Goal: Feedback & Contribution: Contribute content

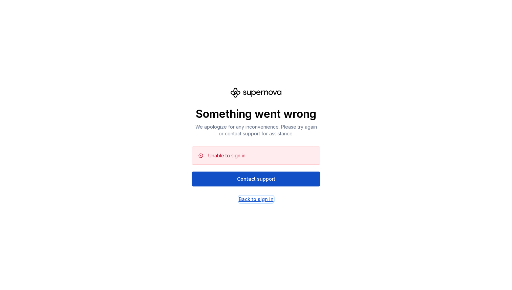
click at [260, 200] on div "Back to sign in" at bounding box center [256, 199] width 35 height 7
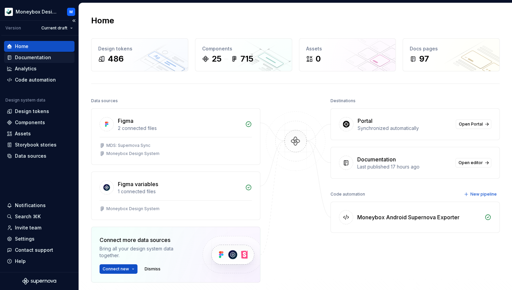
click at [41, 57] on div "Documentation" at bounding box center [33, 57] width 36 height 7
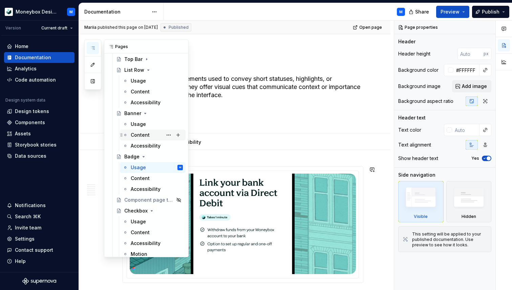
scroll to position [162, 0]
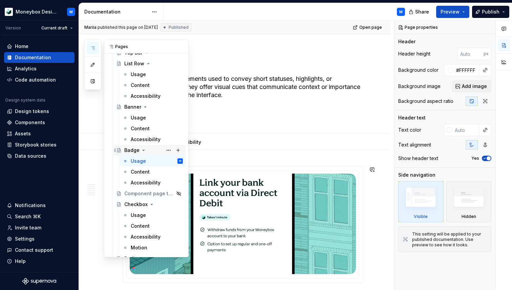
click at [143, 152] on icon "Page tree" at bounding box center [143, 150] width 5 height 5
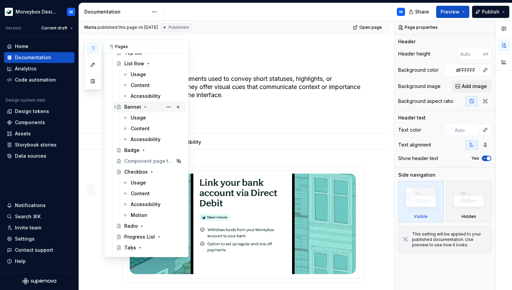
click at [144, 106] on icon "Page tree" at bounding box center [145, 106] width 5 height 5
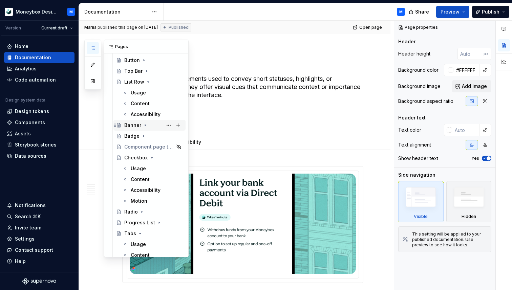
scroll to position [123, 0]
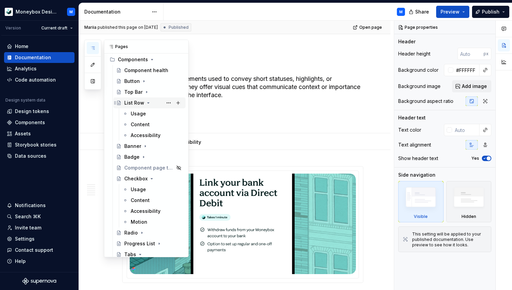
click at [147, 100] on icon "Page tree" at bounding box center [148, 102] width 5 height 5
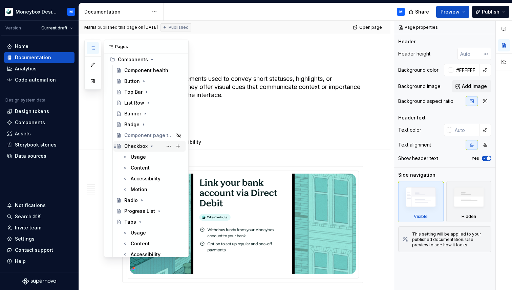
click at [152, 145] on icon "Page tree" at bounding box center [151, 146] width 5 height 5
click at [140, 178] on icon "Page tree" at bounding box center [139, 178] width 5 height 5
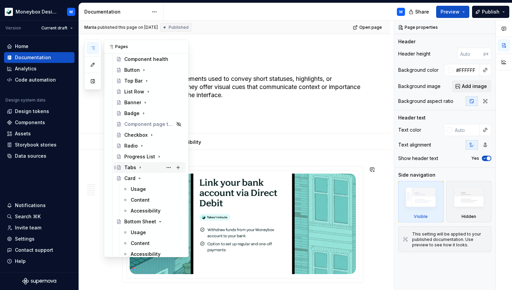
scroll to position [144, 0]
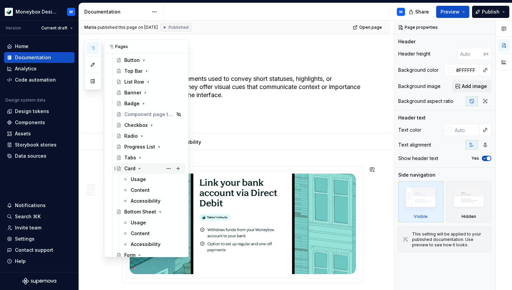
click at [139, 166] on icon "Page tree" at bounding box center [139, 168] width 5 height 5
click at [158, 180] on icon "Page tree" at bounding box center [159, 179] width 5 height 5
click at [142, 191] on icon "Page tree" at bounding box center [139, 190] width 5 height 5
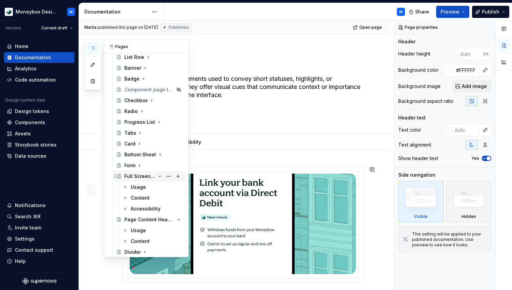
click at [160, 177] on icon "Page tree" at bounding box center [160, 176] width 2 height 1
click at [160, 188] on icon "Page tree" at bounding box center [159, 187] width 5 height 5
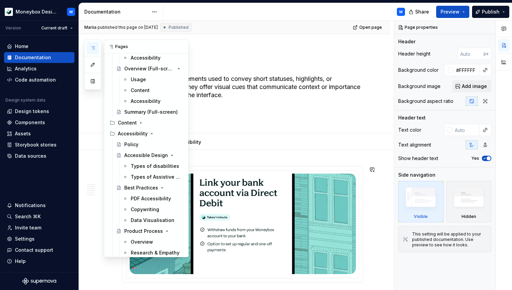
scroll to position [524, 0]
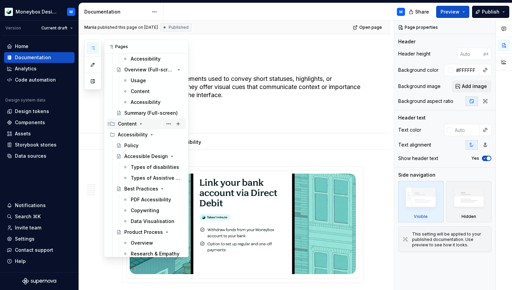
click at [139, 122] on icon "Page tree" at bounding box center [140, 123] width 5 height 5
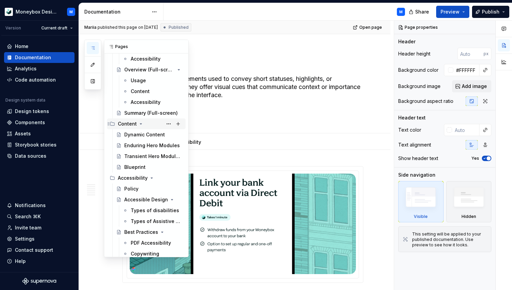
click at [139, 122] on icon "Page tree" at bounding box center [140, 123] width 5 height 5
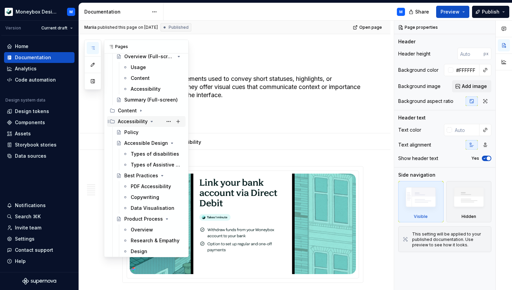
click at [151, 122] on icon "Page tree" at bounding box center [152, 121] width 2 height 1
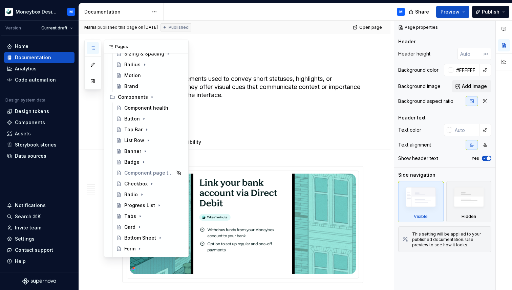
scroll to position [94, 0]
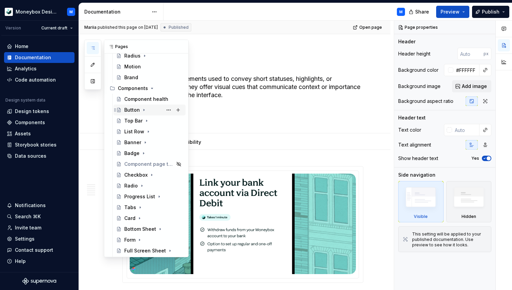
click at [135, 107] on div "Button" at bounding box center [132, 110] width 16 height 7
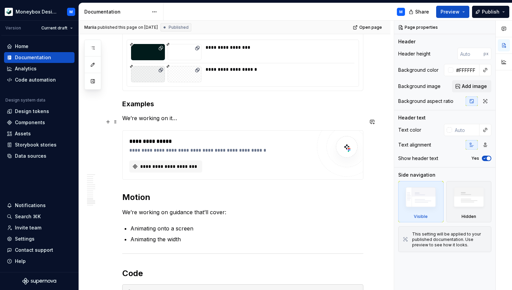
scroll to position [1874, 0]
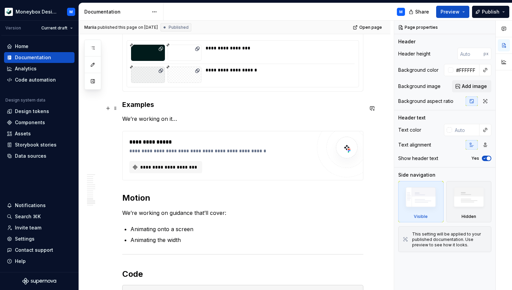
click at [152, 108] on h3 "Examples" at bounding box center [242, 104] width 241 height 9
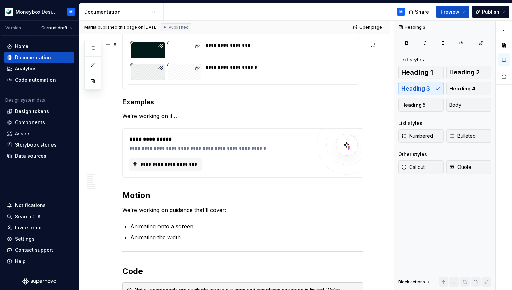
scroll to position [1883, 0]
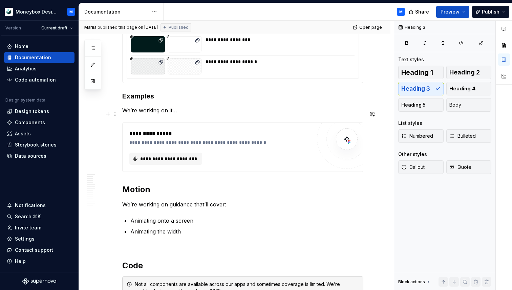
click at [185, 114] on p "We’re working on it…" at bounding box center [242, 110] width 241 height 8
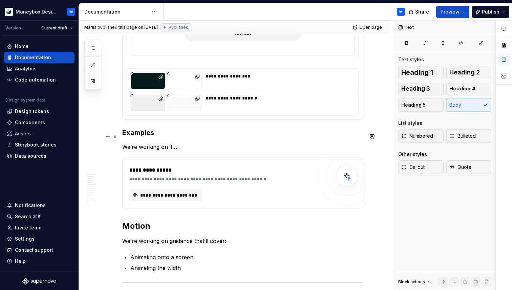
scroll to position [1930, 0]
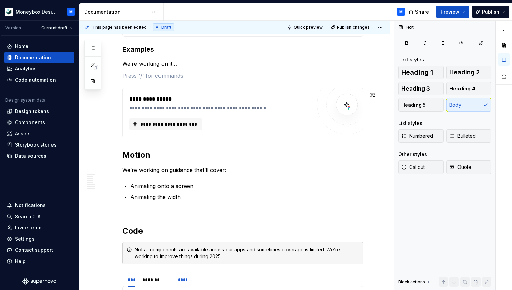
type textarea "*"
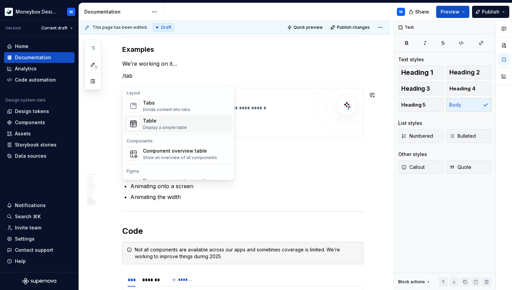
click at [164, 122] on div "Table" at bounding box center [165, 121] width 44 height 7
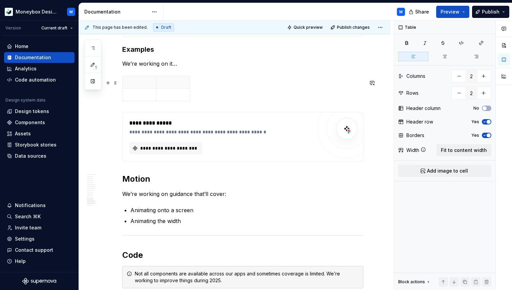
click at [201, 102] on div at bounding box center [242, 90] width 241 height 28
click at [116, 86] on span at bounding box center [115, 82] width 5 height 9
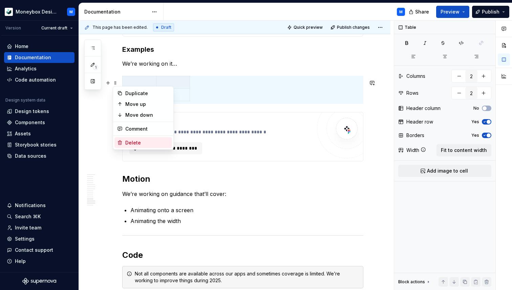
click at [136, 142] on div "Delete" at bounding box center [147, 143] width 44 height 7
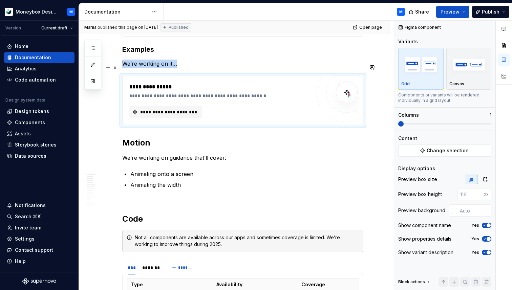
click at [181, 66] on p "We’re working on it…" at bounding box center [242, 64] width 241 height 8
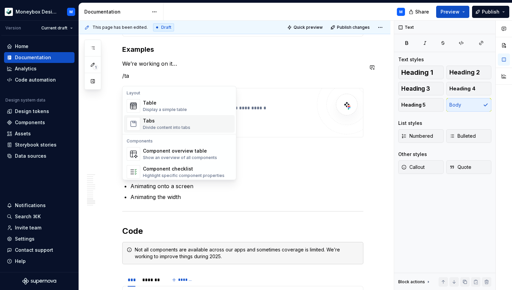
click at [165, 124] on div "Tabs Divide content into tabs" at bounding box center [166, 124] width 47 height 13
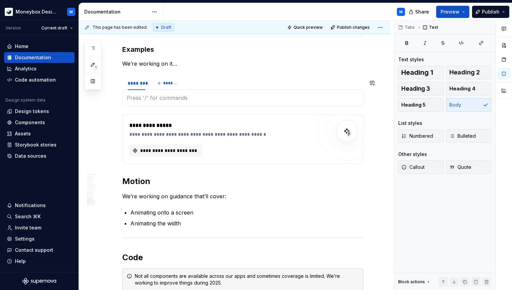
type textarea "*"
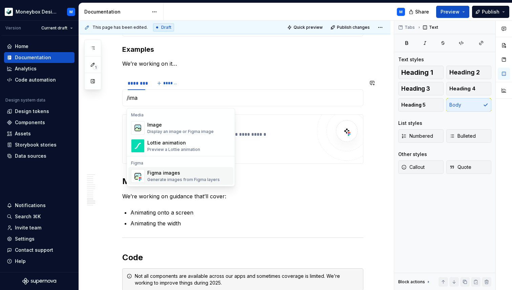
click at [156, 178] on div "Generate images from Figma layers" at bounding box center [183, 179] width 72 height 5
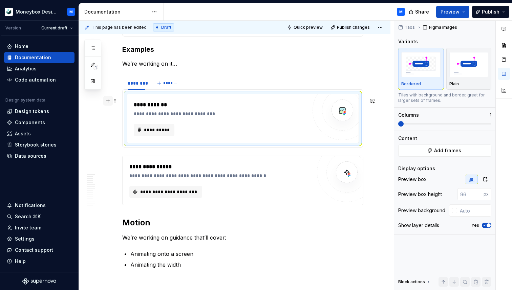
click at [110, 104] on button "button" at bounding box center [107, 100] width 9 height 9
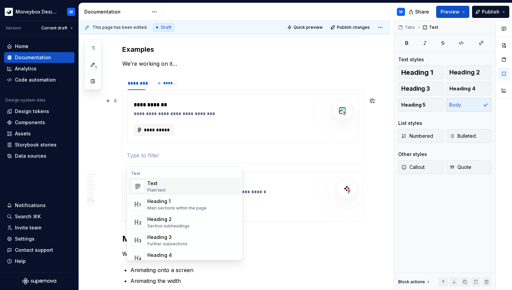
click at [154, 109] on div "**********" at bounding box center [222, 105] width 177 height 8
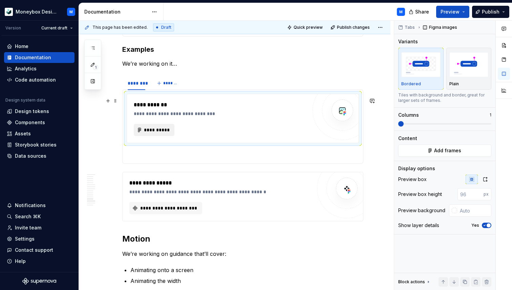
click at [155, 130] on span "**********" at bounding box center [157, 130] width 26 height 7
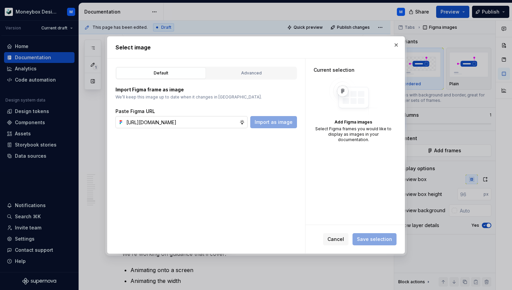
scroll to position [0, 182]
type input "https://www.figma.com/design/hMJO9qiZWpnsZnCr6F1yer/MDS--Supernova-Sync?node-id…"
click at [269, 124] on span "Import as image" at bounding box center [274, 122] width 38 height 7
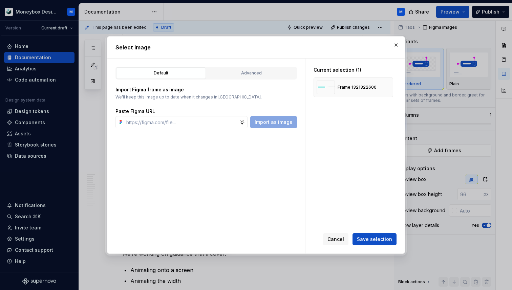
type textarea "*"
click at [386, 87] on button "button" at bounding box center [385, 87] width 9 height 9
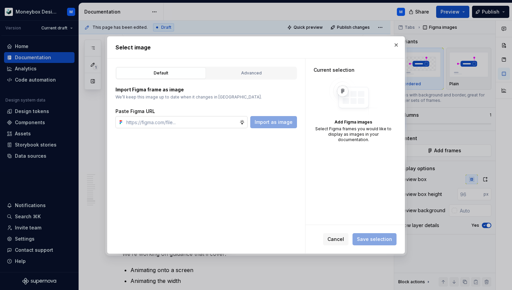
click at [199, 128] on input "text" at bounding box center [182, 122] width 116 height 12
paste input "https://www.figma.com/design/hMJO9qiZWpnsZnCr6F1yer/MDS--Supernova-Sync?node-id…"
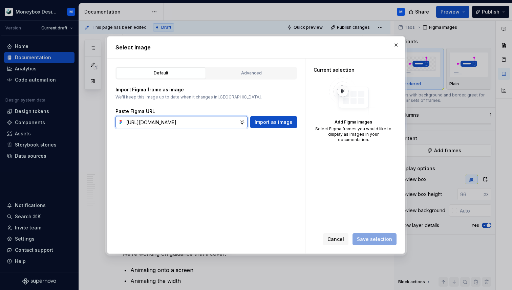
scroll to position [0, 180]
type input "https://www.figma.com/design/hMJO9qiZWpnsZnCr6F1yer/MDS--Supernova-Sync?node-id…"
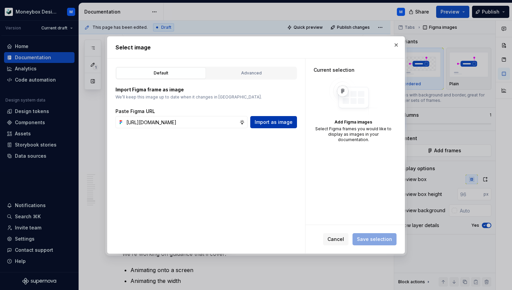
click at [280, 122] on span "Import as image" at bounding box center [274, 122] width 38 height 7
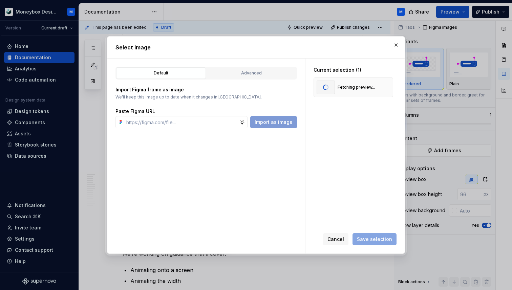
type textarea "*"
click at [376, 242] on span "Save selection" at bounding box center [374, 239] width 35 height 7
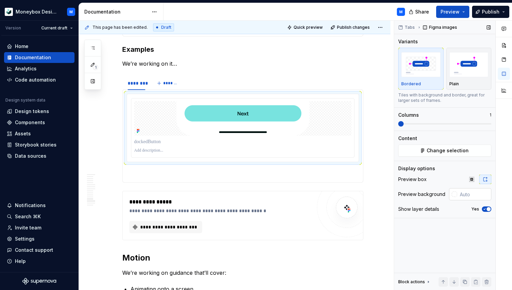
click at [451, 195] on div at bounding box center [453, 194] width 8 height 12
click at [456, 195] on div at bounding box center [454, 194] width 5 height 5
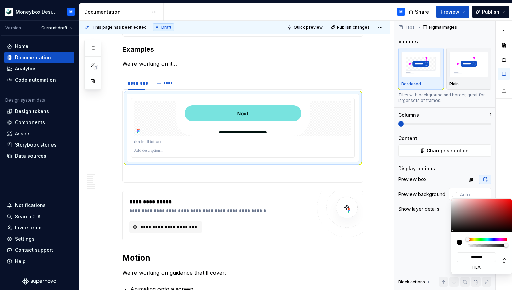
type input "#6F6262"
type input "*******"
type input "#6C6060"
type input "*******"
type input "#A5A1A1"
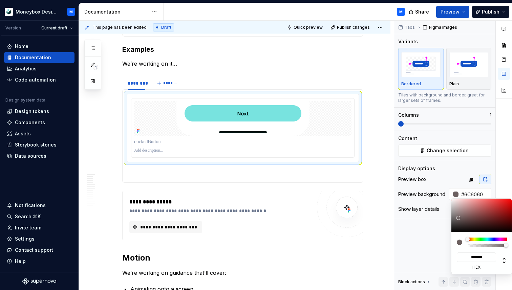
type input "*******"
type input "#FFFFFF"
type input "*******"
drag, startPoint x: 459, startPoint y: 218, endPoint x: 439, endPoint y: 190, distance: 34.5
click at [439, 190] on body "Moneybox Design System M Version Current draft Home Documentation Analytics Cod…" at bounding box center [256, 145] width 512 height 290
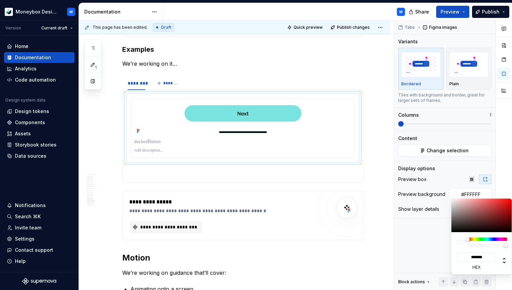
click at [274, 119] on html "Moneybox Design System M Version Current draft Home Documentation Analytics Cod…" at bounding box center [256, 145] width 512 height 290
click at [290, 121] on html "Moneybox Design System M Version Current draft Home Documentation Analytics Cod…" at bounding box center [256, 145] width 512 height 290
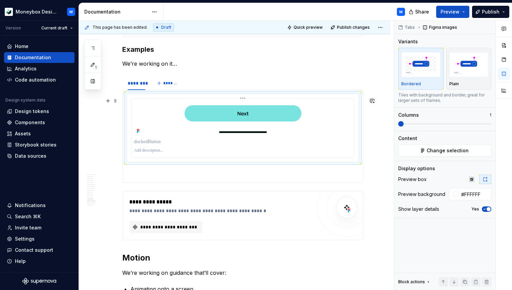
click at [289, 124] on img at bounding box center [242, 118] width 133 height 35
click at [444, 152] on span "Change selection" at bounding box center [448, 150] width 42 height 7
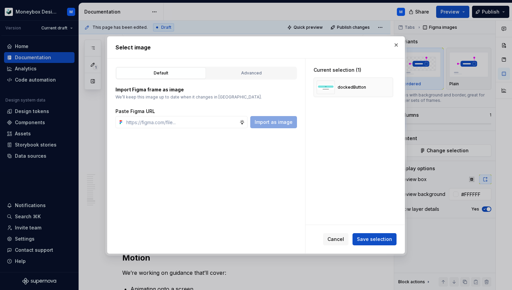
type textarea "*"
type input "https://www.figma.com/design/hMJO9qiZWpnsZnCr6F1yer/MDS--Supernova-Sync?node-id…"
click at [268, 119] on span "Import as image" at bounding box center [274, 122] width 38 height 7
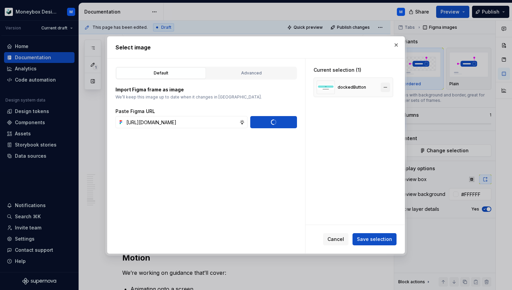
click at [389, 88] on button "button" at bounding box center [385, 87] width 9 height 9
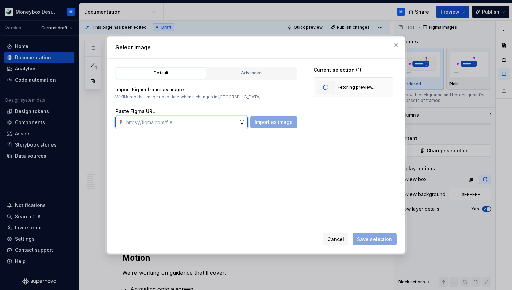
click at [176, 127] on input "text" at bounding box center [182, 122] width 116 height 12
paste input "https://www.figma.com/design/hMJO9qiZWpnsZnCr6F1yer/MDS--Supernova-Sync?node-id…"
type input "https://www.figma.com/design/hMJO9qiZWpnsZnCr6F1yer/MDS--Supernova-Sync?node-id…"
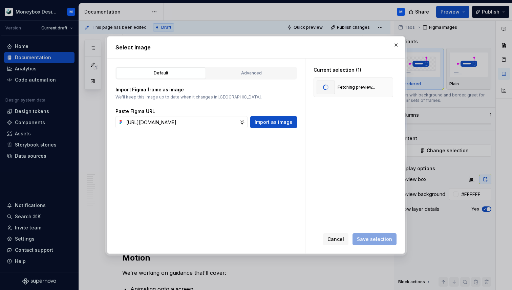
click at [287, 133] on div "Default Advanced Import Figma frame as image We’ll keep this image up to date w…" at bounding box center [206, 156] width 198 height 195
click at [284, 129] on div "Default Advanced Import Figma frame as image We’ll keep this image up to date w…" at bounding box center [206, 156] width 198 height 195
click at [378, 241] on span "Save selection" at bounding box center [374, 239] width 35 height 7
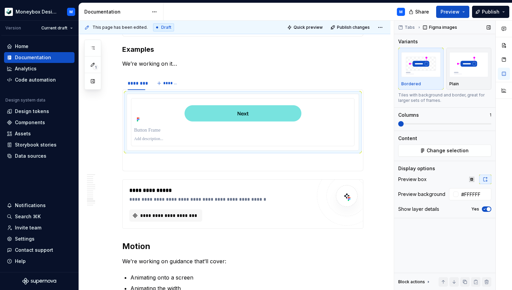
click at [486, 211] on icon "button" at bounding box center [484, 209] width 5 height 4
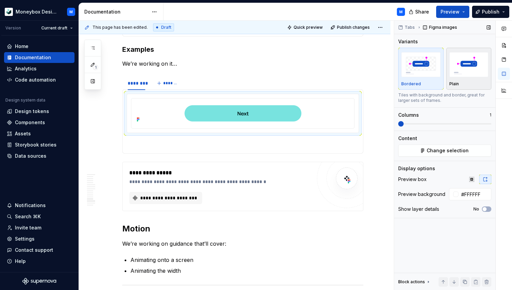
click at [460, 81] on div "Plain" at bounding box center [468, 83] width 39 height 5
click at [189, 146] on p at bounding box center [243, 145] width 232 height 8
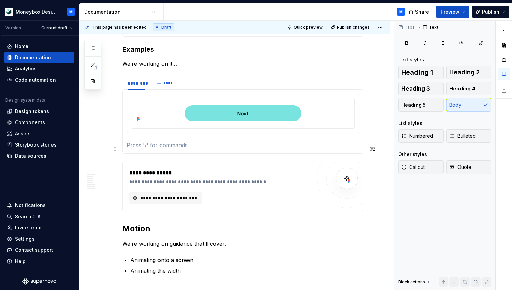
click at [137, 148] on p at bounding box center [243, 145] width 232 height 8
click at [137, 87] on div "********" at bounding box center [137, 83] width 18 height 7
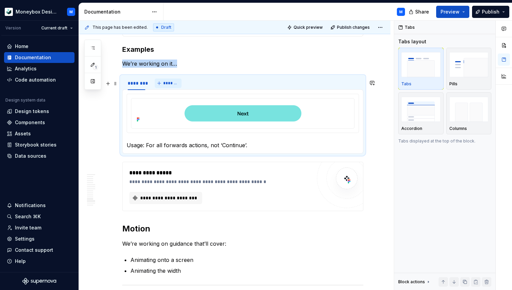
click at [166, 86] on span "*******" at bounding box center [170, 83] width 15 height 5
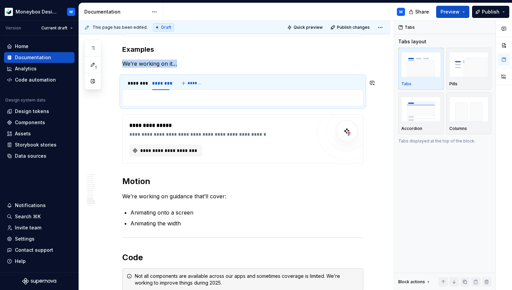
click at [292, 97] on div "Usage: For all forwards actions, not ‘Continue’." at bounding box center [242, 97] width 241 height 17
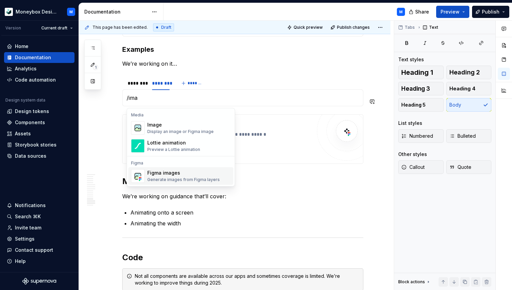
click at [198, 173] on div "Figma images" at bounding box center [183, 173] width 72 height 7
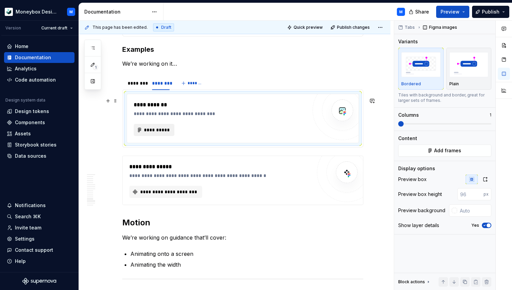
click at [159, 132] on span "**********" at bounding box center [157, 130] width 26 height 7
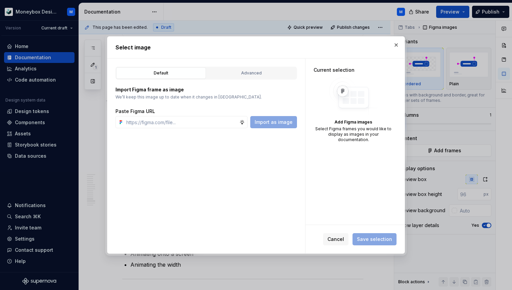
type textarea "*"
paste input "https://www.figma.com/design/hMJO9qiZWpnsZnCr6F1yer/MDS--Supernova-Sync?node-id…"
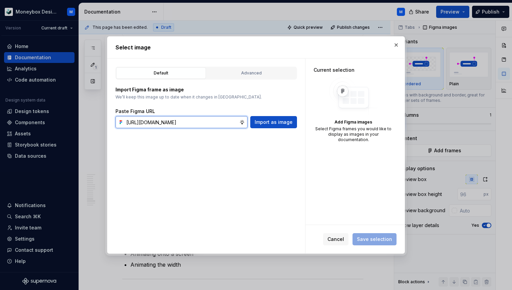
scroll to position [0, 182]
type input "https://www.figma.com/design/hMJO9qiZWpnsZnCr6F1yer/MDS--Supernova-Sync?node-id…"
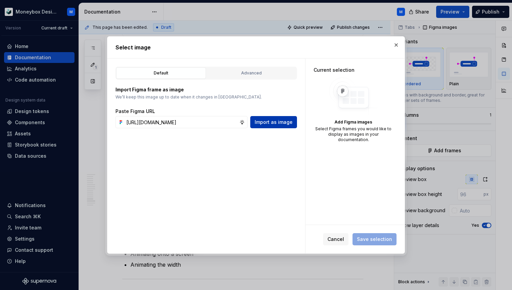
click at [283, 124] on span "Import as image" at bounding box center [274, 122] width 38 height 7
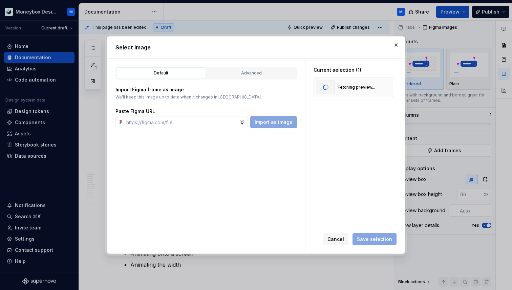
type textarea "*"
click at [364, 236] on span "Save selection" at bounding box center [374, 239] width 35 height 7
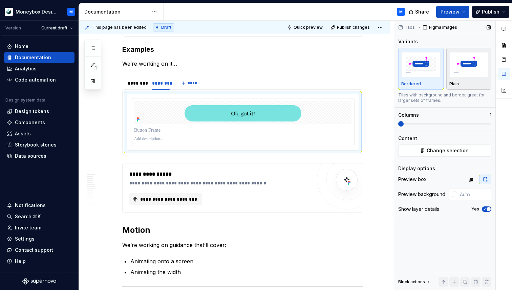
click at [460, 67] on img "button" at bounding box center [468, 64] width 39 height 25
click at [453, 194] on div at bounding box center [454, 194] width 5 height 5
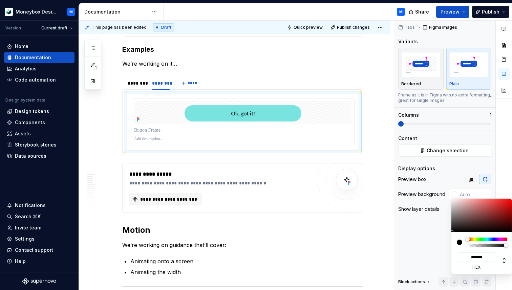
type input "#D6C8C8"
type input "*******"
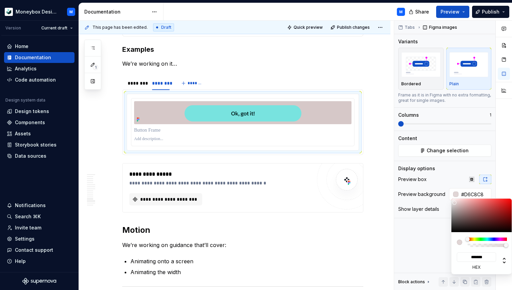
type input "#E0D5D5"
type input "*******"
type input "#F2EBEB"
type input "*******"
type input "#FAF7F7"
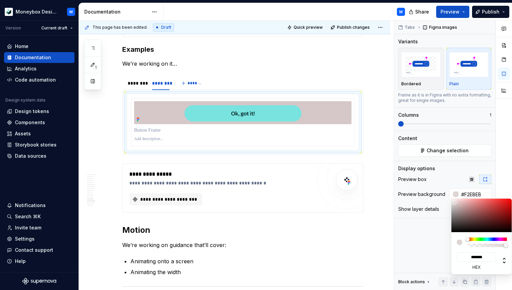
type input "*******"
type input "#FAFAFA"
type input "*******"
type input "#FCFCFC"
type input "*******"
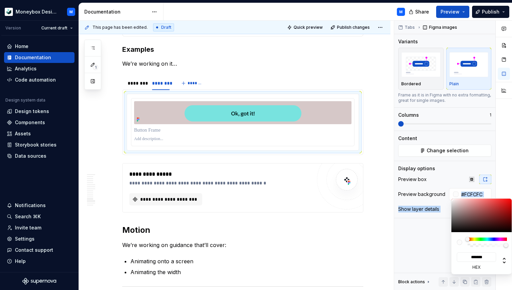
type input "#FFFFFF"
type input "*******"
drag, startPoint x: 455, startPoint y: 204, endPoint x: 448, endPoint y: 196, distance: 10.8
click at [448, 196] on body "Moneybox Design System M Version Current draft Home Documentation Analytics Cod…" at bounding box center [256, 145] width 512 height 290
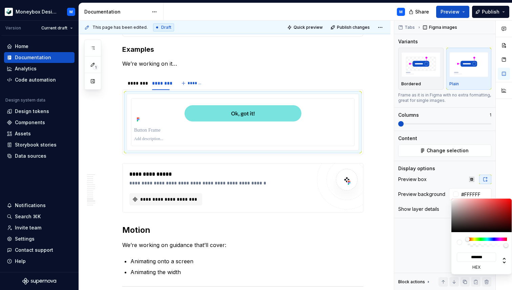
click at [448, 163] on div "Comments Open comments No comments yet Select ‘Comment’ from the block context …" at bounding box center [453, 156] width 118 height 270
click at [420, 230] on div "Comments Open comments No comments yet Select ‘Comment’ from the block context …" at bounding box center [453, 156] width 118 height 270
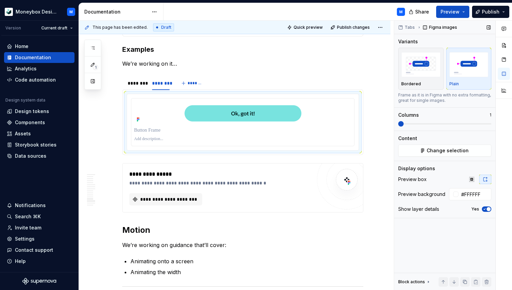
click at [486, 210] on icon "button" at bounding box center [484, 209] width 5 height 4
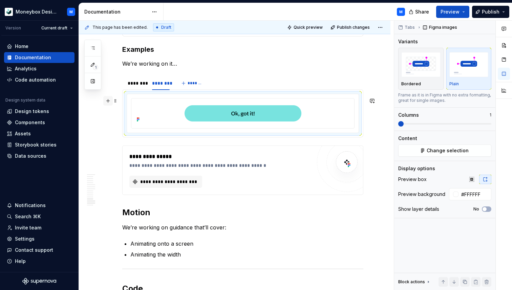
click at [109, 100] on button "button" at bounding box center [107, 100] width 9 height 9
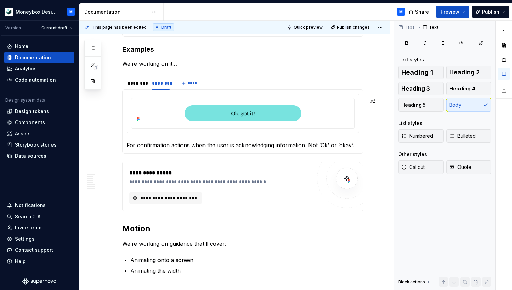
click at [127, 148] on p "For confirmation actions when the user is acknowledging information. Not ‘Ok’ o…" at bounding box center [243, 145] width 232 height 8
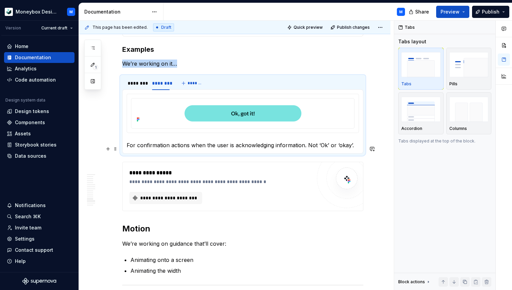
click at [128, 148] on p "For confirmation actions when the user is acknowledging information. Not ‘Ok’ o…" at bounding box center [243, 145] width 232 height 8
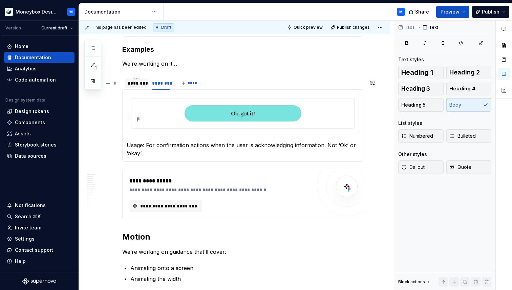
click at [134, 87] on div "********" at bounding box center [137, 83] width 18 height 7
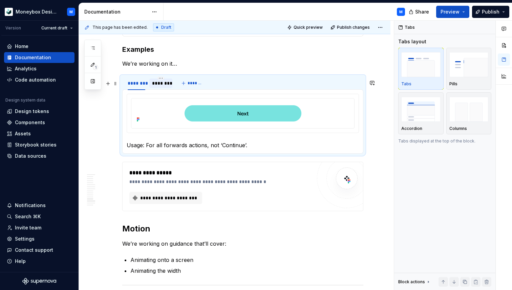
click at [158, 84] on div "********" at bounding box center [161, 83] width 18 height 7
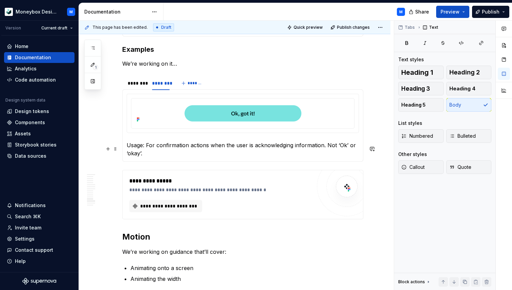
click at [152, 157] on p "Usage: For confirmation actions when the user is acknowledging information. Not…" at bounding box center [243, 149] width 232 height 16
click at [345, 149] on p "Usage: For confirmation actions when the user is acknowledging information. Not…" at bounding box center [243, 149] width 232 height 16
click at [148, 155] on p "Usage: For confirmation actions when the user is acknowledging information. Not…" at bounding box center [243, 149] width 232 height 16
type textarea "*"
click at [133, 87] on div "********" at bounding box center [137, 83] width 18 height 7
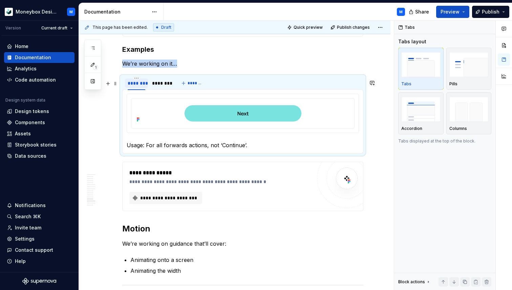
click at [133, 87] on div "********" at bounding box center [137, 83] width 18 height 7
type input "*******"
click at [161, 87] on div "********" at bounding box center [162, 83] width 18 height 7
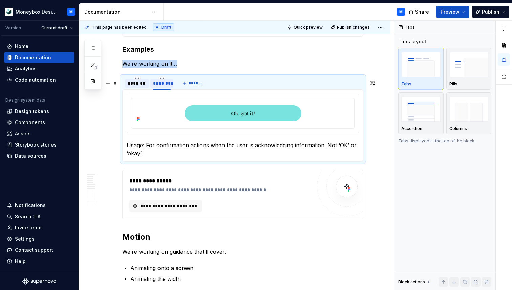
click at [161, 87] on div "********" at bounding box center [162, 83] width 18 height 7
type input "**********"
click at [206, 86] on span "*******" at bounding box center [204, 83] width 15 height 5
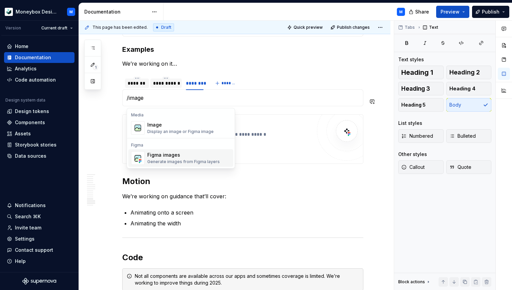
click at [155, 153] on div "Figma images" at bounding box center [183, 155] width 72 height 7
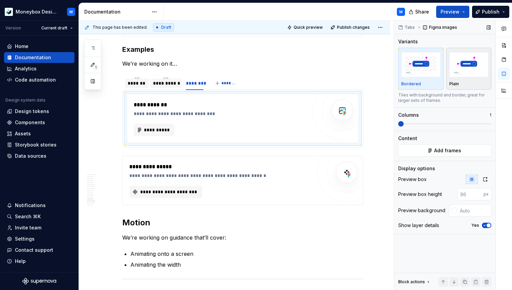
click at [476, 83] on div "Plain" at bounding box center [468, 83] width 39 height 5
click at [427, 148] on button "Add frames" at bounding box center [444, 151] width 93 height 12
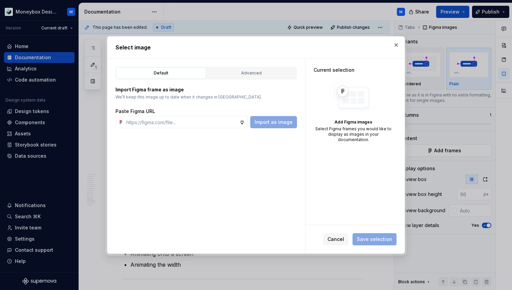
type textarea "*"
type input "https://www.figma.com/design/hMJO9qiZWpnsZnCr6F1yer/MDS--Supernova-Sync?node-id…"
type textarea "*"
type input "https://www.figma.com/design/hMJO9qiZWpnsZnCr6F1yer/MDS--Supernova-Sync?node-id…"
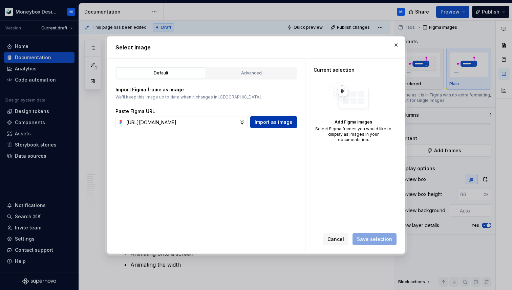
click at [277, 118] on button "Import as image" at bounding box center [273, 122] width 47 height 12
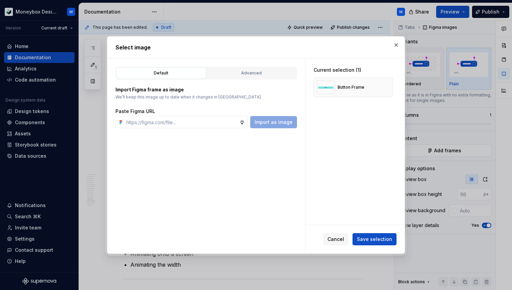
type textarea "*"
click at [368, 236] on span "Save selection" at bounding box center [374, 239] width 35 height 7
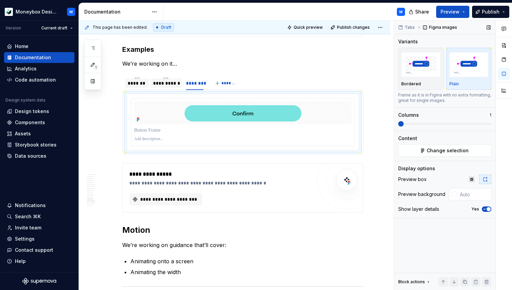
click at [484, 212] on button "Yes" at bounding box center [486, 209] width 9 height 5
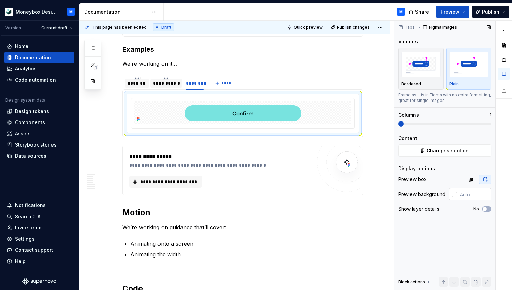
click at [453, 194] on div at bounding box center [454, 194] width 5 height 5
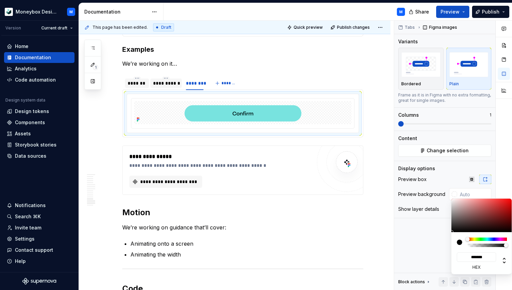
type input "#C9AEAE"
type input "*******"
type input "#DBC3C3"
type input "*******"
type input "#EDDEDE"
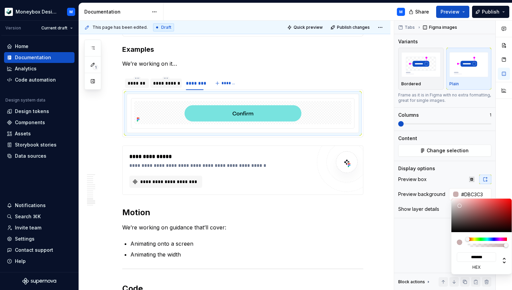
type input "*******"
type input "#FFFCFC"
type input "*******"
type input "#FFFFFF"
type input "*******"
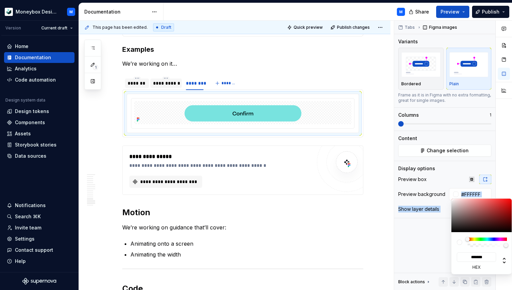
drag, startPoint x: 460, startPoint y: 206, endPoint x: 449, endPoint y: 197, distance: 14.2
click at [449, 197] on body "Moneybox Design System M Version Current draft Home Documentation Analytics Cod…" at bounding box center [256, 145] width 512 height 290
click at [429, 244] on div "Comments Open comments No comments yet Select ‘Comment’ from the block context …" at bounding box center [453, 156] width 118 height 270
click at [131, 133] on html "Moneybox Design System M Version Current draft Home Documentation Analytics Cod…" at bounding box center [256, 145] width 512 height 290
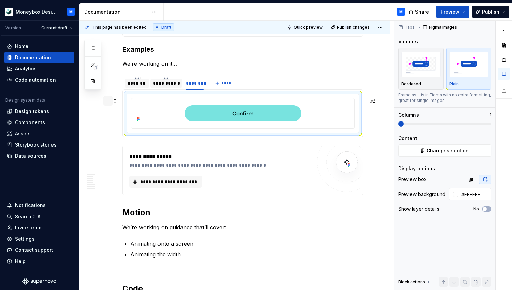
click at [107, 102] on button "button" at bounding box center [107, 100] width 9 height 9
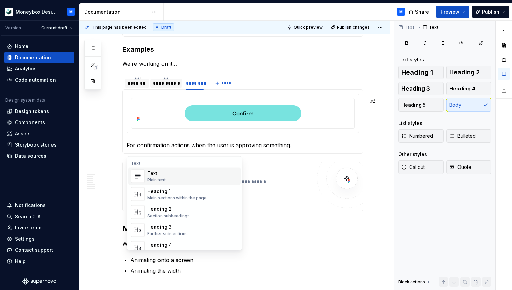
click at [127, 149] on p "For confirmation actions when the user is approving something." at bounding box center [243, 145] width 232 height 8
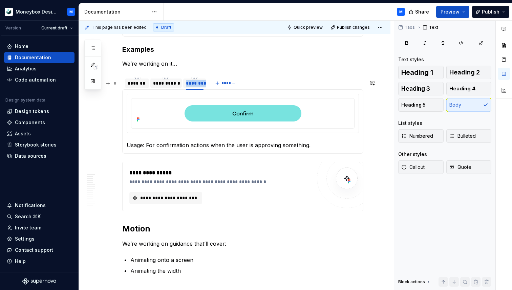
click at [190, 87] on div "********" at bounding box center [195, 83] width 18 height 7
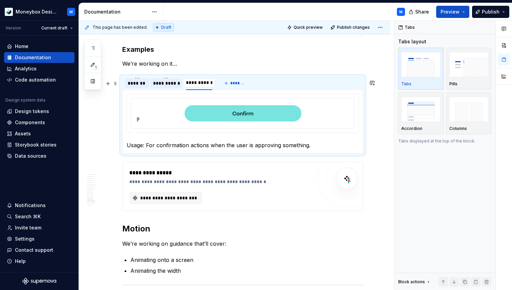
type input "**********"
click at [237, 86] on span "*******" at bounding box center [240, 83] width 15 height 5
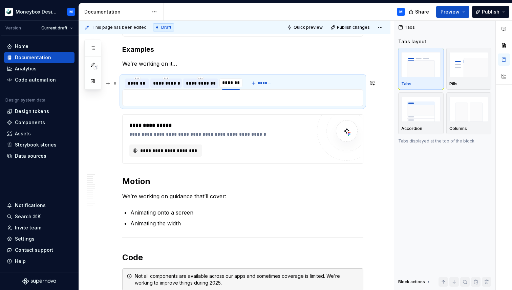
click at [199, 88] on div "**********" at bounding box center [200, 83] width 35 height 9
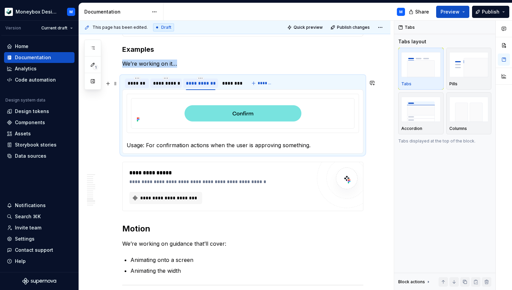
click at [198, 87] on div "**********" at bounding box center [200, 83] width 29 height 7
click at [195, 87] on div "**********" at bounding box center [200, 83] width 29 height 7
type input "**********"
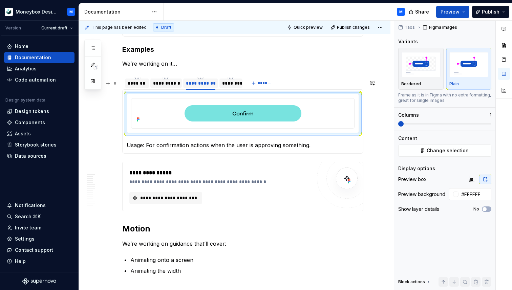
click at [233, 87] on div "********" at bounding box center [231, 83] width 18 height 7
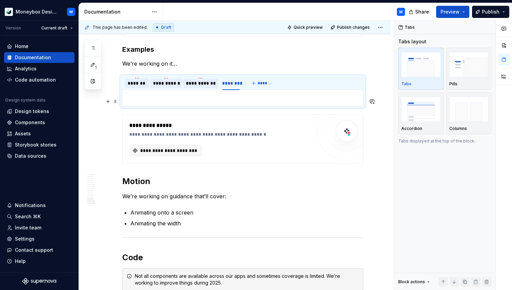
click at [197, 101] on p at bounding box center [243, 98] width 232 height 8
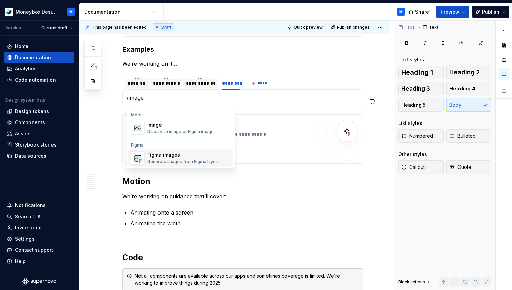
click at [191, 154] on div "Figma images" at bounding box center [183, 155] width 72 height 7
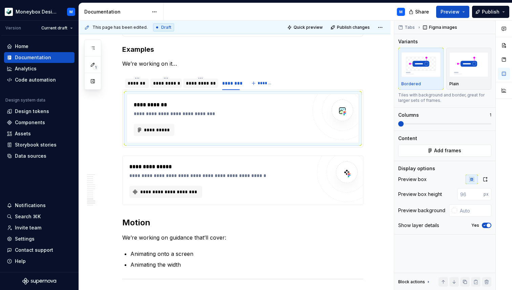
type textarea "*"
click at [168, 130] on button "**********" at bounding box center [154, 130] width 41 height 12
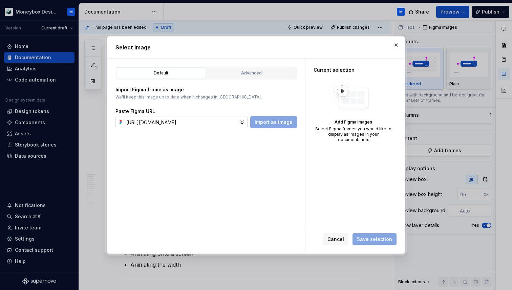
scroll to position [0, 181]
type input "https://www.figma.com/design/hMJO9qiZWpnsZnCr6F1yer/MDS--Supernova-Sync?node-id…"
type textarea "*"
click at [277, 122] on span "Import as image" at bounding box center [274, 122] width 38 height 7
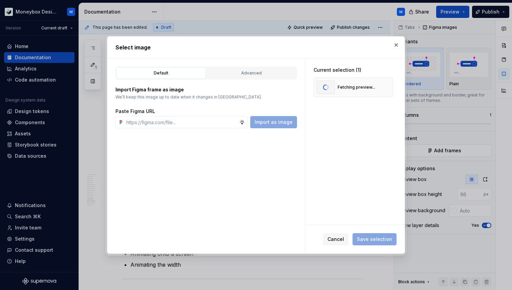
type textarea "*"
click at [367, 237] on span "Save selection" at bounding box center [374, 239] width 35 height 7
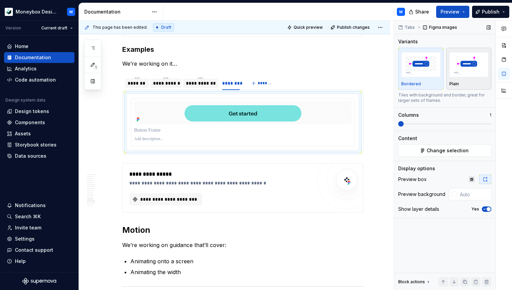
click at [479, 75] on img "button" at bounding box center [468, 64] width 39 height 25
click at [486, 209] on icon "button" at bounding box center [484, 209] width 5 height 4
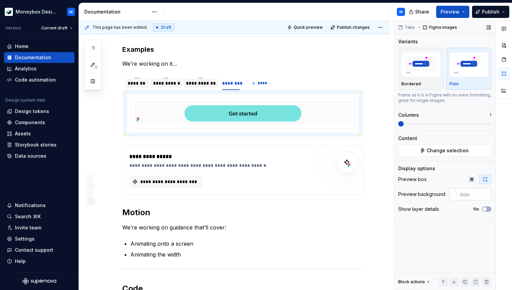
click at [455, 194] on div at bounding box center [454, 194] width 5 height 5
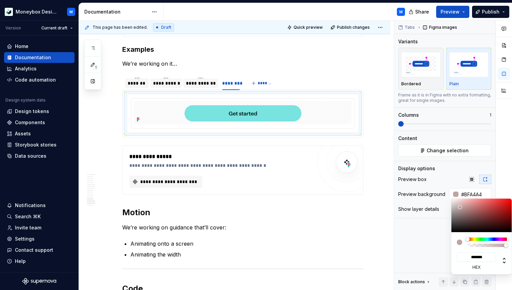
type input "#BFA4A4"
type input "*******"
type input "#C9B0B0"
type input "*******"
type input "#E8DCDC"
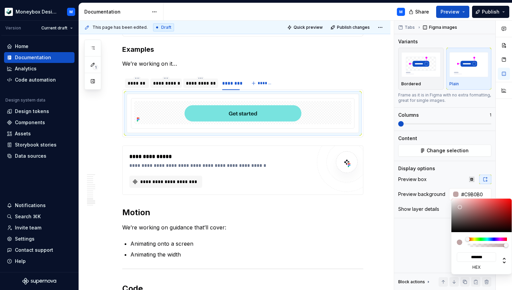
type input "*******"
type input "#FFFFFF"
type input "*******"
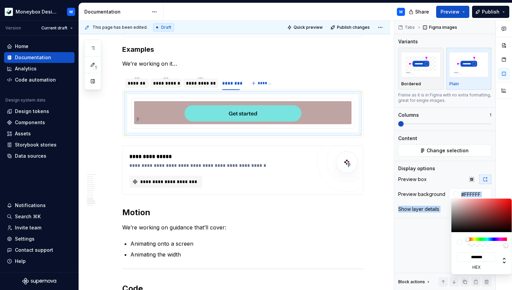
drag, startPoint x: 460, startPoint y: 207, endPoint x: 445, endPoint y: 196, distance: 18.4
click at [445, 196] on body "Moneybox Design System M Version Current draft Home Documentation Analytics Cod…" at bounding box center [256, 145] width 512 height 290
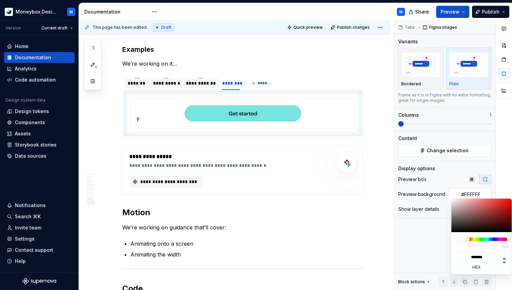
click at [136, 132] on html "Moneybox Design System M Version Current draft Home Documentation Analytics Cod…" at bounding box center [256, 145] width 512 height 290
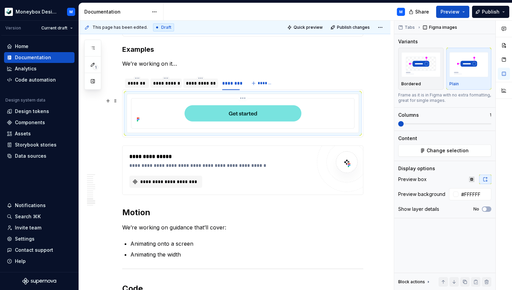
click at [137, 108] on html "Moneybox Design System M Version Current draft Home Documentation Analytics Cod…" at bounding box center [256, 145] width 512 height 290
click at [108, 101] on button "button" at bounding box center [107, 100] width 9 height 9
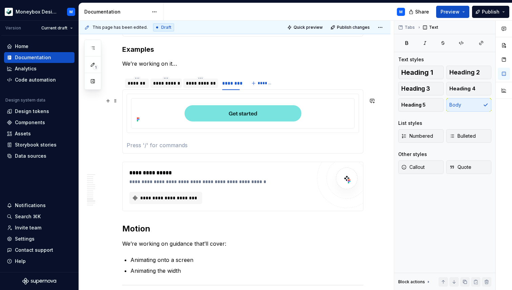
click at [132, 146] on p at bounding box center [243, 145] width 232 height 8
type textarea "*"
click at [137, 146] on p at bounding box center [243, 145] width 232 height 8
click at [127, 147] on p "For the start of new flows. Not ‘Start’, ‘Let’s go’" at bounding box center [243, 145] width 232 height 8
click at [127, 148] on p "For the start of new flows. Not ‘Start’, ‘Let’s go’" at bounding box center [243, 145] width 232 height 8
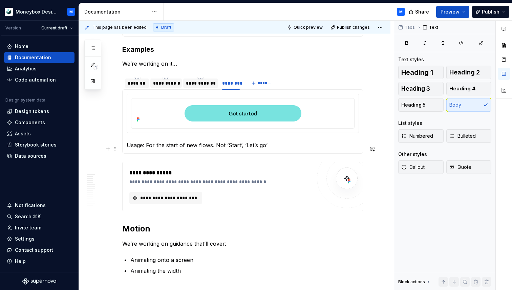
click at [271, 149] on p "Usage: For the start of new flows. Not ‘Start’, ‘Let’s go’" at bounding box center [243, 145] width 232 height 8
click at [230, 87] on div "********" at bounding box center [231, 83] width 18 height 7
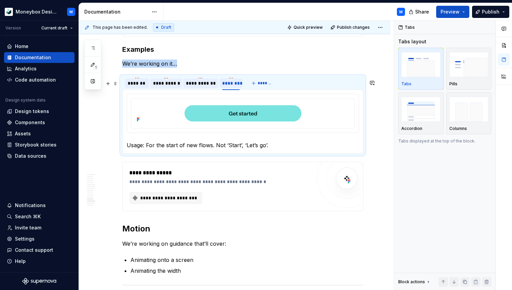
click at [229, 87] on div "********" at bounding box center [231, 83] width 18 height 7
click at [232, 86] on div "********" at bounding box center [231, 83] width 18 height 7
type input "*****"
click at [160, 67] on p "We’re working on it…" at bounding box center [242, 64] width 241 height 8
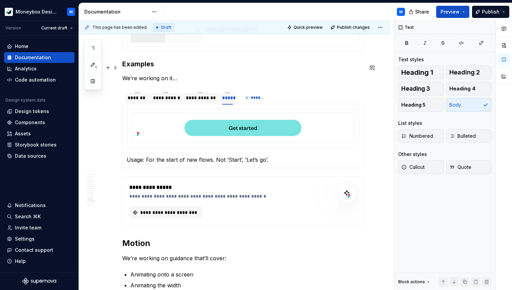
scroll to position [1913, 0]
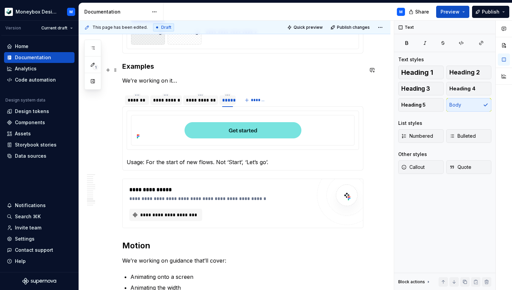
click at [122, 69] on h3 "Examples" at bounding box center [242, 66] width 241 height 9
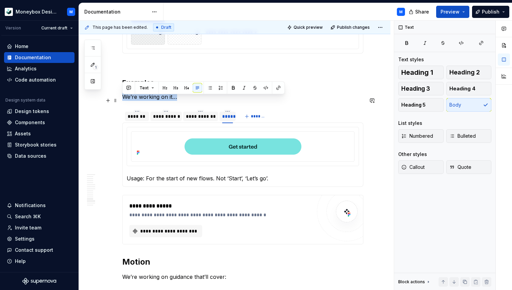
drag, startPoint x: 176, startPoint y: 101, endPoint x: 123, endPoint y: 101, distance: 53.2
click at [123, 101] on p "We’re working on it…" at bounding box center [242, 97] width 241 height 8
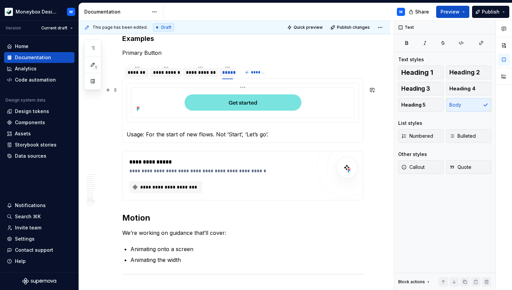
scroll to position [1967, 0]
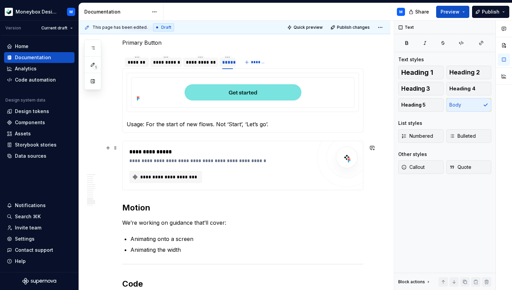
click at [144, 163] on div "**********" at bounding box center [222, 160] width 186 height 7
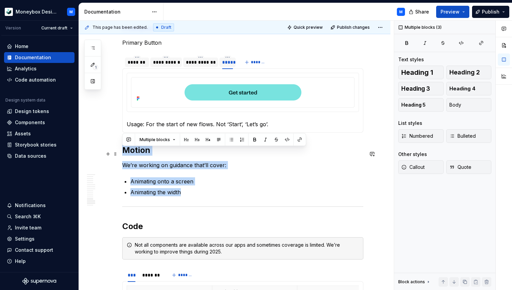
drag, startPoint x: 184, startPoint y: 199, endPoint x: 123, endPoint y: 153, distance: 76.4
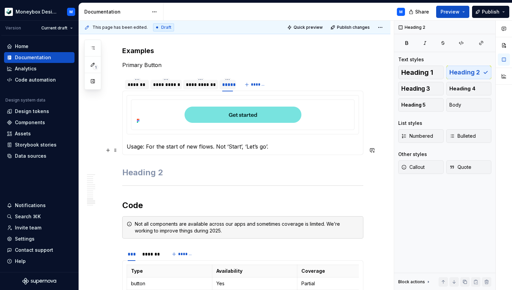
scroll to position [1940, 0]
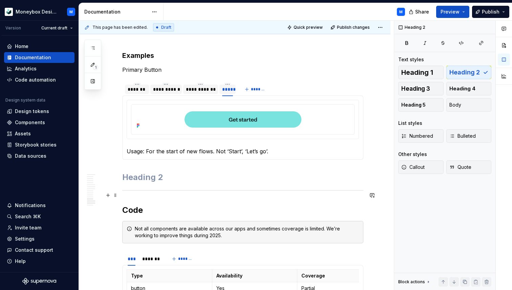
click at [136, 193] on div at bounding box center [242, 190] width 241 height 4
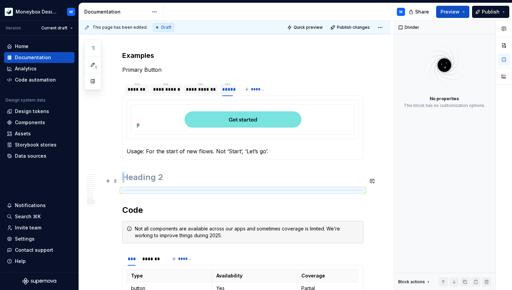
click at [132, 183] on h2 at bounding box center [242, 177] width 241 height 11
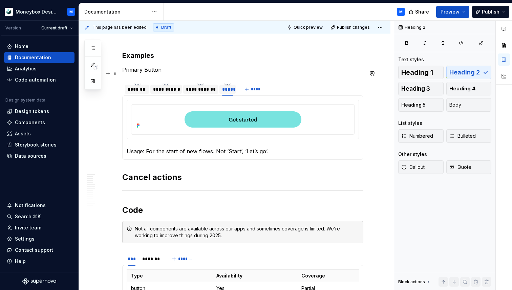
click at [163, 73] on p "Primary Button" at bounding box center [242, 70] width 241 height 8
click at [181, 181] on h2 "Cancel actions" at bounding box center [242, 177] width 241 height 11
click at [468, 102] on button "Body" at bounding box center [468, 105] width 45 height 14
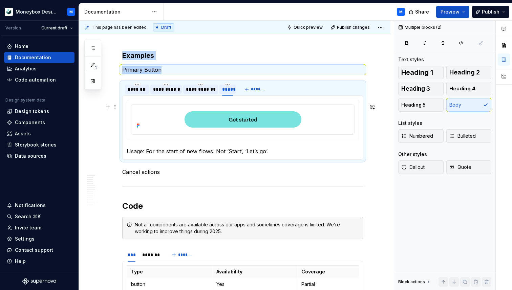
drag, startPoint x: 121, startPoint y: 85, endPoint x: 133, endPoint y: 104, distance: 22.1
click at [133, 104] on section "**********" at bounding box center [242, 121] width 241 height 78
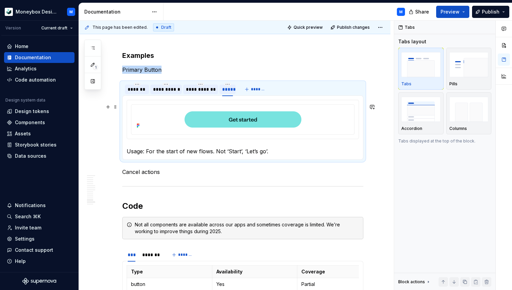
copy p "Primary Button"
click at [170, 172] on p "Cancel actions" at bounding box center [242, 172] width 241 height 8
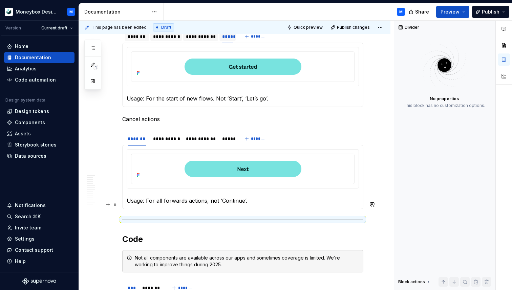
scroll to position [1982, 0]
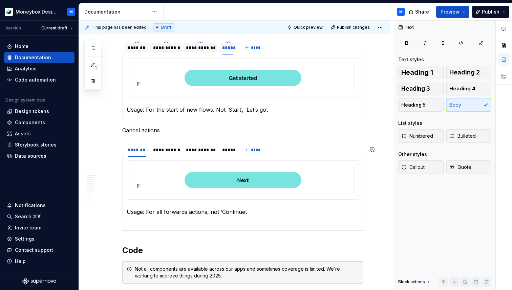
click at [122, 134] on p "Cancel actions" at bounding box center [242, 130] width 241 height 8
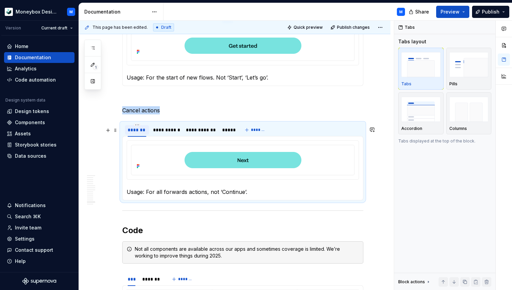
scroll to position [2019, 0]
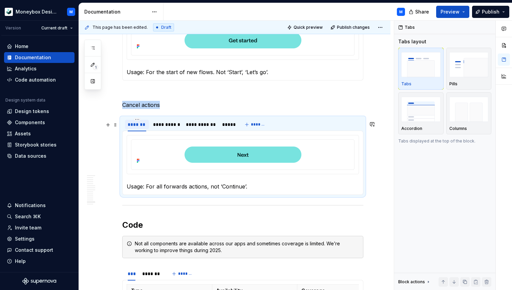
click at [131, 128] on div "*******" at bounding box center [137, 124] width 19 height 7
type textarea "*"
click at [134, 128] on div "*******" at bounding box center [137, 124] width 19 height 7
type input "*********"
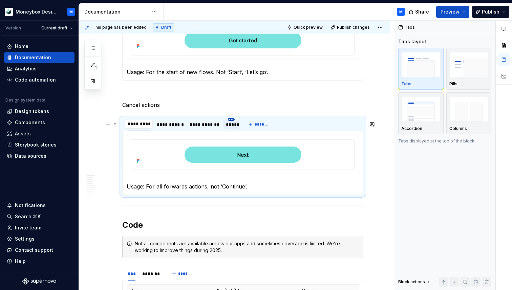
click at [232, 123] on html "Moneybox Design System M Version Current draft Home Documentation Analytics Cod…" at bounding box center [256, 145] width 512 height 290
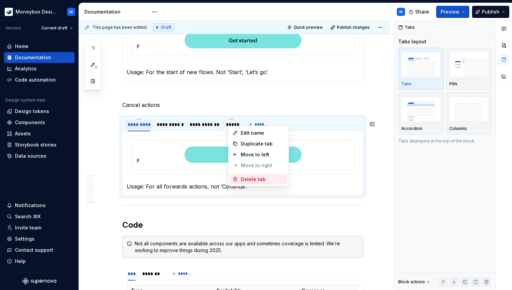
click at [256, 181] on div "Delete tab" at bounding box center [263, 179] width 44 height 7
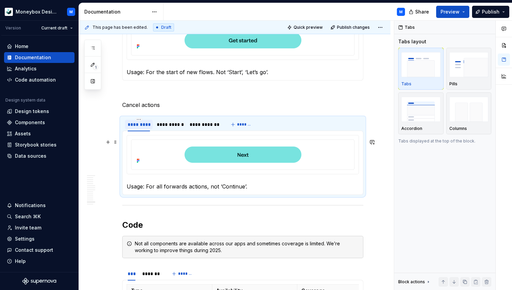
type textarea "*"
click at [161, 128] on div "**********" at bounding box center [170, 124] width 26 height 7
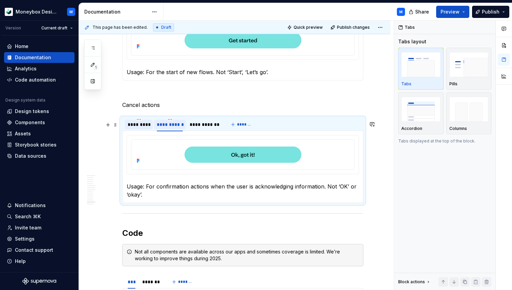
click at [163, 128] on div "**********" at bounding box center [170, 124] width 26 height 7
type input "*********"
type textarea "*"
click at [162, 127] on div "*********" at bounding box center [168, 124] width 22 height 7
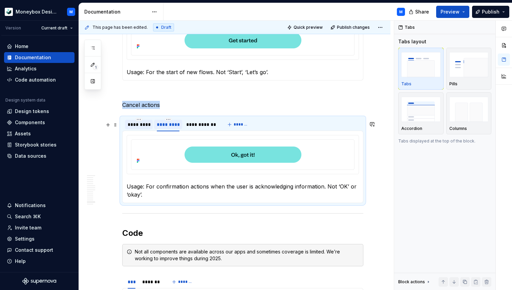
click at [162, 127] on div "*********" at bounding box center [168, 124] width 22 height 7
click at [175, 128] on input "*********" at bounding box center [168, 124] width 28 height 12
click at [186, 129] on div "**********" at bounding box center [201, 124] width 35 height 9
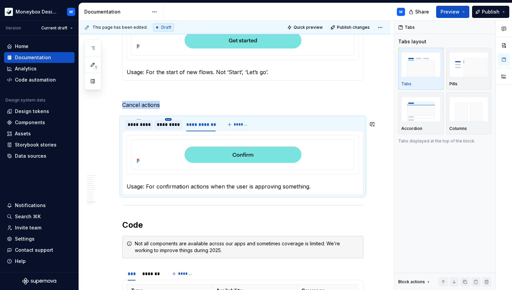
click at [169, 122] on html "Moneybox Design System M Version Current draft Home Documentation Analytics Cod…" at bounding box center [256, 145] width 512 height 290
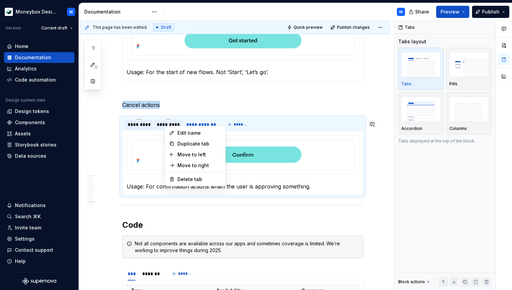
click at [163, 125] on html "Moneybox Design System M Version Current draft Home Documentation Analytics Cod…" at bounding box center [256, 145] width 512 height 290
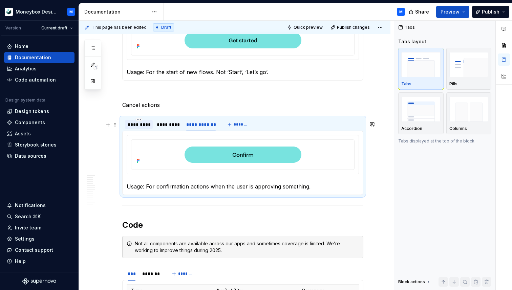
click at [141, 128] on div "*********" at bounding box center [139, 124] width 22 height 7
type input "******"
click at [164, 128] on div "*********" at bounding box center [161, 124] width 22 height 7
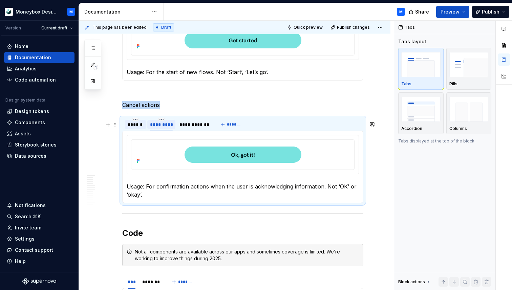
click at [164, 128] on div "*********" at bounding box center [161, 124] width 22 height 7
type input "****"
click at [189, 128] on div "**********" at bounding box center [182, 124] width 29 height 7
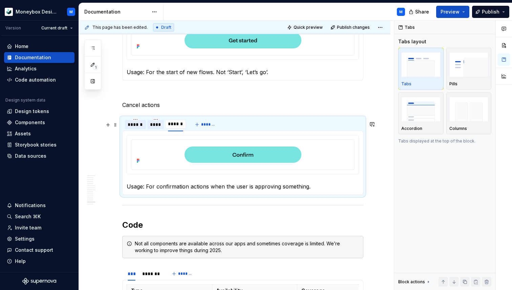
type input "*******"
click at [135, 128] on div "******" at bounding box center [136, 124] width 16 height 7
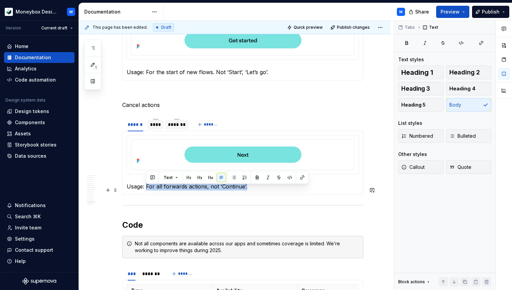
drag, startPoint x: 245, startPoint y: 191, endPoint x: 147, endPoint y: 190, distance: 98.6
click at [147, 190] on p "Usage: For all forwards actions, not ‘Continue’." at bounding box center [243, 187] width 232 height 8
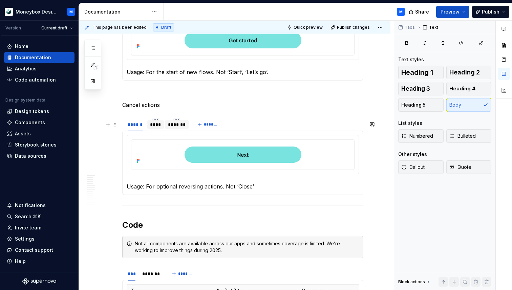
click at [160, 125] on div "****" at bounding box center [155, 124] width 11 height 7
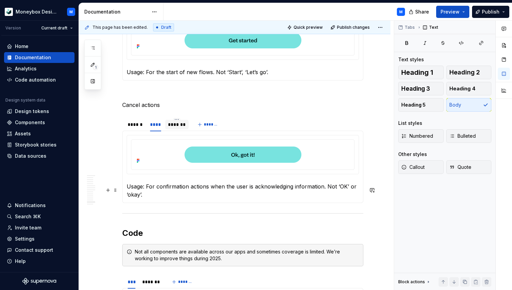
click at [144, 195] on p "Usage: For confirmation actions when the user is acknowledging information. Not…" at bounding box center [243, 191] width 232 height 16
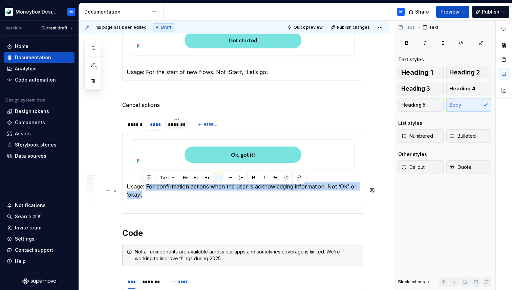
drag, startPoint x: 146, startPoint y: 190, endPoint x: 151, endPoint y: 198, distance: 9.2
click at [151, 198] on p "Usage: For confirmation actions when the user is acknowledging information. Not…" at bounding box center [243, 191] width 232 height 16
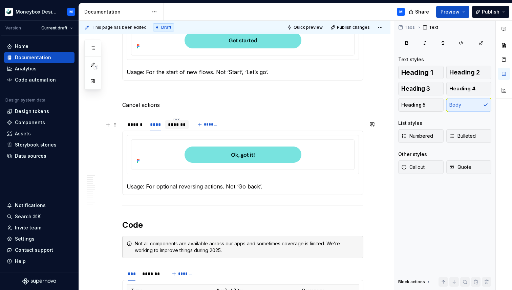
click at [175, 128] on div "*******" at bounding box center [177, 124] width 18 height 7
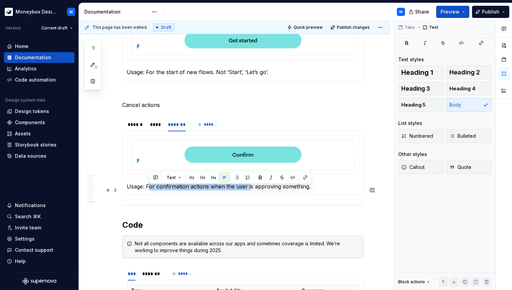
drag, startPoint x: 310, startPoint y: 189, endPoint x: 148, endPoint y: 190, distance: 161.5
click at [148, 190] on p "Usage: For confirmation actions when the user is approving something." at bounding box center [243, 187] width 232 height 8
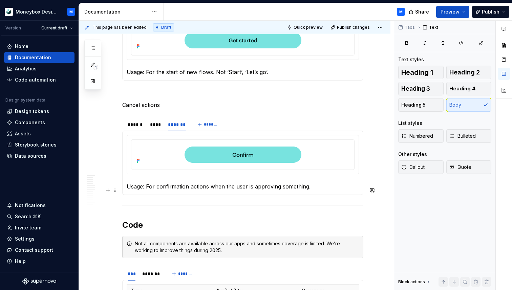
click at [301, 190] on p "Usage: For confirmation actions when the user is approving something." at bounding box center [243, 187] width 232 height 8
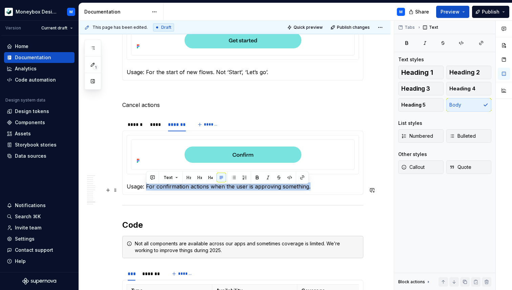
drag, startPoint x: 310, startPoint y: 191, endPoint x: 146, endPoint y: 191, distance: 163.9
click at [146, 191] on p "Usage: For confirmation actions when the user is approving something." at bounding box center [243, 187] width 232 height 8
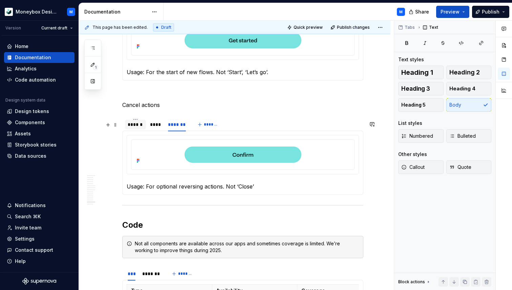
click at [134, 128] on div "******" at bounding box center [136, 124] width 16 height 7
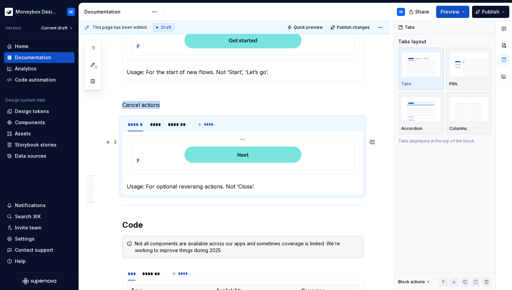
click at [173, 164] on div at bounding box center [242, 154] width 217 height 23
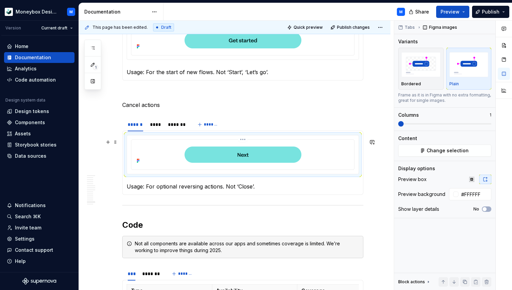
click at [309, 165] on img at bounding box center [242, 154] width 133 height 23
click at [436, 155] on button "Change selection" at bounding box center [444, 151] width 93 height 12
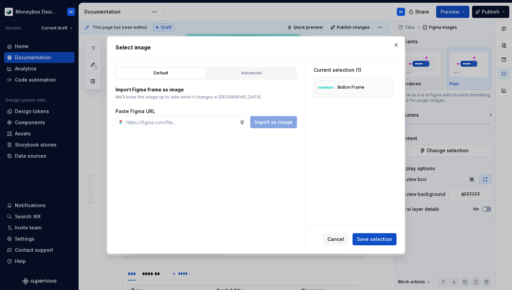
type textarea "*"
type input "https://www.figma.com/design/hMJO9qiZWpnsZnCr6F1yer/MDS--Supernova-Sync?node-id…"
type textarea "*"
type input "https://www.figma.com/design/hMJO9qiZWpnsZnCr6F1yer/MDS--Supernova-Sync?node-id…"
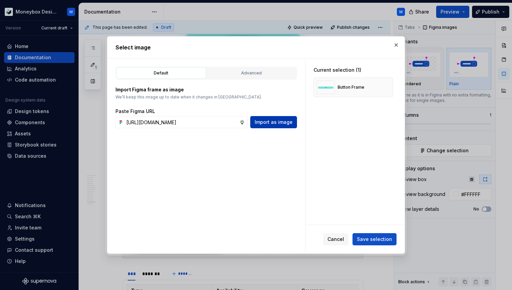
click at [273, 122] on span "Import as image" at bounding box center [274, 122] width 38 height 7
click at [389, 86] on button "button" at bounding box center [385, 87] width 9 height 9
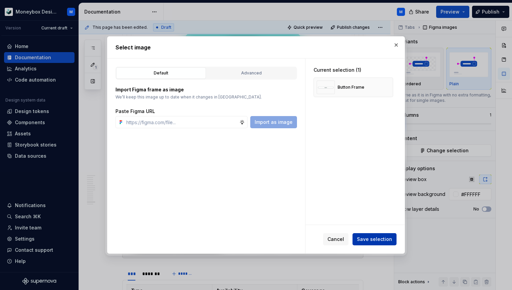
click at [372, 240] on span "Save selection" at bounding box center [374, 239] width 35 height 7
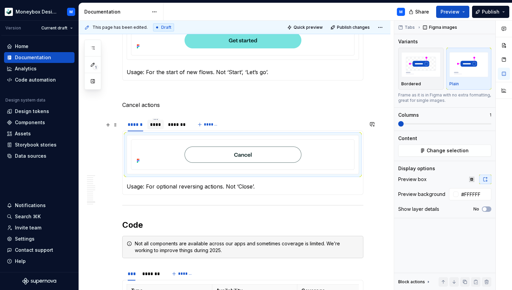
click at [154, 128] on div "****" at bounding box center [155, 124] width 11 height 7
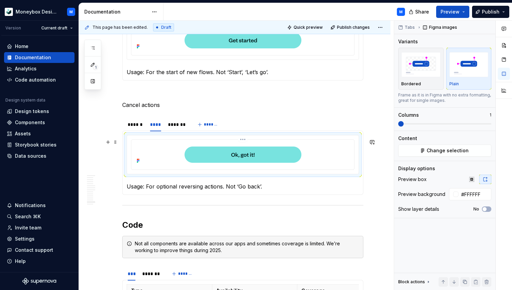
click at [321, 160] on div at bounding box center [242, 154] width 217 height 23
click at [432, 155] on button "Change selection" at bounding box center [444, 151] width 93 height 12
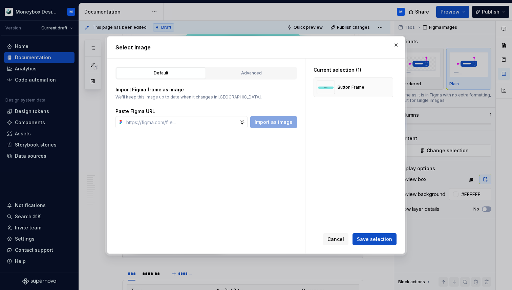
type textarea "*"
type input "https://www.figma.com/design/hMJO9qiZWpnsZnCr6F1yer/MDS--Supernova-Sync?node-id…"
click at [258, 121] on span "Import as image" at bounding box center [274, 122] width 38 height 7
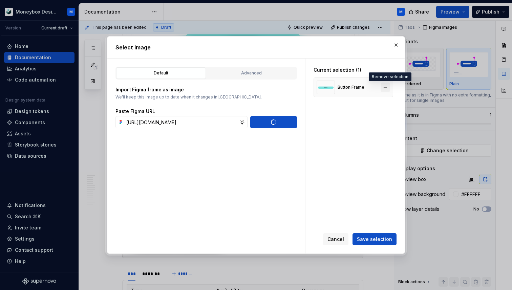
click at [390, 87] on button "button" at bounding box center [385, 87] width 9 height 9
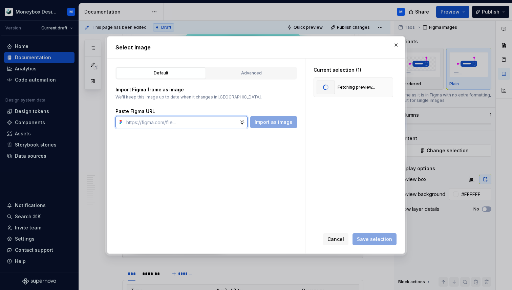
click at [197, 127] on input "text" at bounding box center [182, 122] width 116 height 12
paste input "https://www.figma.com/design/hMJO9qiZWpnsZnCr6F1yer/MDS--Supernova-Sync?node-id…"
type input "https://www.figma.com/design/hMJO9qiZWpnsZnCr6F1yer/MDS--Supernova-Sync?node-id…"
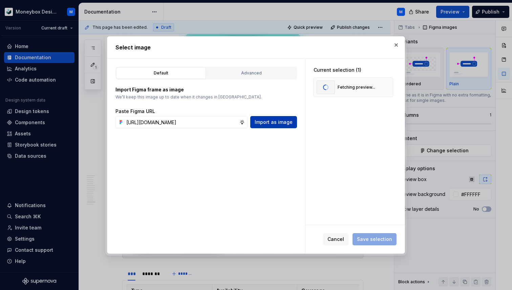
click at [277, 124] on span "Import as image" at bounding box center [274, 122] width 38 height 7
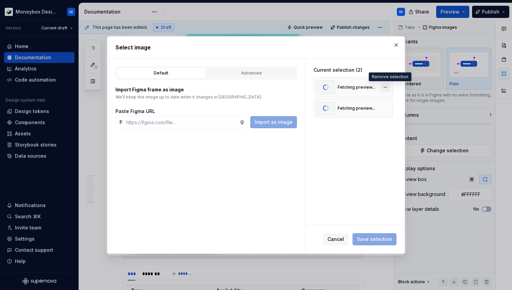
click at [388, 86] on button "button" at bounding box center [385, 87] width 9 height 9
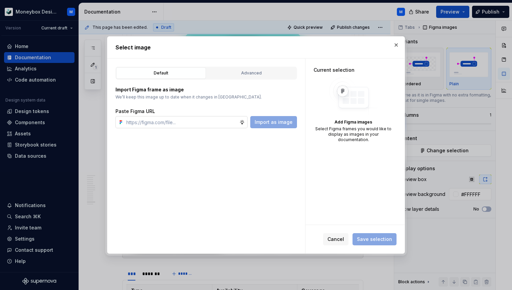
click at [188, 120] on input "text" at bounding box center [182, 122] width 116 height 12
paste input "https://www.figma.com/design/hMJO9qiZWpnsZnCr6F1yer/MDS--Supernova-Sync?node-id…"
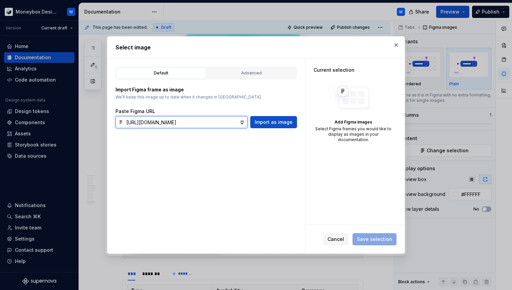
scroll to position [0, 181]
type input "https://www.figma.com/design/hMJO9qiZWpnsZnCr6F1yer/MDS--Supernova-Sync?node-id…"
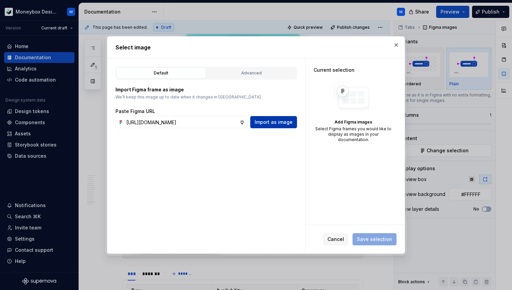
click at [278, 120] on span "Import as image" at bounding box center [274, 122] width 38 height 7
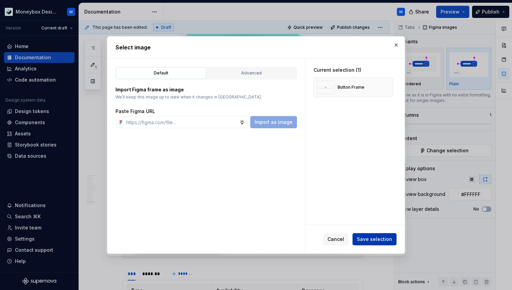
click at [370, 239] on span "Save selection" at bounding box center [374, 239] width 35 height 7
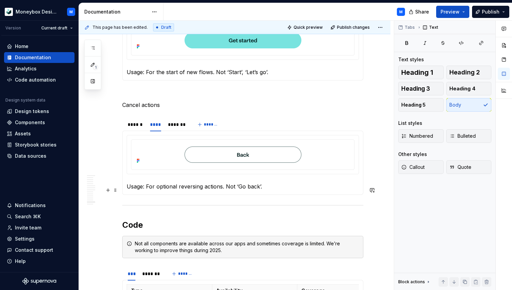
click at [164, 189] on p "Usage: For optional reversing actions. Not ‘Go back’." at bounding box center [243, 187] width 232 height 8
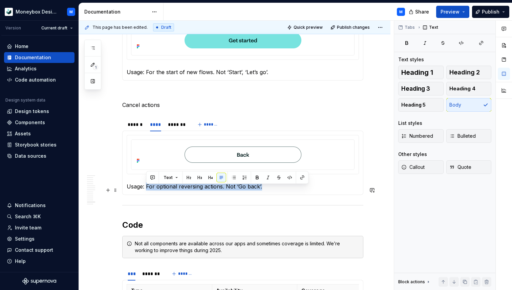
drag, startPoint x: 263, startPoint y: 188, endPoint x: 146, endPoint y: 191, distance: 117.2
click at [146, 191] on p "Usage: For optional reversing actions. Not ‘Go back’." at bounding box center [243, 187] width 232 height 8
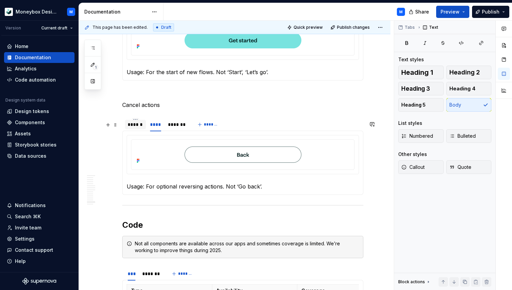
click at [134, 128] on div "******" at bounding box center [136, 124] width 16 height 7
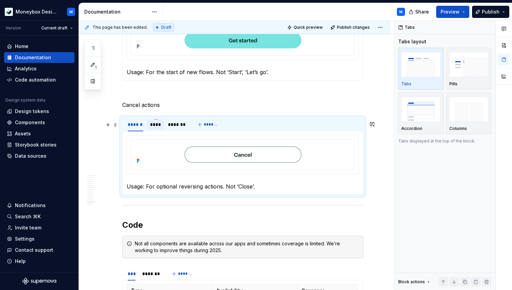
click at [161, 128] on div "****" at bounding box center [155, 124] width 11 height 7
click at [175, 128] on div "*******" at bounding box center [177, 124] width 18 height 7
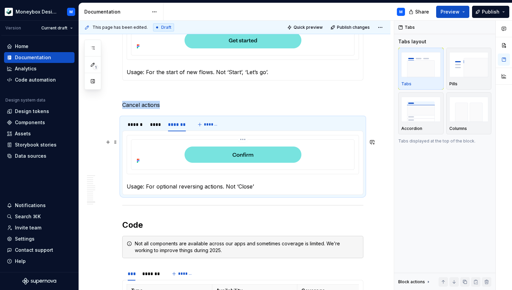
click at [204, 165] on img at bounding box center [242, 154] width 133 height 23
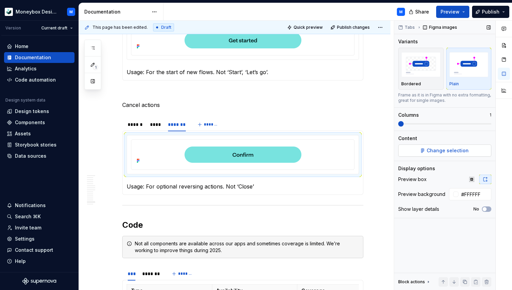
click at [443, 149] on span "Change selection" at bounding box center [448, 150] width 42 height 7
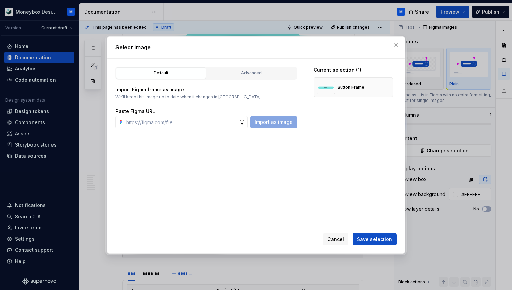
type textarea "*"
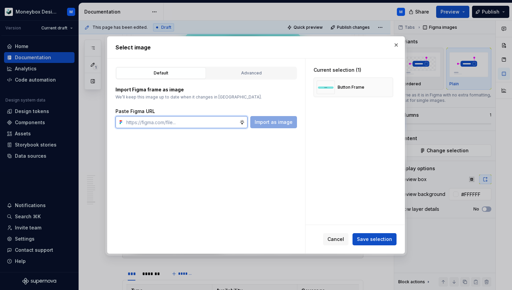
paste input "https://www.figma.com/design/hMJO9qiZWpnsZnCr6F1yer/MDS--Supernova-Sync?node-id…"
type input "https://www.figma.com/design/hMJO9qiZWpnsZnCr6F1yer/MDS--Supernova-Sync?node-id…"
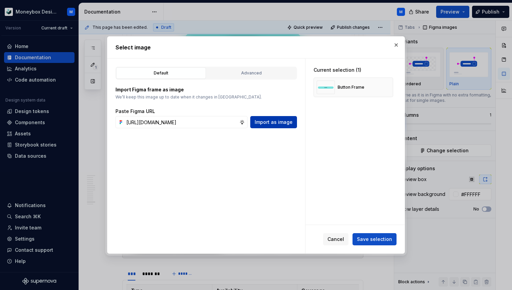
click at [268, 122] on span "Import as image" at bounding box center [274, 122] width 38 height 7
click at [388, 87] on button "button" at bounding box center [385, 87] width 9 height 9
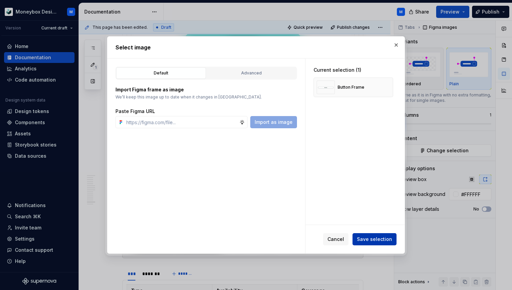
click at [372, 239] on span "Save selection" at bounding box center [374, 239] width 35 height 7
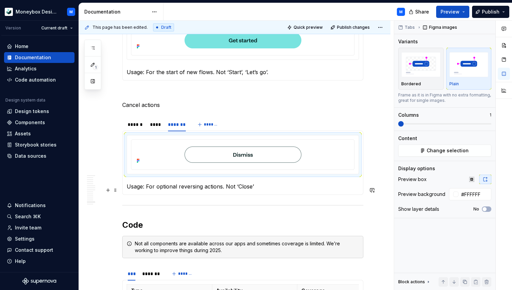
click at [262, 190] on p "Usage: For optional reversing actions. Not ‘Close’" at bounding box center [243, 187] width 232 height 8
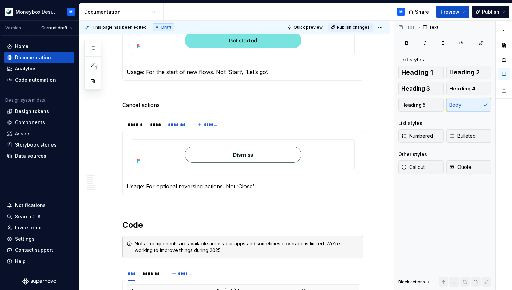
click at [357, 26] on span "Publish changes" at bounding box center [353, 27] width 33 height 5
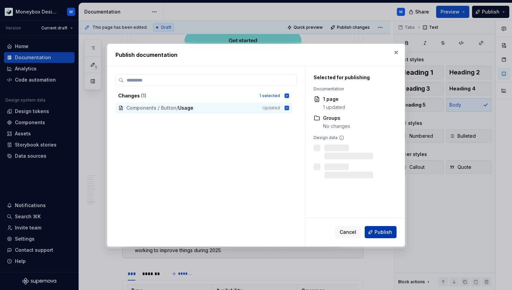
click at [386, 230] on span "Publish" at bounding box center [384, 232] width 18 height 7
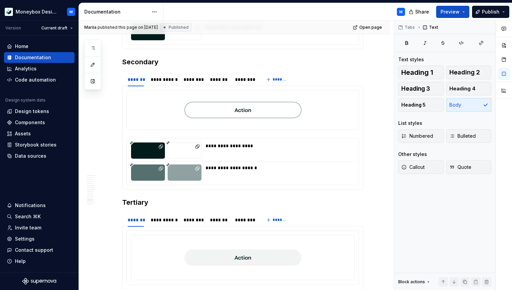
scroll to position [1702, 0]
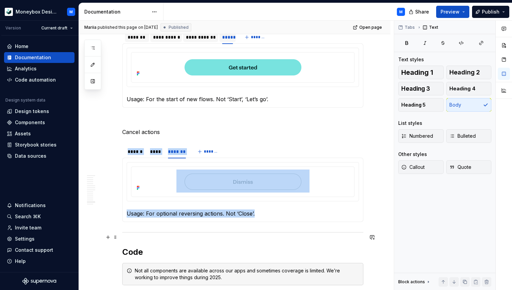
click at [168, 234] on div at bounding box center [242, 232] width 241 height 4
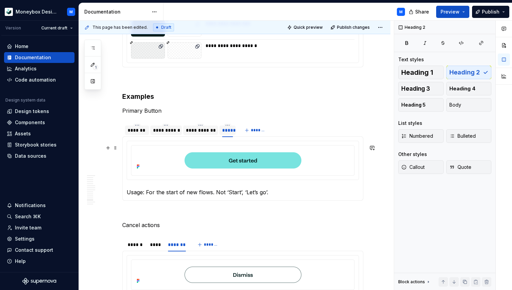
scroll to position [1899, 0]
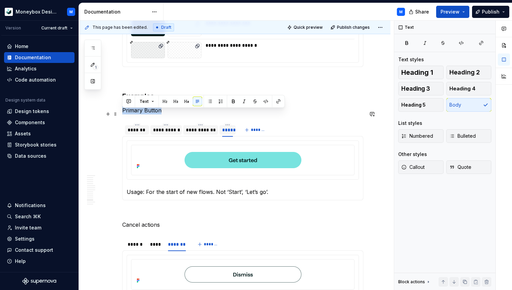
drag, startPoint x: 162, startPoint y: 116, endPoint x: 123, endPoint y: 117, distance: 38.6
click at [123, 114] on p "Primary Button" at bounding box center [242, 110] width 241 height 8
click at [418, 108] on span "Heading 5" at bounding box center [413, 105] width 24 height 7
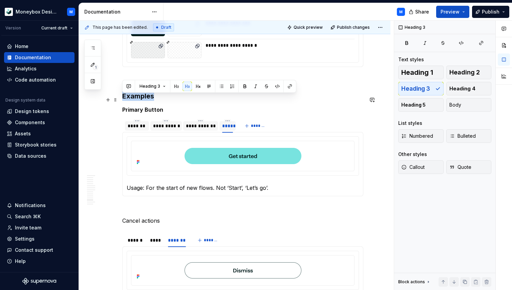
drag, startPoint x: 157, startPoint y: 102, endPoint x: 123, endPoint y: 103, distance: 33.5
click at [123, 101] on h3 "Examples" at bounding box center [242, 95] width 241 height 9
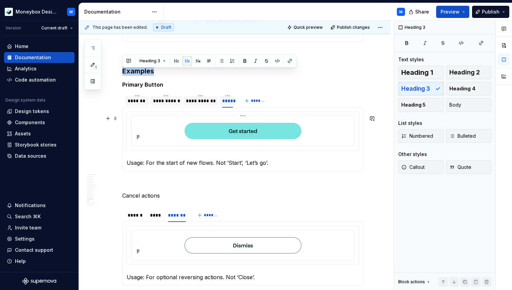
scroll to position [1925, 0]
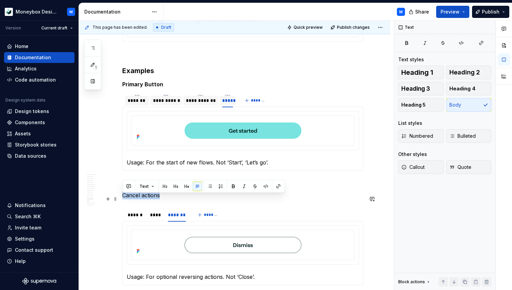
drag, startPoint x: 162, startPoint y: 196, endPoint x: 123, endPoint y: 197, distance: 39.0
click at [123, 197] on p "Cancel actions" at bounding box center [242, 195] width 241 height 8
click at [414, 108] on span "Heading 5" at bounding box center [413, 105] width 24 height 7
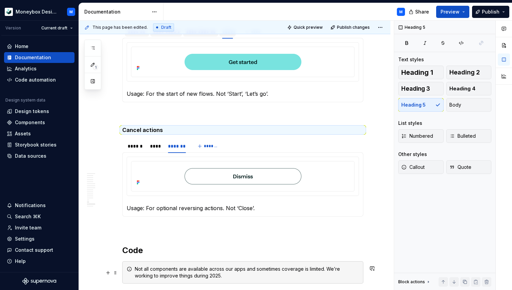
scroll to position [2019, 0]
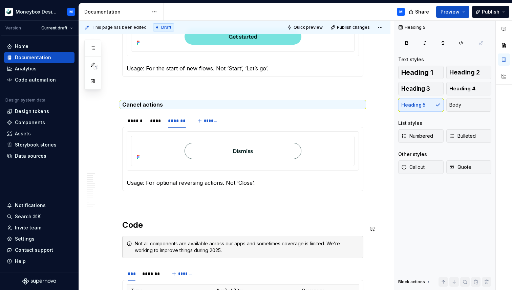
click at [151, 207] on p at bounding box center [242, 203] width 241 height 8
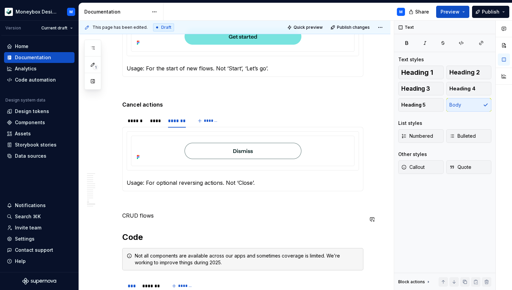
scroll to position [2031, 0]
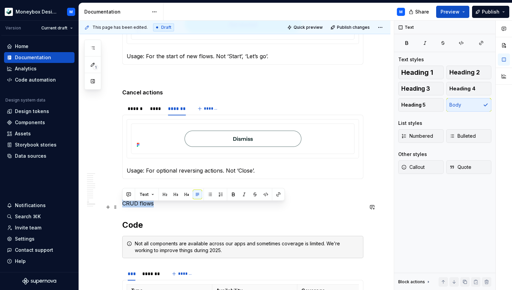
drag, startPoint x: 156, startPoint y: 205, endPoint x: 122, endPoint y: 207, distance: 33.9
click at [122, 207] on p "CRUD flows" at bounding box center [242, 203] width 241 height 8
click at [415, 106] on span "Heading 5" at bounding box center [413, 105] width 24 height 7
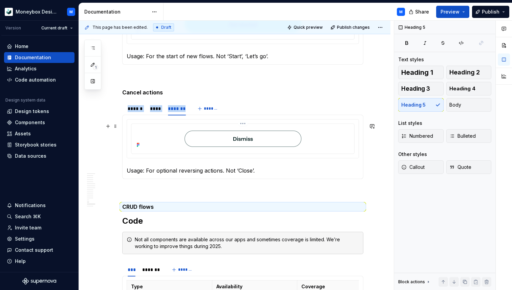
drag, startPoint x: 123, startPoint y: 106, endPoint x: 149, endPoint y: 137, distance: 40.4
click at [149, 137] on section "****** **** ******* ******* Usage: For optional reversing actions. Not ‘Close’.…" at bounding box center [242, 140] width 241 height 78
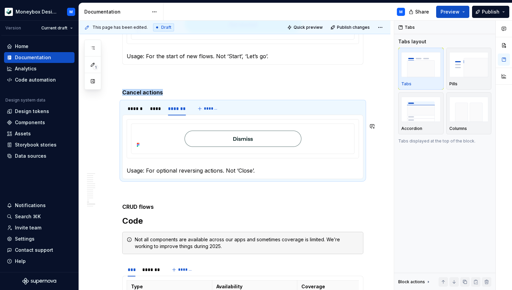
copy h5 "Cancel actions"
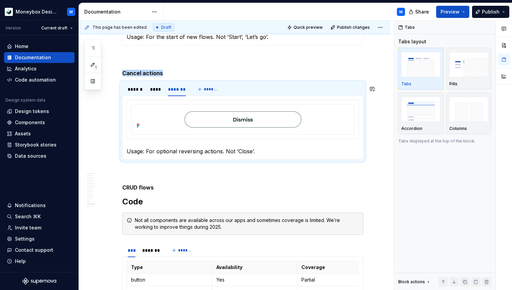
scroll to position [2068, 0]
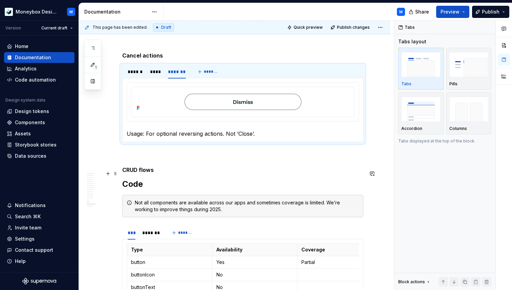
click at [162, 172] on h5 "CRUD flows" at bounding box center [242, 170] width 241 height 7
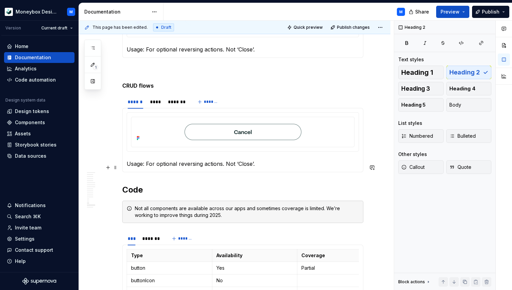
scroll to position [2153, 0]
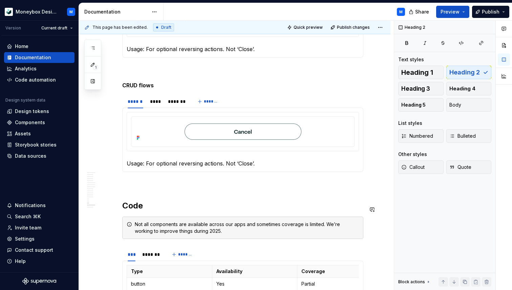
type textarea "*"
click at [134, 105] on div "******" at bounding box center [136, 101] width 16 height 7
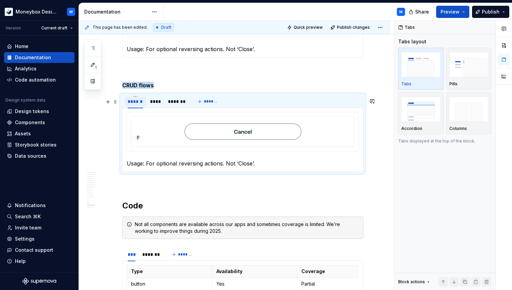
click at [134, 105] on div "******" at bounding box center [136, 101] width 16 height 7
type input "***"
click at [152, 105] on div "****" at bounding box center [150, 101] width 11 height 7
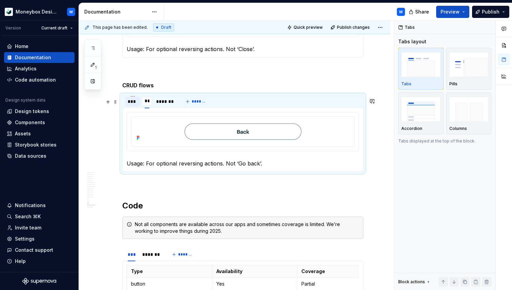
type input "*"
type input "********"
click at [181, 105] on div "*******" at bounding box center [180, 101] width 18 height 7
type input "********"
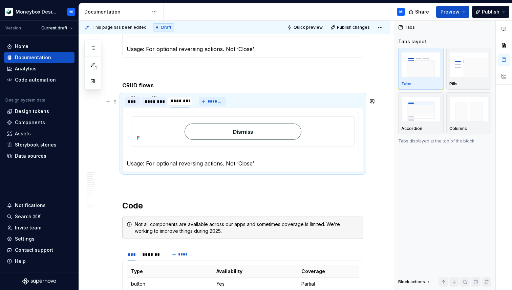
click at [218, 104] on span "*******" at bounding box center [215, 101] width 15 height 5
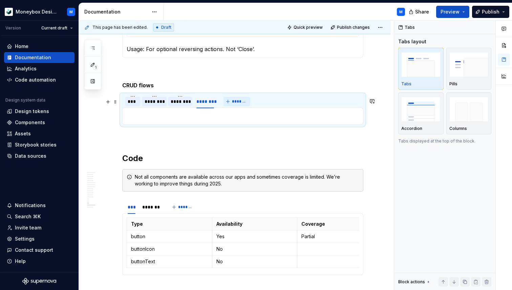
type textarea "*"
click at [205, 105] on div "********" at bounding box center [205, 101] width 18 height 7
type input "*******"
click at [190, 115] on div "Usage: For optional reversing actions. Not ‘Close’. Usage: For optional reversi…" at bounding box center [242, 116] width 241 height 17
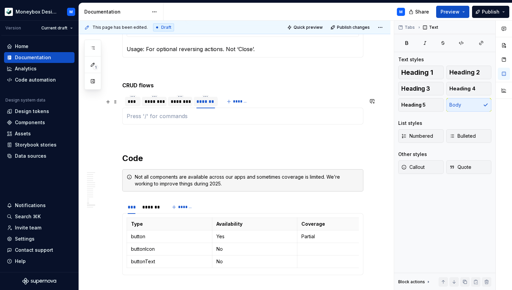
click at [134, 103] on div "***" at bounding box center [133, 101] width 10 height 7
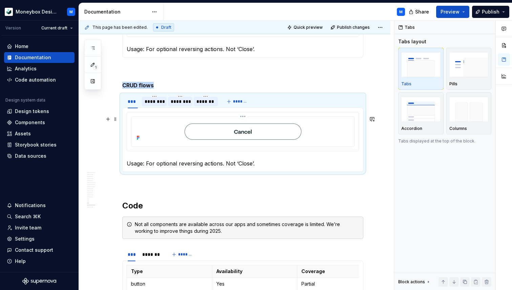
click at [186, 141] on img at bounding box center [242, 131] width 133 height 23
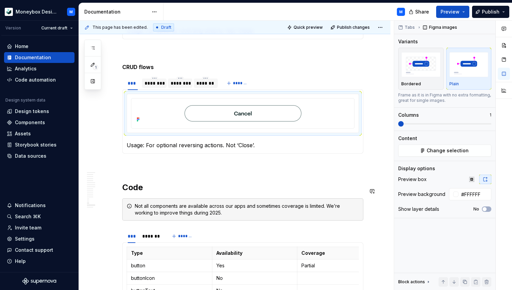
scroll to position [2167, 0]
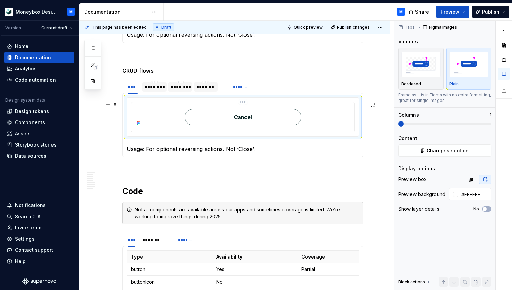
click at [181, 122] on img at bounding box center [242, 116] width 133 height 23
click at [437, 145] on button "Change selection" at bounding box center [444, 151] width 93 height 12
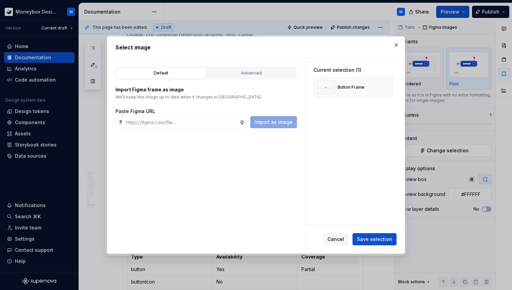
type textarea "*"
type input "https://www.figma.com/design/hMJO9qiZWpnsZnCr6F1yer/MDS--Supernova-Sync?node-id…"
click at [288, 122] on span "Import as image" at bounding box center [274, 122] width 38 height 7
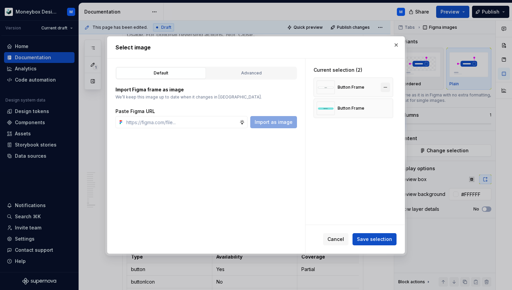
click at [388, 84] on button "button" at bounding box center [385, 87] width 9 height 9
click at [374, 239] on span "Save selection" at bounding box center [374, 239] width 35 height 7
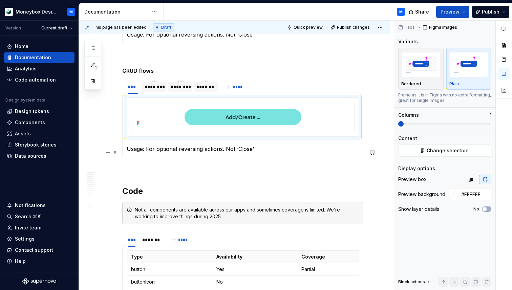
click at [195, 152] on p "Usage: For optional reversing actions. Not ‘Close’." at bounding box center [243, 149] width 232 height 8
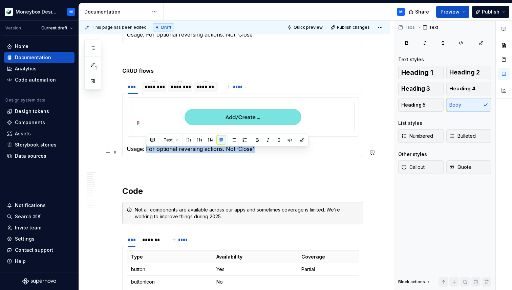
drag, startPoint x: 262, startPoint y: 153, endPoint x: 146, endPoint y: 155, distance: 115.8
click at [146, 153] on p "Usage: For optional reversing actions. Not ‘Close’." at bounding box center [243, 149] width 232 height 8
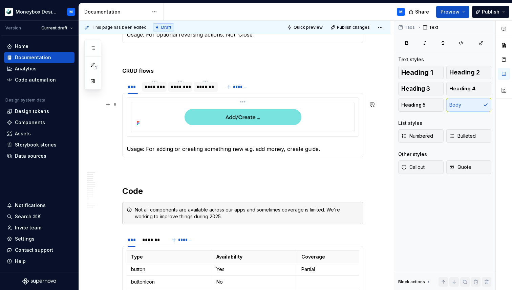
click at [156, 124] on div at bounding box center [242, 116] width 217 height 23
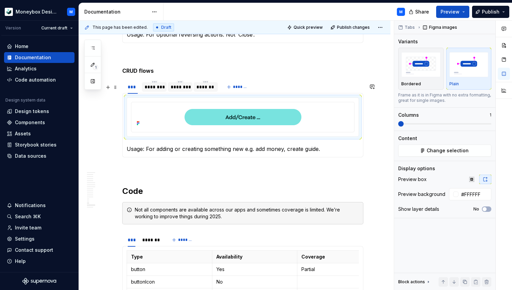
click at [153, 90] on div "********" at bounding box center [154, 87] width 19 height 7
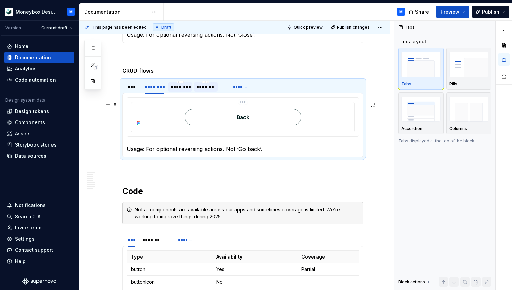
click at [169, 120] on div at bounding box center [242, 116] width 217 height 23
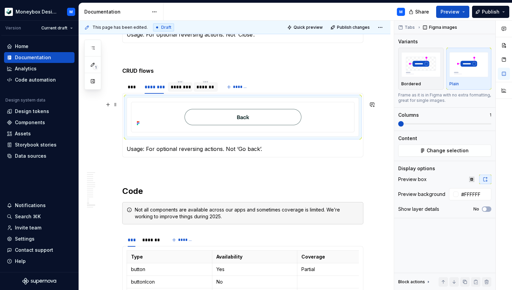
type textarea "*"
click at [430, 150] on span "Change selection" at bounding box center [448, 150] width 42 height 7
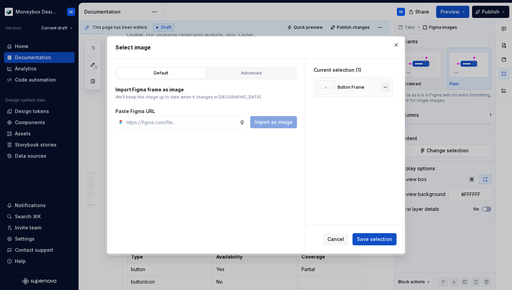
click at [390, 86] on button "button" at bounding box center [385, 87] width 9 height 9
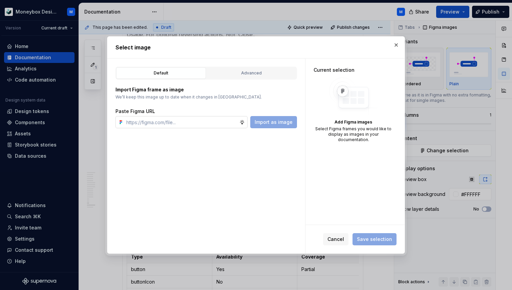
click at [168, 126] on input "text" at bounding box center [182, 122] width 116 height 12
paste input "https://www.figma.com/design/hMJO9qiZWpnsZnCr6F1yer/MDS--Supernova-Sync?node-id…"
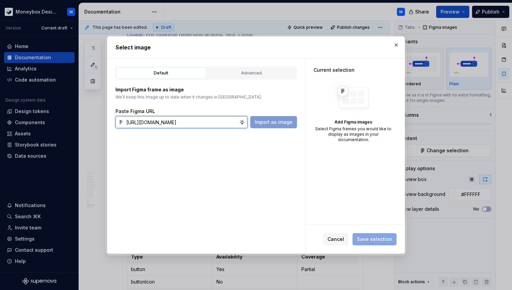
scroll to position [0, 180]
type input "https://www.figma.com/design/hMJO9qiZWpnsZnCr6F1yer/MDS--Supernova-Sync?node-id…"
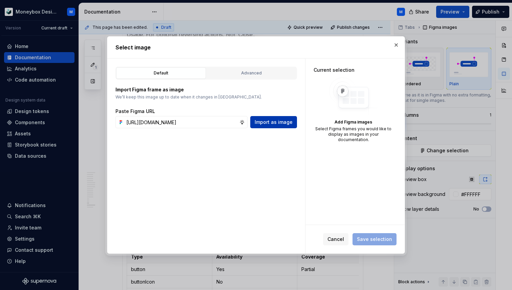
click at [278, 121] on span "Import as image" at bounding box center [274, 122] width 38 height 7
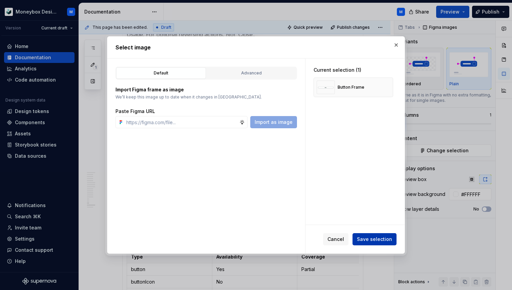
click at [372, 235] on button "Save selection" at bounding box center [375, 239] width 44 height 12
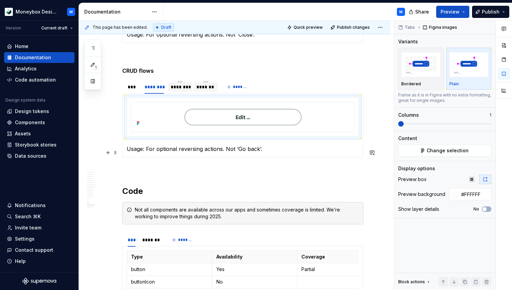
click at [224, 152] on p "Usage: For optional reversing actions. Not ‘Go back’." at bounding box center [243, 149] width 232 height 8
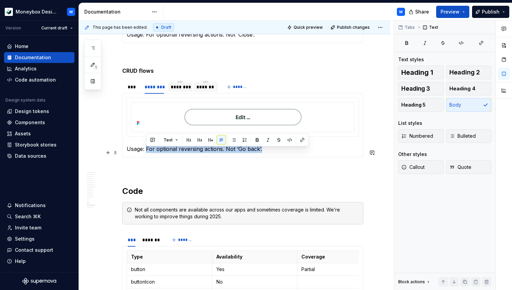
drag, startPoint x: 268, startPoint y: 150, endPoint x: 146, endPoint y: 152, distance: 121.3
click at [146, 152] on p "Usage: For optional reversing actions. Not ‘Go back’." at bounding box center [243, 149] width 232 height 8
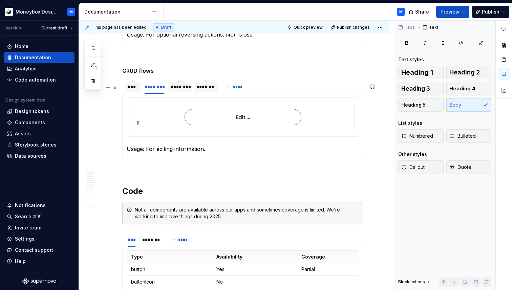
click at [132, 90] on div "***" at bounding box center [133, 87] width 10 height 7
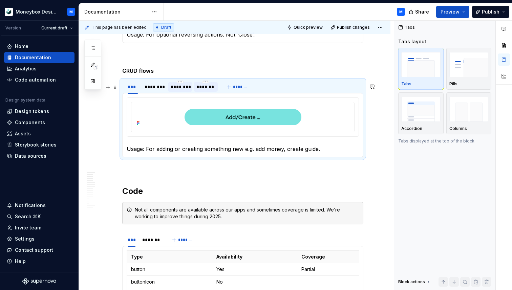
click at [183, 90] on div "********" at bounding box center [180, 87] width 19 height 7
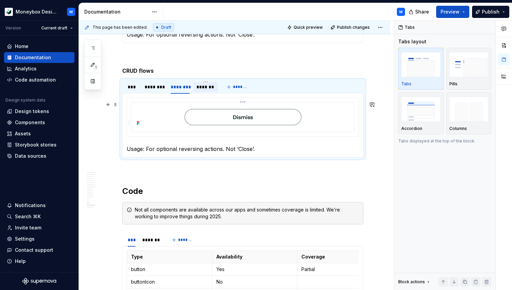
click at [178, 115] on img at bounding box center [242, 116] width 133 height 23
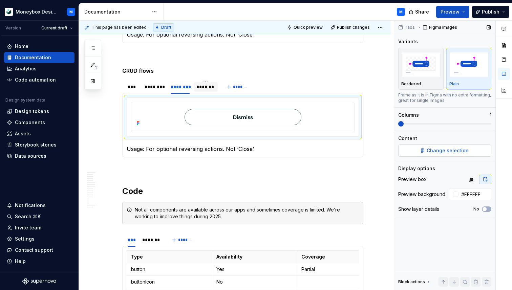
click at [436, 149] on span "Change selection" at bounding box center [448, 150] width 42 height 7
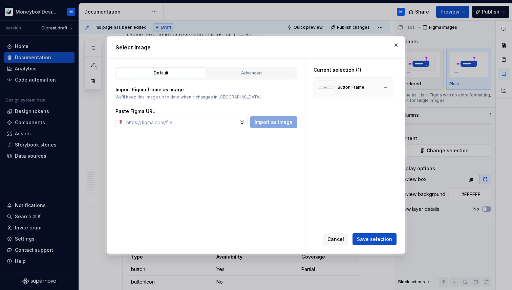
type textarea "*"
click at [389, 89] on button "button" at bounding box center [385, 87] width 9 height 9
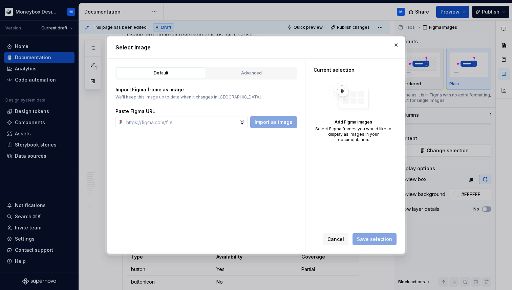
click at [215, 116] on div "Paste Figma URL Import as image" at bounding box center [206, 118] width 182 height 20
click at [214, 121] on input "text" at bounding box center [182, 122] width 116 height 12
paste input "https://www.figma.com/design/hMJO9qiZWpnsZnCr6F1yer/MDS--Supernova-Sync?node-id…"
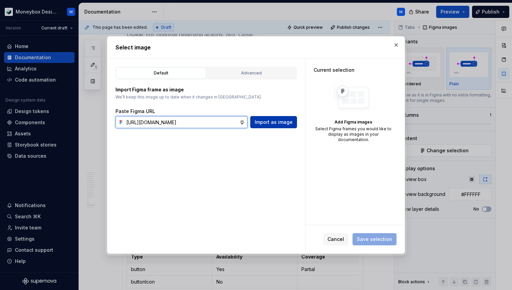
scroll to position [0, 181]
type input "https://www.figma.com/design/hMJO9qiZWpnsZnCr6F1yer/MDS--Supernova-Sync?node-id…"
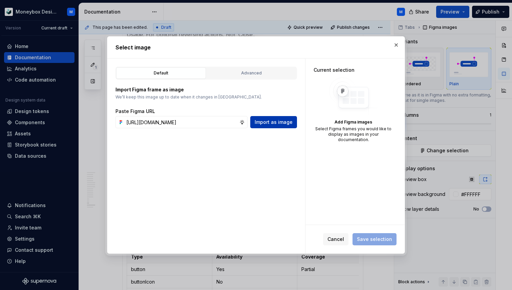
click at [265, 121] on span "Import as image" at bounding box center [274, 122] width 38 height 7
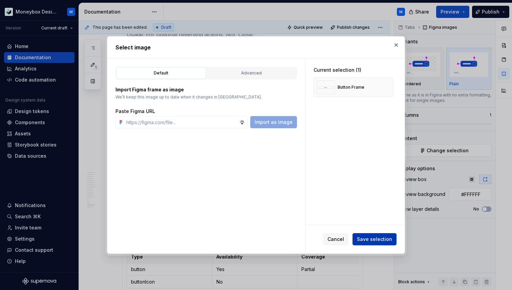
click at [369, 239] on span "Save selection" at bounding box center [374, 239] width 35 height 7
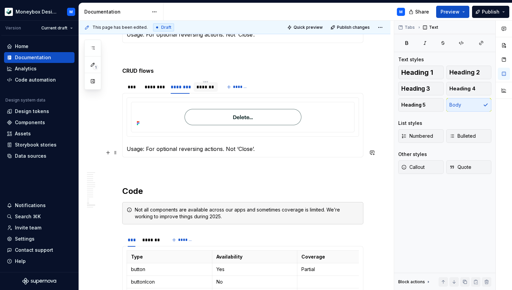
click at [229, 153] on p "Usage: For optional reversing actions. Not ‘Close’." at bounding box center [243, 149] width 232 height 8
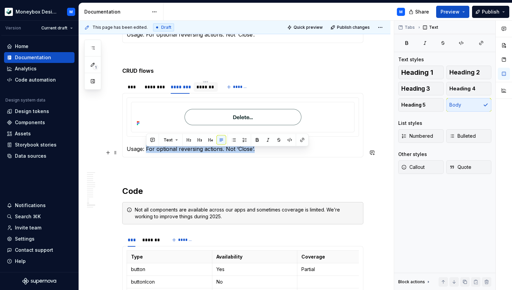
drag, startPoint x: 260, startPoint y: 154, endPoint x: 147, endPoint y: 154, distance: 113.8
click at [147, 153] on p "Usage: For optional reversing actions. Not ‘Close’." at bounding box center [243, 149] width 232 height 8
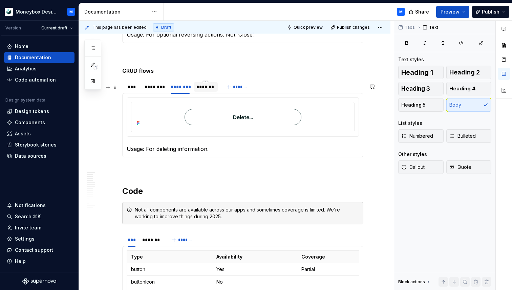
click at [205, 89] on div "*******" at bounding box center [205, 87] width 19 height 7
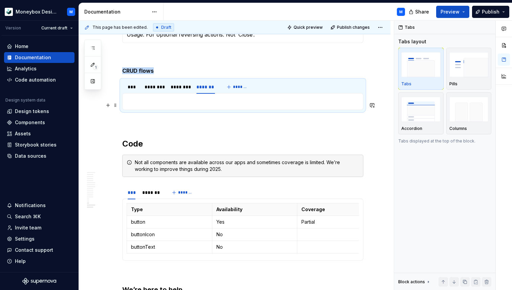
click at [147, 106] on p at bounding box center [243, 102] width 232 height 8
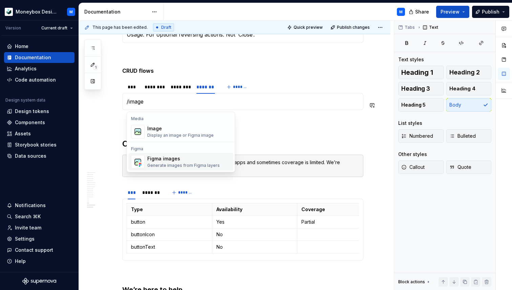
click at [155, 163] on div "Generate images from Figma layers" at bounding box center [183, 165] width 72 height 5
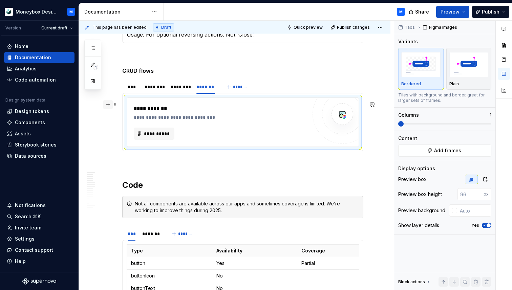
click at [109, 105] on button "button" at bounding box center [107, 104] width 9 height 9
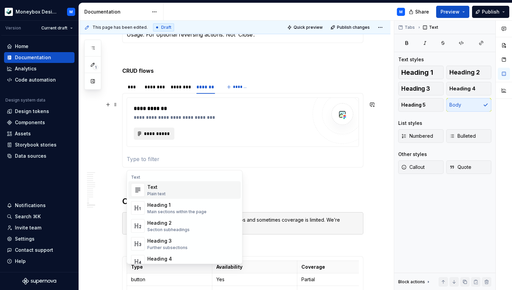
click at [158, 132] on button "**********" at bounding box center [154, 134] width 41 height 12
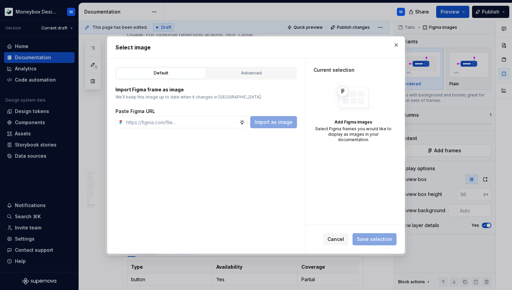
type textarea "*"
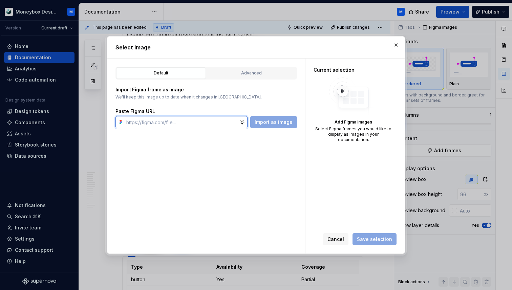
click at [143, 123] on input "text" at bounding box center [182, 122] width 116 height 12
paste input "https://www.figma.com/design/hMJO9qiZWpnsZnCr6F1yer/MDS--Supernova-Sync?node-id…"
type input "https://www.figma.com/design/hMJO9qiZWpnsZnCr6F1yer/MDS--Supernova-Sync?node-id…"
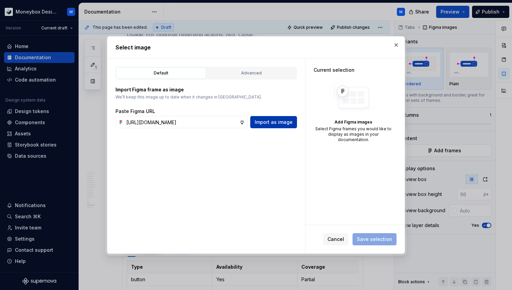
click at [266, 123] on span "Import as image" at bounding box center [274, 122] width 38 height 7
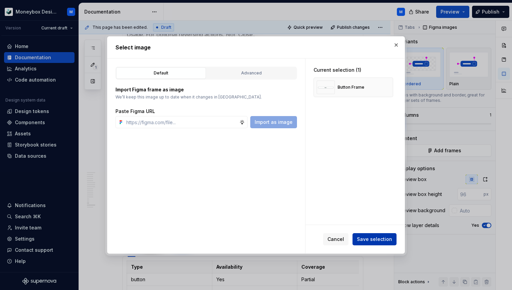
click at [373, 240] on span "Save selection" at bounding box center [374, 239] width 35 height 7
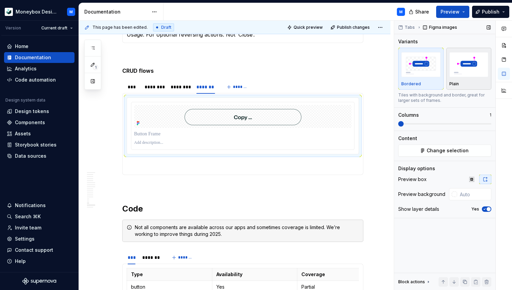
click at [455, 71] on img "button" at bounding box center [468, 64] width 39 height 25
click at [453, 196] on div at bounding box center [454, 194] width 5 height 5
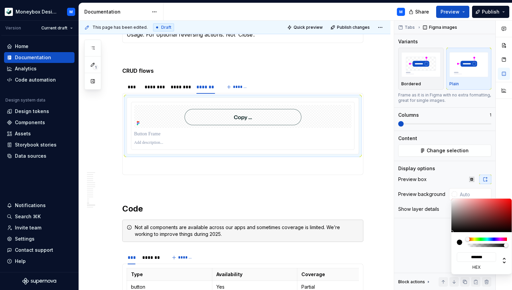
type input "#BFA1A1"
type input "*******"
type input "#CBB5B5"
type input "*******"
type input "#F0ECEC"
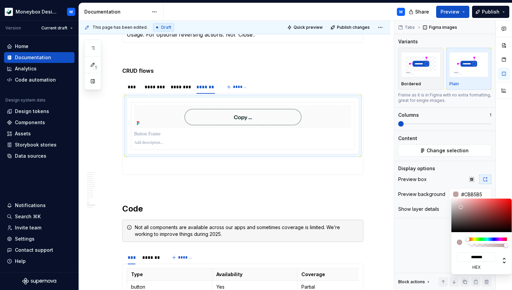
type input "*******"
type input "#FFFFFF"
type input "*******"
drag, startPoint x: 461, startPoint y: 207, endPoint x: 449, endPoint y: 197, distance: 16.1
click at [449, 197] on body "Moneybox Design System M Version Current draft Home Documentation Analytics Cod…" at bounding box center [256, 145] width 512 height 290
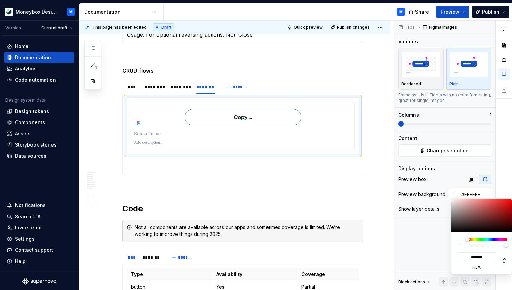
click at [443, 172] on div "Comments Open comments No comments yet Select ‘Comment’ from the block context …" at bounding box center [453, 156] width 118 height 270
click at [433, 230] on div "Comments Open comments No comments yet Select ‘Comment’ from the block context …" at bounding box center [453, 156] width 118 height 270
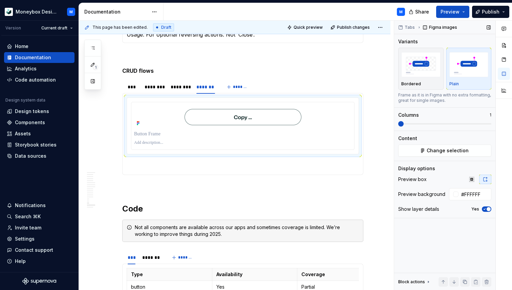
click at [487, 209] on span "button" at bounding box center [489, 209] width 4 height 4
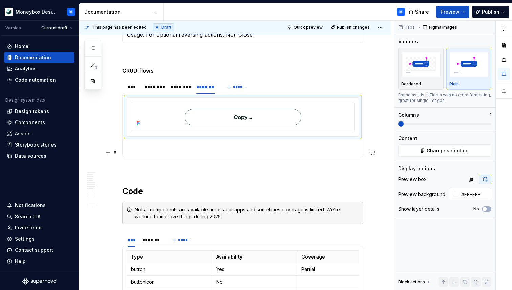
click at [145, 152] on p at bounding box center [243, 149] width 232 height 8
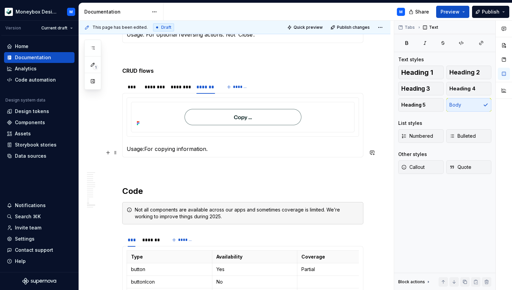
click at [146, 153] on p "Usage:For copying information." at bounding box center [243, 149] width 232 height 8
click at [223, 153] on p "Usage: For copying information." at bounding box center [243, 149] width 232 height 8
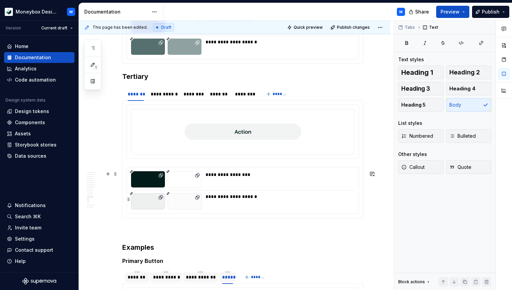
scroll to position [1544, 0]
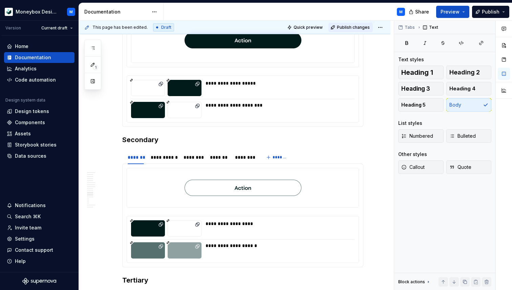
click at [360, 27] on span "Publish changes" at bounding box center [353, 27] width 33 height 5
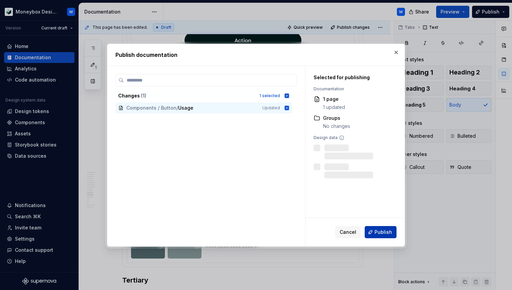
click at [379, 229] on span "Publish" at bounding box center [384, 232] width 18 height 7
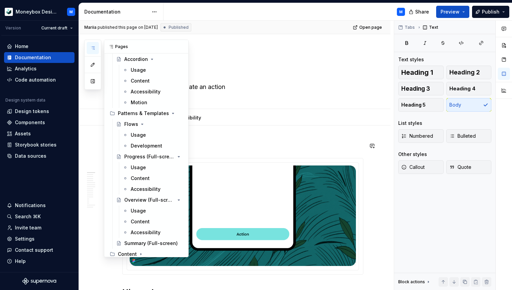
scroll to position [441, 0]
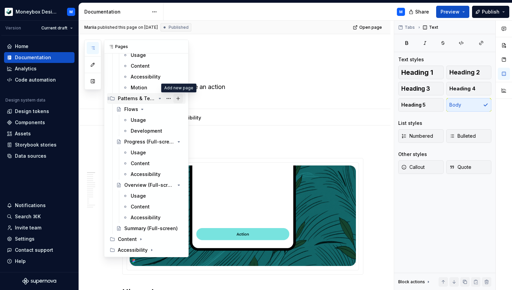
click at [178, 99] on button "Page tree" at bounding box center [177, 98] width 9 height 9
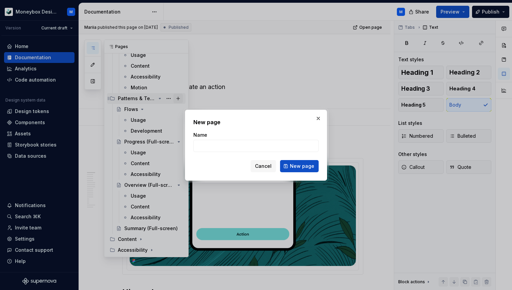
type textarea "*"
type input "M"
click at [317, 118] on button "button" at bounding box center [318, 118] width 9 height 9
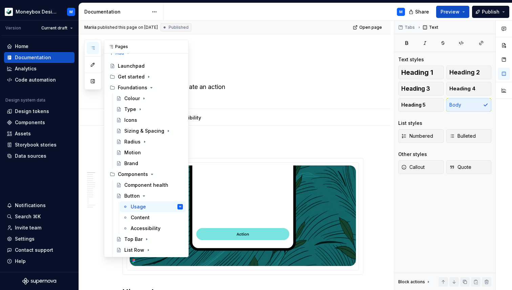
scroll to position [0, 0]
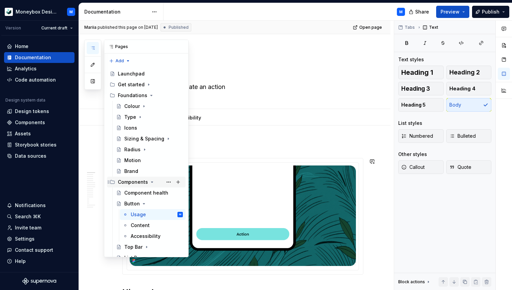
click at [151, 182] on icon "Page tree" at bounding box center [151, 181] width 5 height 5
click at [152, 182] on icon "Page tree" at bounding box center [152, 183] width 1 height 2
click at [144, 204] on icon "Page tree" at bounding box center [143, 203] width 5 height 5
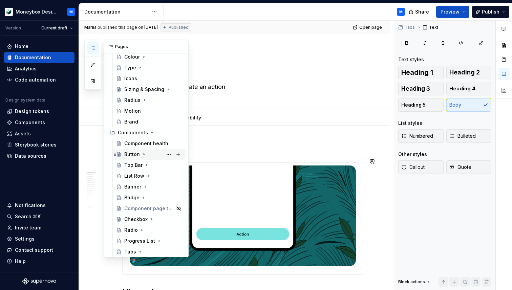
scroll to position [66, 0]
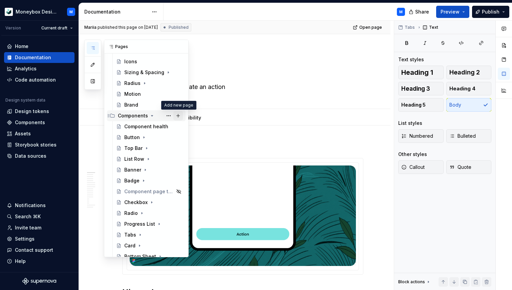
click at [177, 117] on button "Page tree" at bounding box center [177, 115] width 9 height 9
type textarea "*"
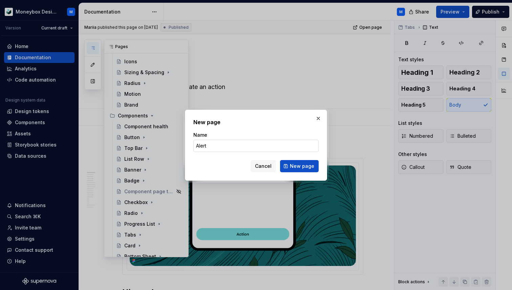
type input "Alert"
type textarea "*"
click at [212, 147] on input "Alert" at bounding box center [255, 146] width 125 height 12
type input "Alert modal"
click at [303, 161] on button "New page" at bounding box center [299, 166] width 39 height 12
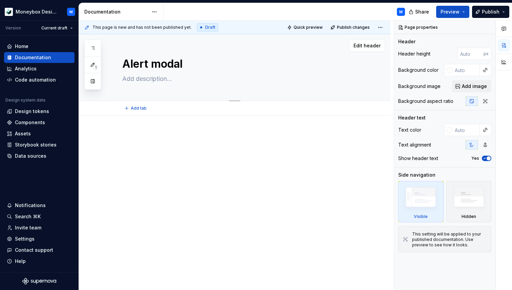
click at [134, 81] on textarea at bounding box center [241, 78] width 241 height 11
paste textarea "The Alert Modal is a centered pop-up overlay that temporarily interrupts the us…"
type textarea "*"
type textarea "The Alert Modal is a centered pop-up overlay that temporarily interrupts the us…"
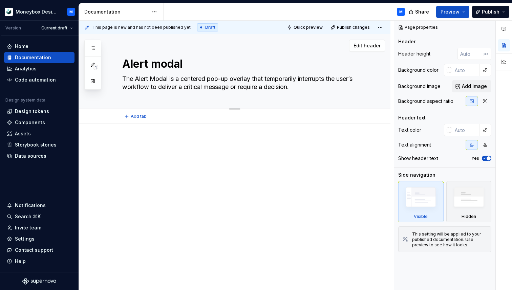
type textarea "*"
type textarea "The Alert Modal is a centered pop-up overlay that temporarily interrupts the us…"
type textarea "*"
type textarea "The Alert Modal is a centered pop-up overlay that temporarily interrupts the us…"
type textarea "*"
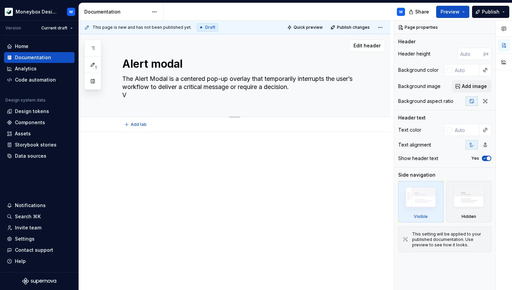
type textarea "The Alert Modal is a centered pop-up overlay that temporarily interrupts the us…"
type textarea "*"
type textarea "The Alert Modal is a centered pop-up overlay that temporarily interrupts the us…"
type textarea "*"
type textarea "The Alert Modal is a centered pop-up overlay that temporarily interrupts the us…"
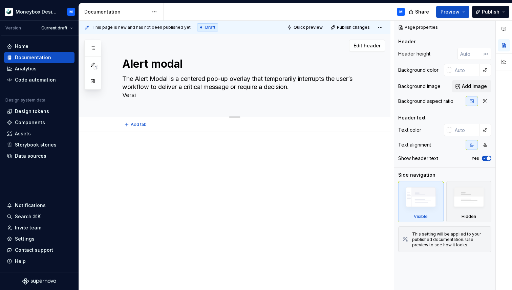
type textarea "*"
type textarea "The Alert Modal is a centered pop-up overlay that temporarily interrupts the us…"
type textarea "*"
type textarea "The Alert Modal is a centered pop-up overlay that temporarily interrupts the us…"
type textarea "*"
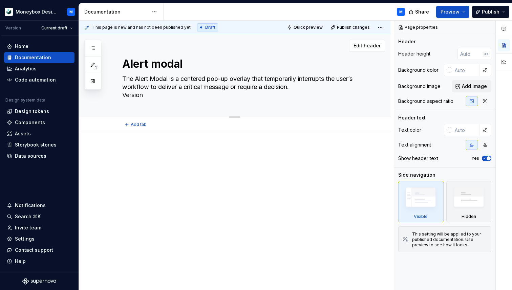
type textarea "The Alert Modal is a centered pop-up overlay that temporarily interrupts the us…"
type textarea "*"
type textarea "The Alert Modal is a centered pop-up overlay that temporarily interrupts the us…"
type textarea "*"
type textarea "The Alert Modal is a centered pop-up overlay that temporarily interrupts the us…"
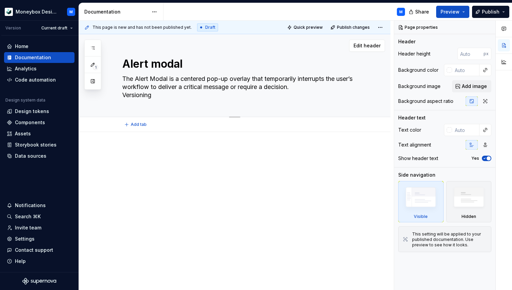
type textarea "*"
type textarea "The Alert Modal is a centered pop-up overlay that temporarily interrupts the us…"
click at [142, 93] on textarea "The Alert Modal is a centered pop-up overlay that temporarily interrupts the us…" at bounding box center [241, 86] width 241 height 27
type textarea "*"
type textarea "The Alert Modal is a centered pop-up overlay that temporarily interrupts the us…"
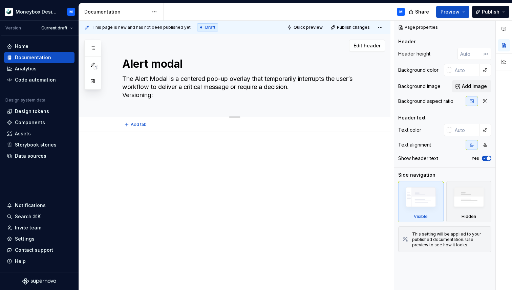
click at [204, 105] on div "Alert modal The Alert Modal is a centered pop-up overlay that temporarily inter…" at bounding box center [242, 75] width 241 height 83
type textarea "*"
click at [449, 130] on div at bounding box center [449, 129] width 5 height 5
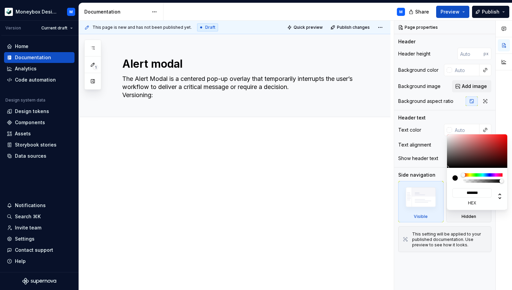
type input "#DBBBBB"
type input "*******"
type input "#DBC6C6"
type input "*******"
type input "#E5E5E5"
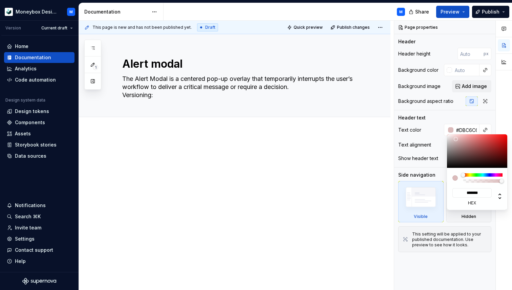
type input "*******"
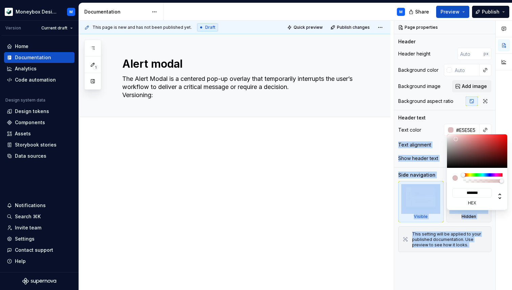
type input "#F7F7F7"
type input "*******"
type input "#FAFAFA"
type input "*******"
type input "#FCFCFC"
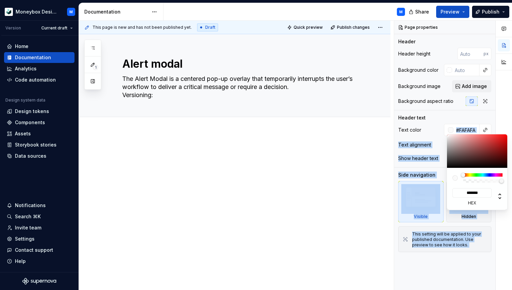
type input "*******"
type input "#FFFFFF"
type input "*******"
type textarea "*"
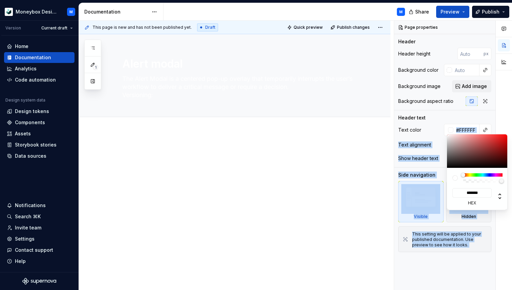
drag, startPoint x: 456, startPoint y: 139, endPoint x: 441, endPoint y: 134, distance: 15.4
click at [441, 134] on body "Moneybox Design System M Version Current draft Home Documentation Analytics Cod…" at bounding box center [256, 145] width 512 height 290
type textarea "The Alert Modal is a centered pop-up overlay that temporarily interrupts the us…"
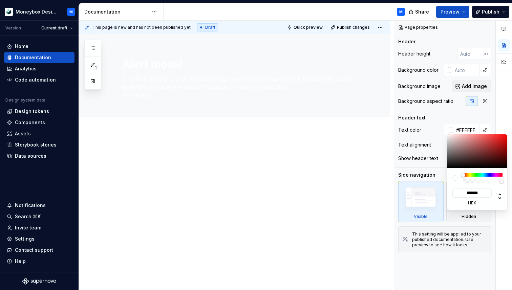
click at [444, 113] on div "Comments Open comments No comments yet Select ‘Comment’ from the block context …" at bounding box center [453, 156] width 118 height 270
type textarea "*"
type textarea "The Alert Modal is a centered pop-up overlay that temporarily interrupts the us…"
type textarea "*"
type input "#6F5959"
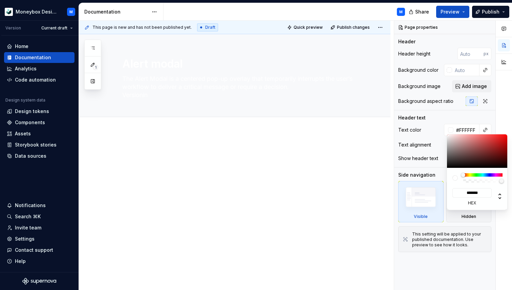
type input "*******"
type textarea "*"
type input "#6F5A5A"
type input "*******"
type textarea "*"
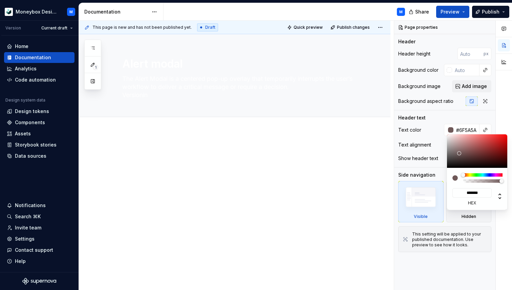
type input "#504848"
type input "*******"
type input "#434040"
type input "*******"
type input "#403E3E"
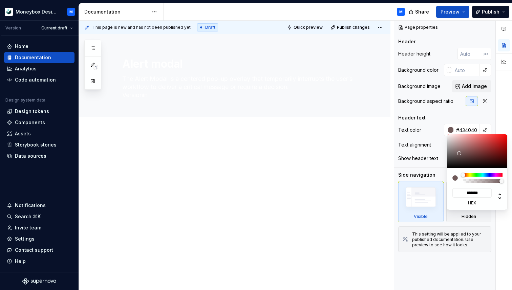
type input "*******"
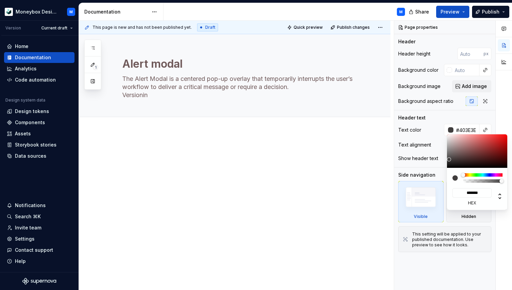
type input "#3E3C3C"
type input "*******"
type input "#363636"
type input "*******"
type input "#272727"
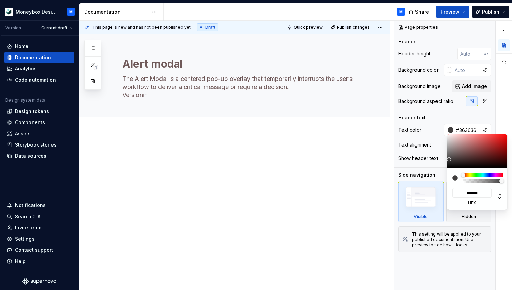
type input "*******"
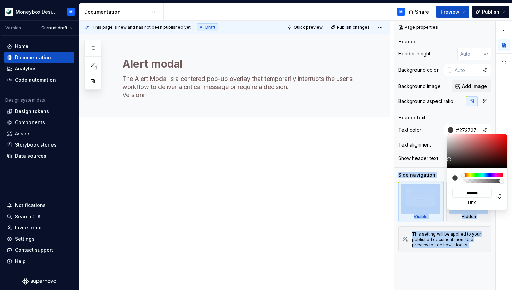
type input "#151515"
type input "*******"
drag, startPoint x: 459, startPoint y: 153, endPoint x: 443, endPoint y: 166, distance: 20.3
click at [443, 166] on body "Moneybox Design System M Version Current draft Home Documentation Analytics Cod…" at bounding box center [256, 145] width 512 height 290
type input "#0F0F0F"
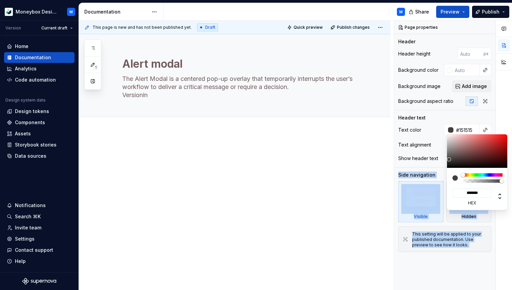
type input "*******"
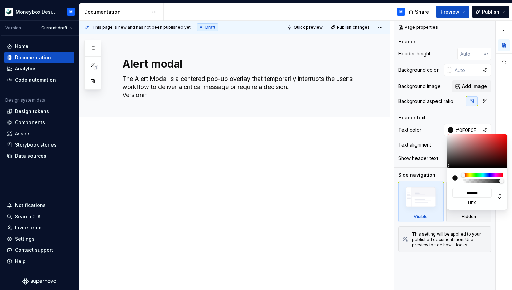
click at [429, 139] on div "Comments Open comments No comments yet Select ‘Comment’ from the block context …" at bounding box center [453, 156] width 118 height 270
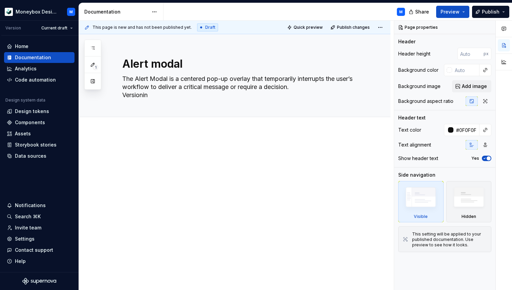
click at [445, 129] on div "Comments Open comments No comments yet Select ‘Comment’ from the block context …" at bounding box center [453, 156] width 118 height 270
click at [448, 129] on div at bounding box center [450, 129] width 7 height 5
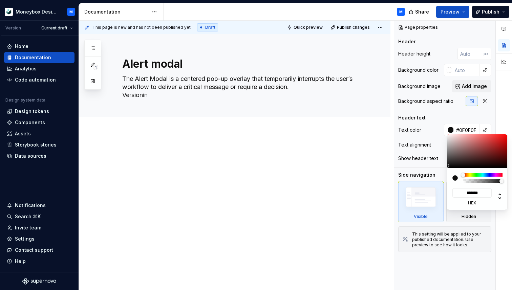
type textarea "*"
type input "#171616"
type input "*******"
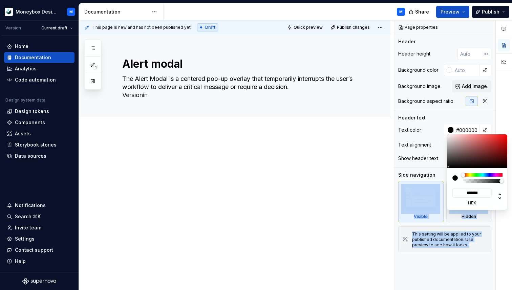
drag, startPoint x: 451, startPoint y: 165, endPoint x: 441, endPoint y: 173, distance: 12.3
click at [441, 173] on body "Moneybox Design System M Version Current draft Home Documentation Analytics Cod…" at bounding box center [256, 145] width 512 height 290
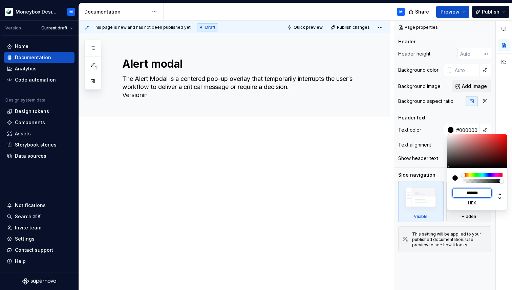
click at [465, 192] on input "*******" at bounding box center [471, 192] width 39 height 9
click at [469, 127] on div "Comments Open comments No comments yet Select ‘Comment’ from the block context …" at bounding box center [453, 156] width 118 height 270
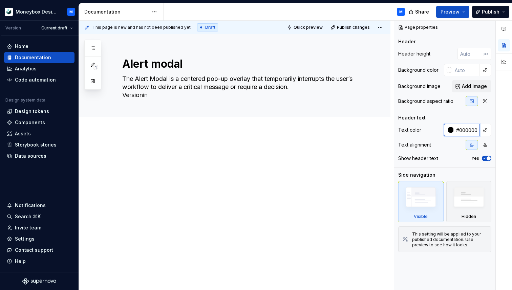
click at [469, 127] on input "#000000" at bounding box center [466, 130] width 26 height 12
click at [447, 69] on div at bounding box center [449, 69] width 5 height 5
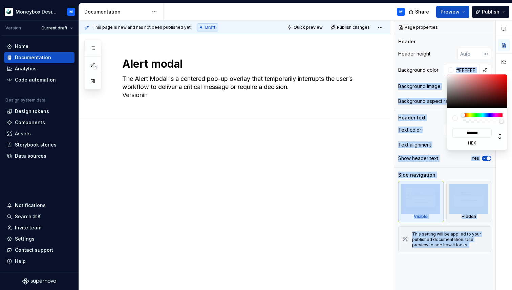
drag, startPoint x: 456, startPoint y: 94, endPoint x: 443, endPoint y: 72, distance: 25.6
click at [443, 72] on body "Moneybox Design System M Version Current draft Home Documentation Analytics Cod…" at bounding box center [256, 145] width 512 height 290
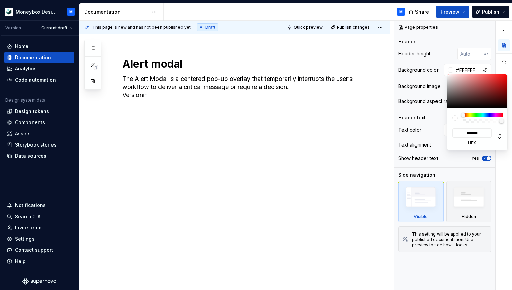
click at [193, 80] on html "Moneybox Design System M Version Current draft Home Documentation Analytics Cod…" at bounding box center [256, 145] width 512 height 290
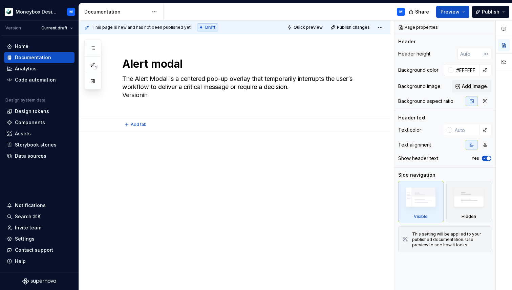
click at [193, 80] on html "Moneybox Design System M Version Current draft Home Documentation Analytics Cod…" at bounding box center [256, 145] width 512 height 290
click at [195, 80] on textarea "The Alert Modal is a centered pop-up overlay that temporarily interrupts the us…" at bounding box center [241, 86] width 241 height 27
click at [194, 79] on textarea "The Alert Modal is a centered pop-up overlay that temporarily interrupts the us…" at bounding box center [241, 86] width 241 height 27
click at [198, 79] on textarea "The Alert Modal is a centered pop-up overlay that temporarily interrupts the us…" at bounding box center [241, 86] width 241 height 27
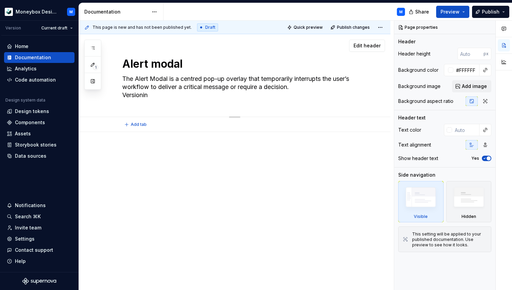
click at [209, 85] on textarea "The Alert Modal is a centred pop-up overlay that temporarily interrupts the use…" at bounding box center [241, 86] width 241 height 27
click at [148, 97] on textarea "The Alert Modal is a centred pop-up overlay that temporarily interrupts the use…" at bounding box center [241, 86] width 241 height 27
click at [122, 96] on textarea "The Alert Modal is a centred pop-up overlay that temporarily interrupts the use…" at bounding box center [241, 86] width 241 height 27
click at [221, 101] on textarea "The Alert Modal is a centred pop-up overlay that temporarily interrupts the use…" at bounding box center [241, 90] width 241 height 35
click at [136, 132] on span "Add tab" at bounding box center [139, 132] width 16 height 5
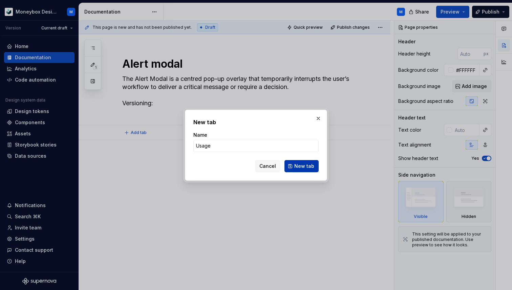
click at [299, 165] on span "New tab" at bounding box center [304, 166] width 20 height 7
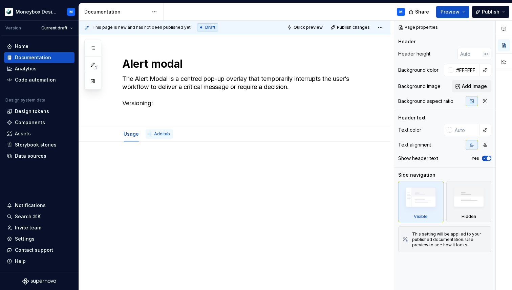
click at [165, 133] on span "Add tab" at bounding box center [162, 133] width 16 height 5
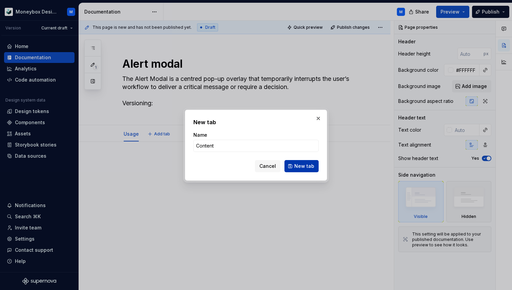
click at [302, 169] on span "New tab" at bounding box center [304, 166] width 20 height 7
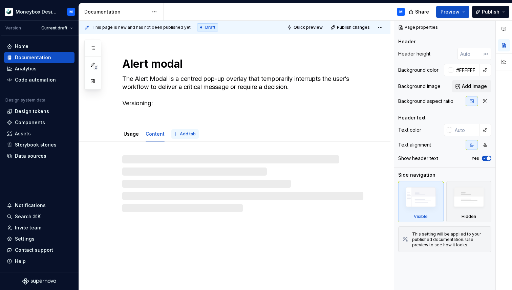
click at [183, 129] on button "Add tab" at bounding box center [184, 133] width 27 height 9
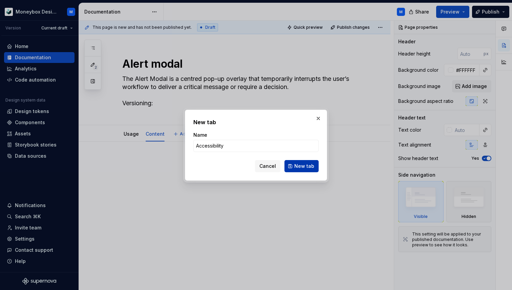
click at [301, 167] on span "New tab" at bounding box center [304, 166] width 20 height 7
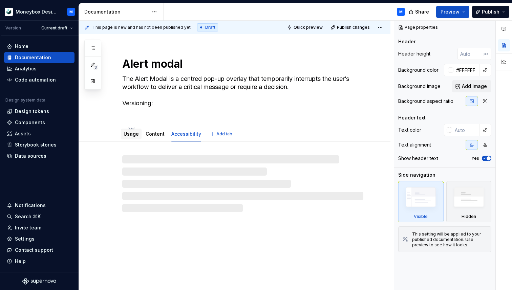
click at [131, 133] on link "Usage" at bounding box center [131, 134] width 15 height 6
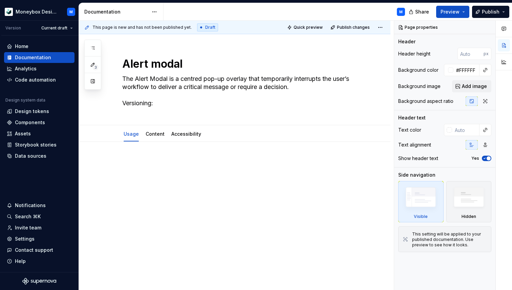
click at [156, 152] on div at bounding box center [235, 210] width 312 height 137
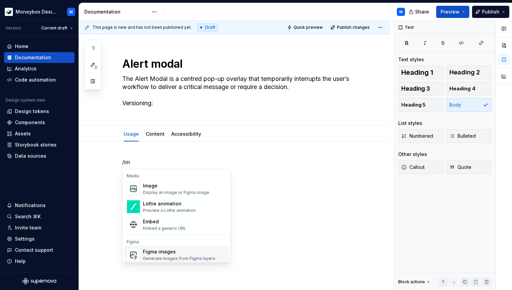
click at [163, 250] on div "Figma images" at bounding box center [179, 252] width 72 height 7
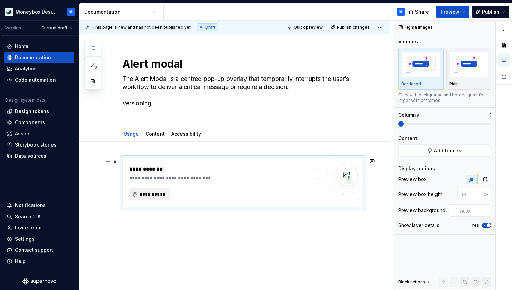
click at [154, 197] on span "**********" at bounding box center [152, 194] width 26 height 7
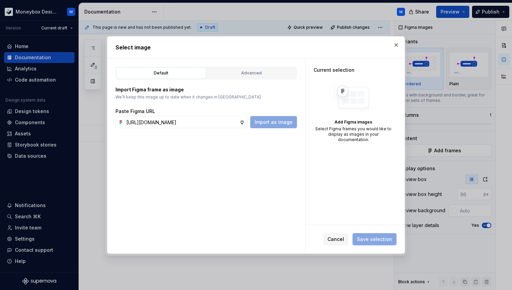
scroll to position [0, 181]
click at [286, 123] on span "Import as image" at bounding box center [274, 122] width 38 height 7
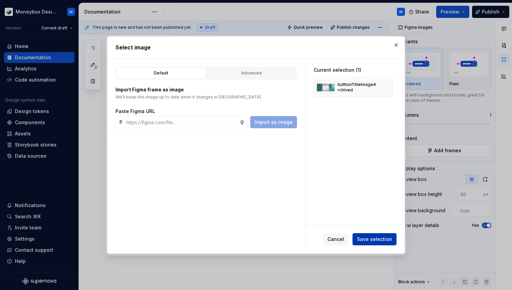
click at [373, 242] on span "Save selection" at bounding box center [374, 239] width 35 height 7
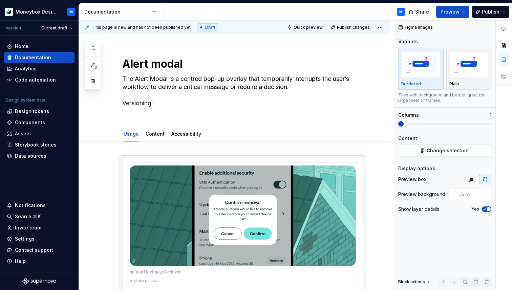
scroll to position [3, 0]
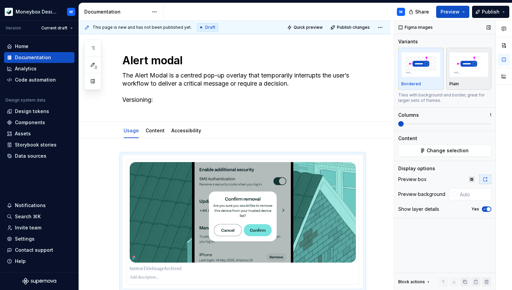
click at [474, 78] on div "button" at bounding box center [468, 65] width 39 height 28
click at [487, 210] on span "button" at bounding box center [489, 209] width 4 height 4
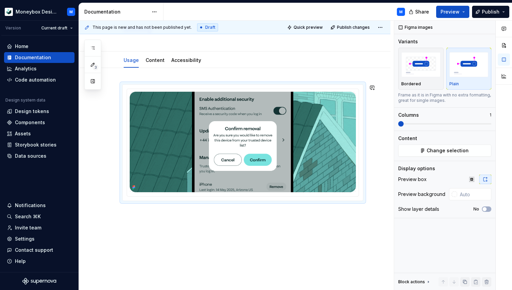
scroll to position [81, 0]
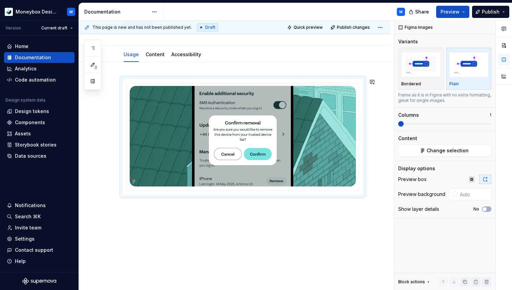
click at [126, 212] on div at bounding box center [235, 176] width 312 height 228
click at [131, 210] on div "This page is new and has not been published yet. Draft Quick preview Publish ch…" at bounding box center [236, 156] width 315 height 270
click at [147, 213] on div at bounding box center [235, 176] width 312 height 228
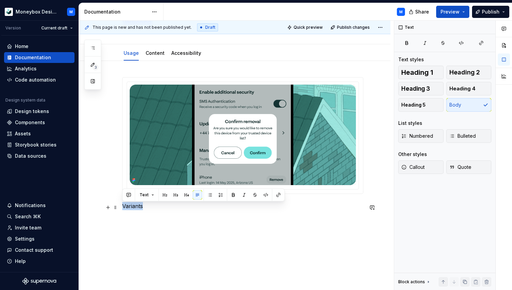
drag, startPoint x: 147, startPoint y: 206, endPoint x: 123, endPoint y: 206, distance: 24.7
click at [123, 206] on p "Variants" at bounding box center [242, 206] width 241 height 8
click at [412, 74] on span "Heading 1" at bounding box center [417, 72] width 32 height 7
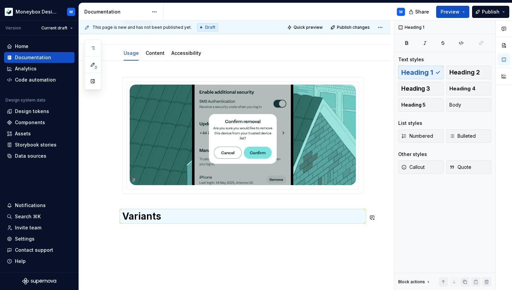
click at [137, 234] on div "Variants" at bounding box center [235, 189] width 312 height 257
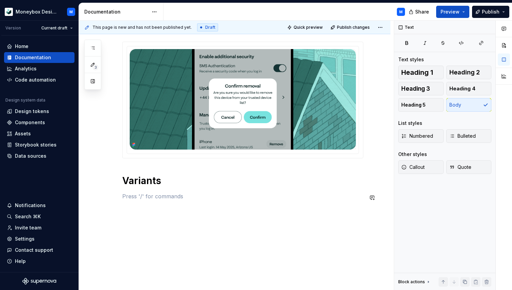
scroll to position [123, 0]
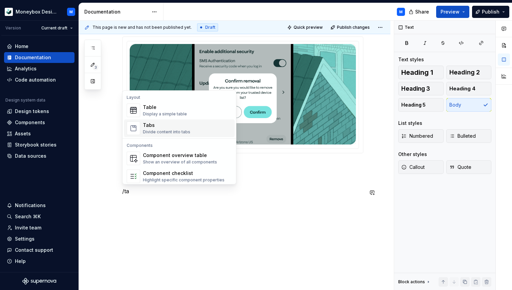
click at [152, 128] on div "Tabs" at bounding box center [166, 125] width 47 height 7
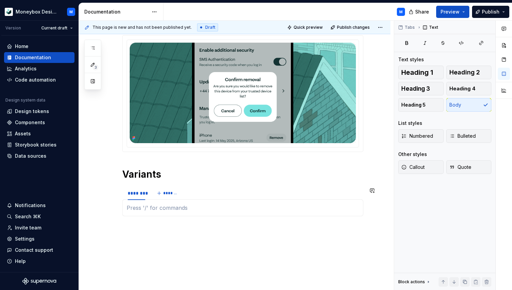
scroll to position [151, 0]
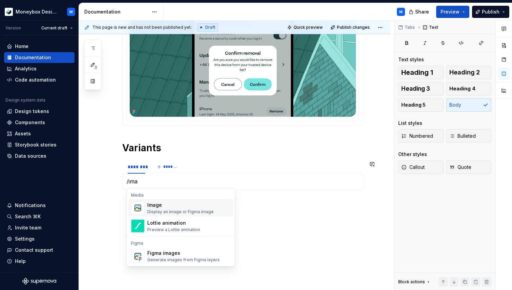
click at [172, 207] on div "Image" at bounding box center [180, 205] width 66 height 7
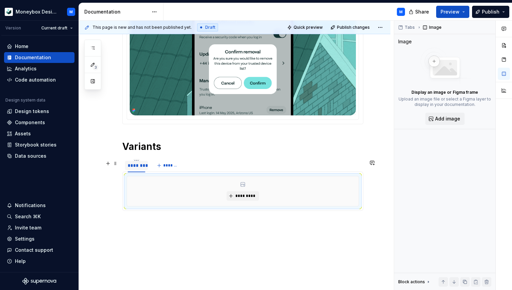
click at [141, 167] on div "********" at bounding box center [137, 165] width 18 height 7
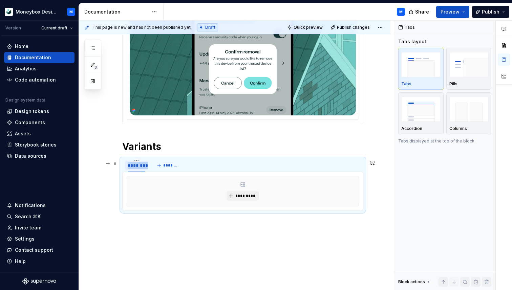
click at [141, 167] on div "********" at bounding box center [137, 165] width 18 height 7
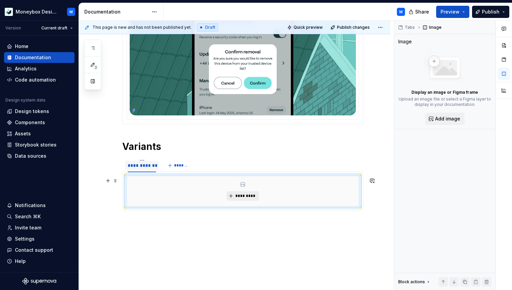
click at [253, 192] on button "*********" at bounding box center [243, 195] width 32 height 9
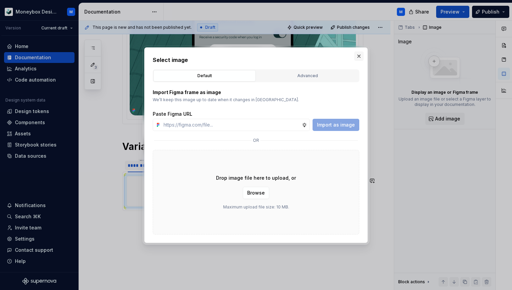
click at [358, 58] on button "button" at bounding box center [358, 55] width 9 height 9
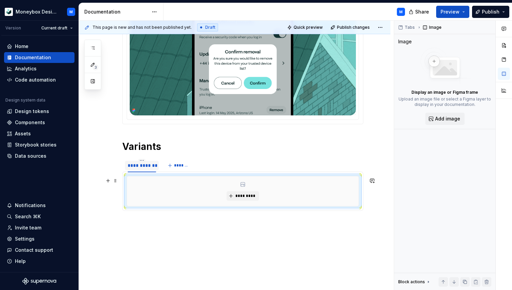
click at [230, 190] on div "*********" at bounding box center [243, 191] width 232 height 30
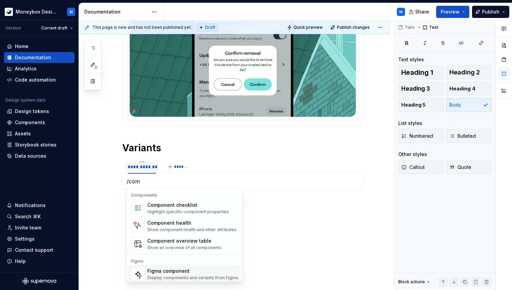
click at [212, 271] on div "Figma component" at bounding box center [192, 271] width 91 height 7
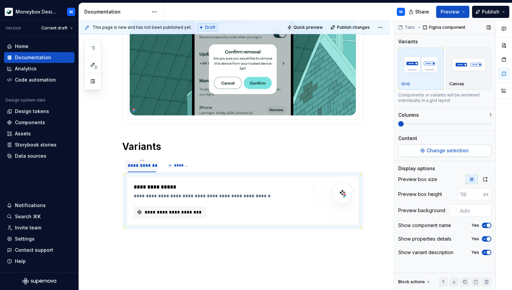
click at [449, 151] on span "Change selection" at bounding box center [448, 150] width 42 height 7
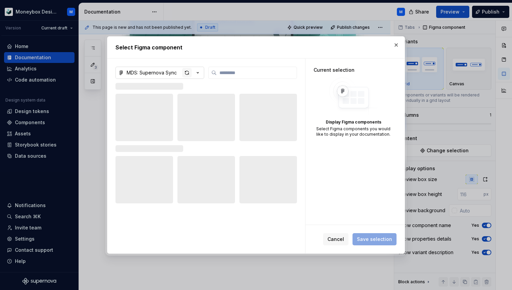
click at [186, 74] on div "button" at bounding box center [186, 72] width 9 height 9
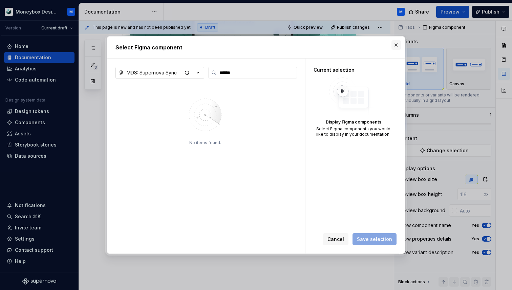
click at [400, 41] on button "button" at bounding box center [395, 44] width 9 height 9
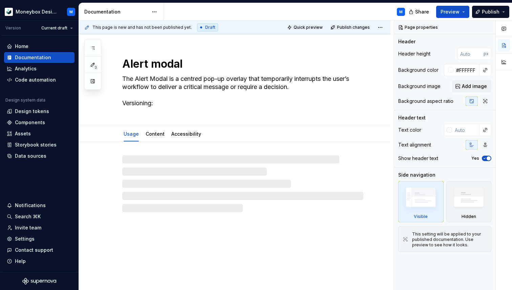
type textarea "*"
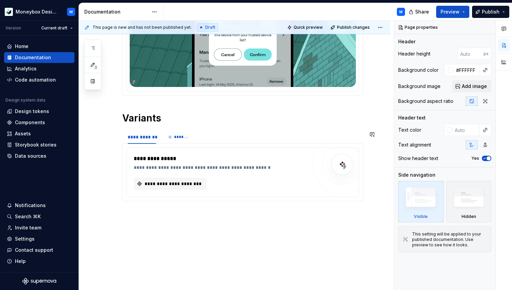
scroll to position [180, 0]
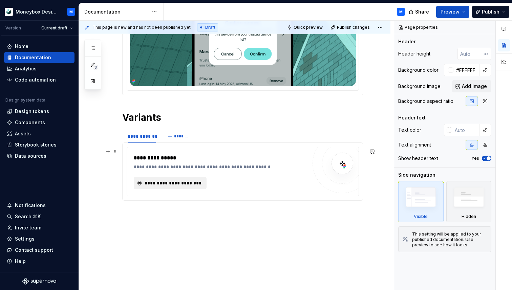
click at [173, 187] on span "**********" at bounding box center [173, 183] width 59 height 7
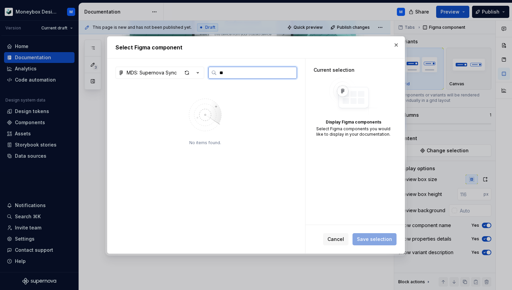
type input "*"
type input "******"
click at [188, 72] on div "button" at bounding box center [186, 72] width 9 height 9
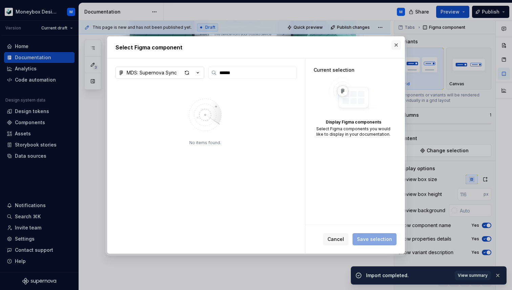
click at [394, 46] on button "button" at bounding box center [395, 44] width 9 height 9
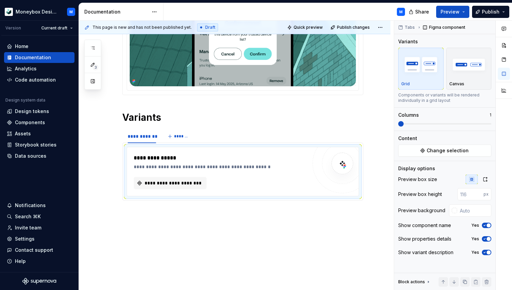
type textarea "*"
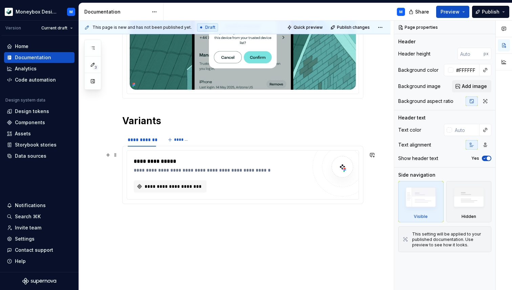
scroll to position [188, 0]
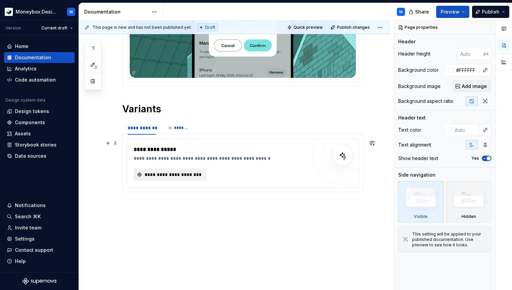
click at [172, 174] on span "**********" at bounding box center [173, 174] width 59 height 7
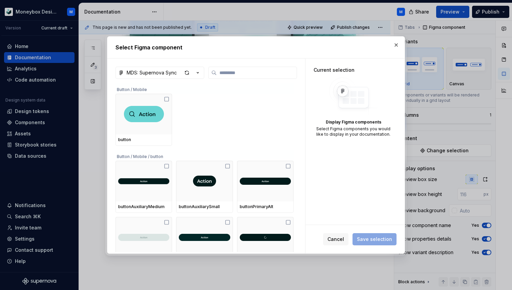
type textarea "*"
click at [231, 73] on input "search" at bounding box center [257, 72] width 80 height 7
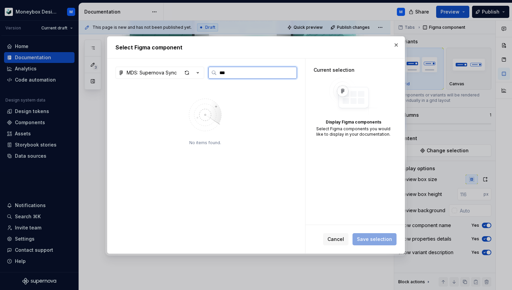
type input "****"
type textarea "*"
type input "******"
click at [186, 77] on div "button" at bounding box center [186, 72] width 9 height 9
type textarea "*"
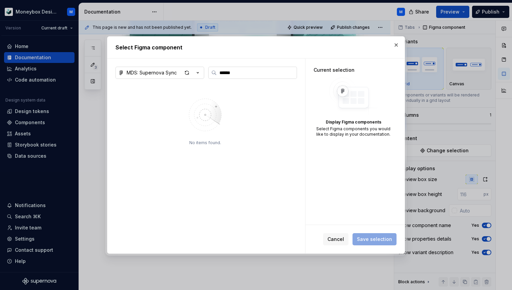
click at [242, 78] on label "******" at bounding box center [252, 73] width 89 height 12
click at [242, 76] on input "******" at bounding box center [257, 72] width 80 height 7
click at [293, 74] on input "******" at bounding box center [257, 72] width 80 height 7
click at [291, 74] on input "******" at bounding box center [257, 72] width 80 height 7
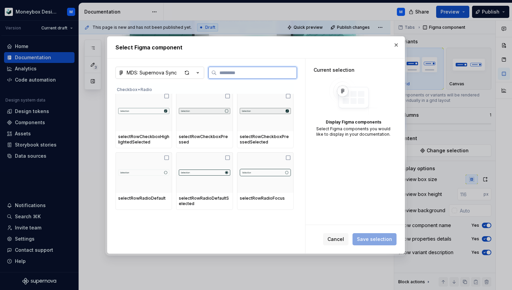
scroll to position [3881, 0]
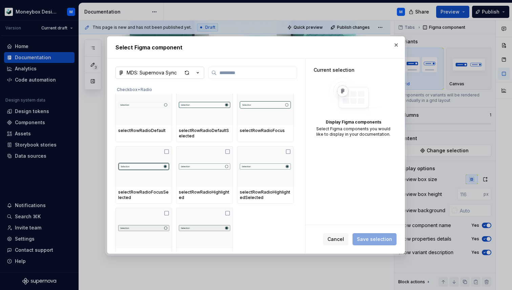
click at [202, 70] on button "MDS: Supernova Sync" at bounding box center [159, 73] width 89 height 12
click at [200, 70] on div "Select Figma component MDS: Supernova Sync Checkbox+Radio selectRowCheckboxFocu…" at bounding box center [256, 145] width 512 height 290
click at [396, 47] on button "button" at bounding box center [395, 44] width 9 height 9
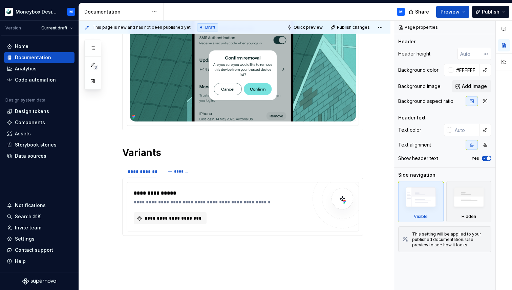
scroll to position [192, 0]
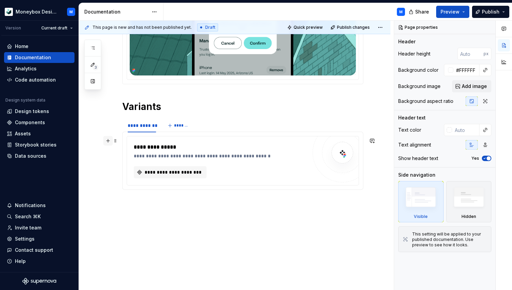
click at [108, 141] on button "button" at bounding box center [107, 140] width 9 height 9
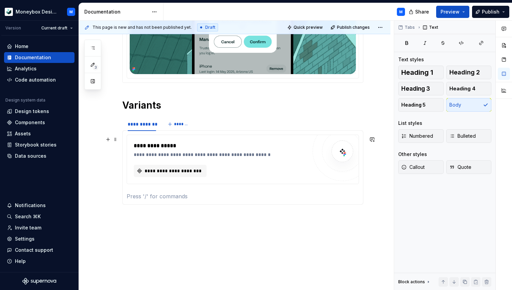
click at [136, 200] on p at bounding box center [243, 196] width 232 height 8
type textarea "*"
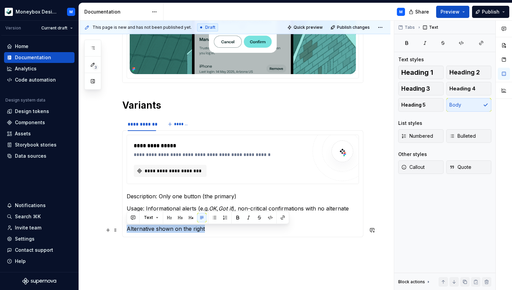
drag, startPoint x: 207, startPoint y: 231, endPoint x: 126, endPoint y: 227, distance: 81.0
click at [126, 227] on div "**********" at bounding box center [242, 183] width 241 height 107
click at [154, 217] on button "Text" at bounding box center [151, 217] width 21 height 9
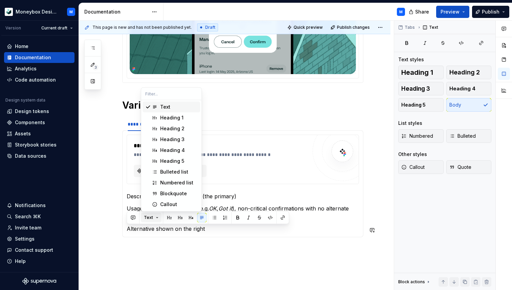
click at [154, 217] on button "Text" at bounding box center [151, 217] width 21 height 9
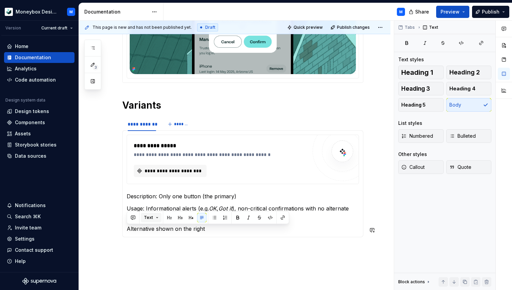
click at [155, 220] on button "Text" at bounding box center [151, 217] width 21 height 9
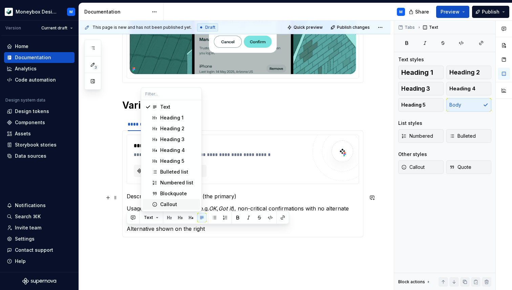
click at [166, 202] on div "Callout" at bounding box center [168, 204] width 17 height 7
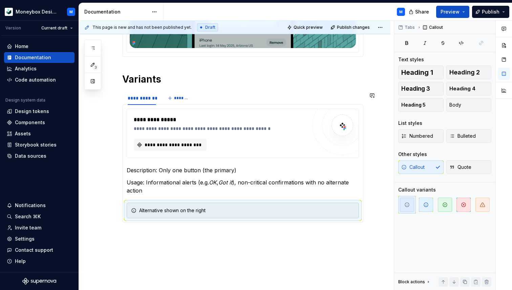
scroll to position [221, 0]
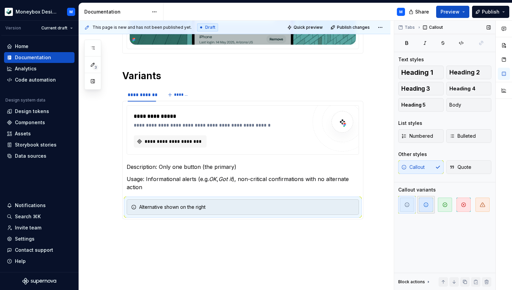
click at [425, 206] on icon "button" at bounding box center [425, 204] width 5 height 5
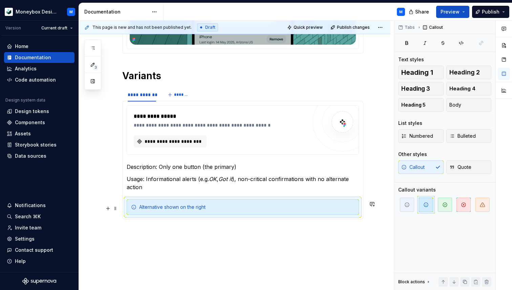
click at [155, 191] on p "Usage: Informational alerts (e.g. OK , Got it ), non-critical confirmations wit…" at bounding box center [243, 183] width 232 height 16
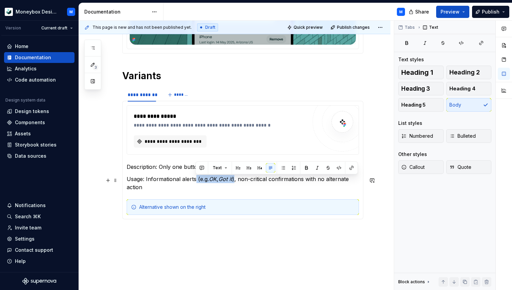
drag, startPoint x: 237, startPoint y: 179, endPoint x: 196, endPoint y: 178, distance: 41.0
click at [196, 178] on p "Usage: Informational alerts (e.g. OK , Got it ), non-critical confirmations wit…" at bounding box center [243, 183] width 232 height 16
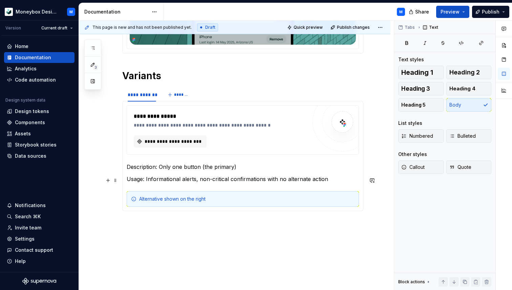
click at [329, 180] on p "Usage: Informational alerts, non-critical confirmations with no alternate action" at bounding box center [243, 179] width 232 height 8
click at [239, 169] on p "Description: Only one button (the primary)" at bounding box center [243, 167] width 232 height 8
click at [185, 98] on span "*******" at bounding box center [181, 94] width 15 height 5
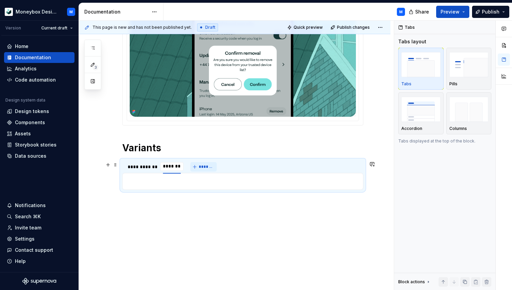
scroll to position [151, 0]
type textarea "*"
click at [172, 167] on div "********" at bounding box center [172, 167] width 18 height 7
type input "**********"
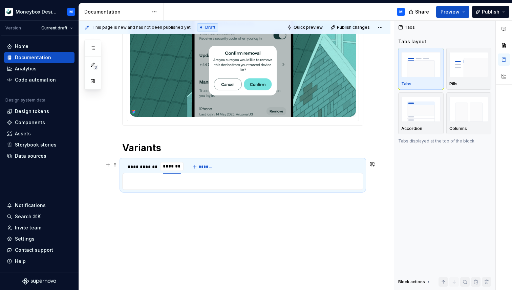
scroll to position [0, 0]
click at [263, 165] on span "*******" at bounding box center [263, 166] width 15 height 5
type textarea "*"
click at [253, 168] on div "********" at bounding box center [254, 167] width 18 height 7
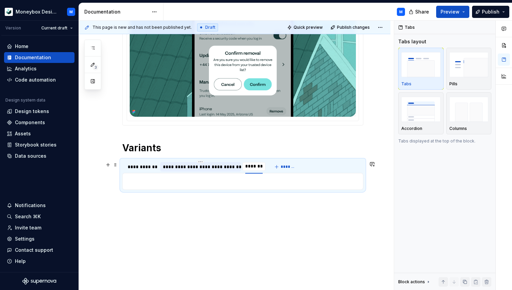
type input "**********"
click at [186, 165] on div "**********" at bounding box center [200, 167] width 75 height 7
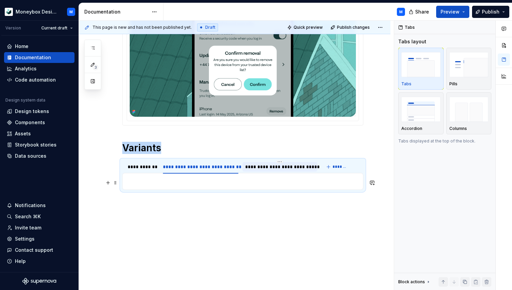
click at [145, 179] on p at bounding box center [243, 181] width 232 height 8
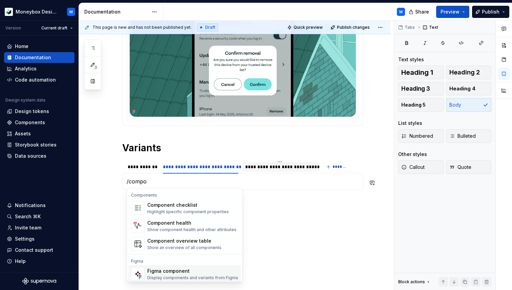
click at [165, 275] on div "Display components and variants from Figma" at bounding box center [192, 277] width 91 height 5
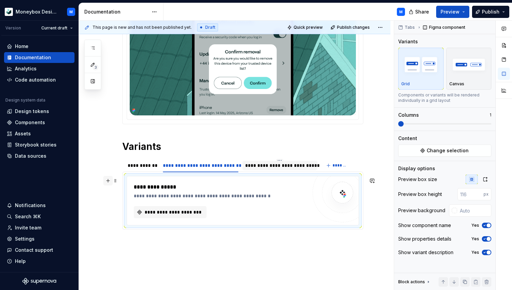
click at [109, 181] on button "button" at bounding box center [107, 180] width 9 height 9
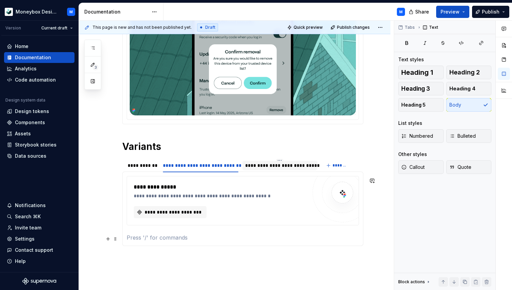
click at [152, 238] on p at bounding box center [243, 238] width 232 height 8
click at [127, 237] on p "Two buttons side by side (secondary on left, primary on right)." at bounding box center [243, 238] width 232 height 8
click at [319, 239] on p "Description: Two buttons side by side (secondary on left, primary on right)." at bounding box center [243, 238] width 232 height 8
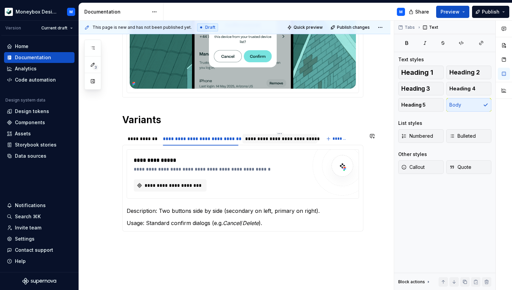
scroll to position [194, 0]
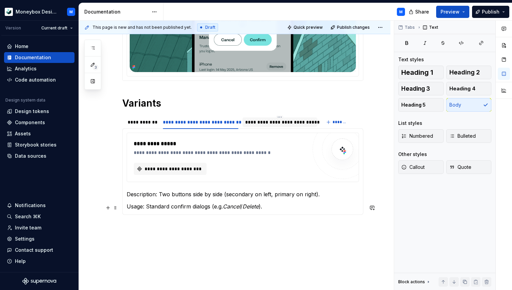
click at [246, 208] on p "Usage: Standard confirm dialogs (e.g. Cancel / Delete )." at bounding box center [243, 207] width 232 height 8
click at [274, 208] on p "Usage: Standard confirm dialogs (e.g. Cancel / Delete )." at bounding box center [243, 207] width 232 height 8
click at [139, 122] on div "**********" at bounding box center [142, 122] width 28 height 7
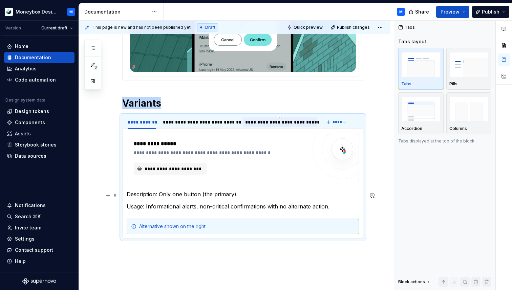
click at [237, 195] on p "Description: Only one button (the primary)" at bounding box center [243, 194] width 232 height 8
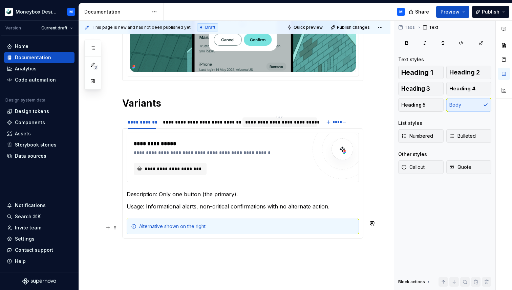
click at [172, 227] on div "Alternative shown on the right" at bounding box center [246, 226] width 215 height 7
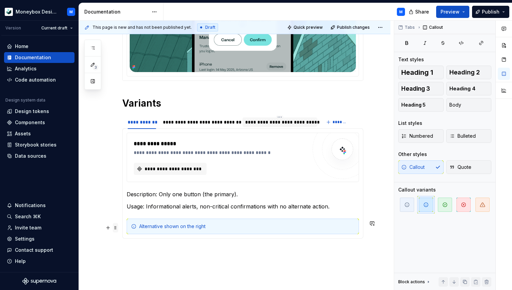
click at [114, 227] on span at bounding box center [115, 227] width 5 height 9
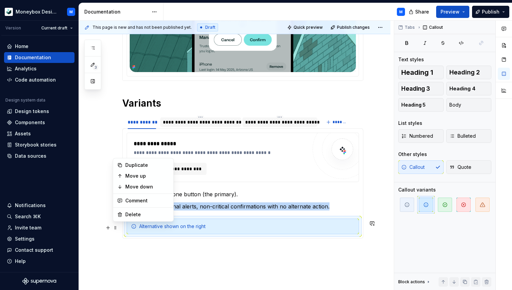
click at [175, 122] on div "**********" at bounding box center [200, 122] width 75 height 7
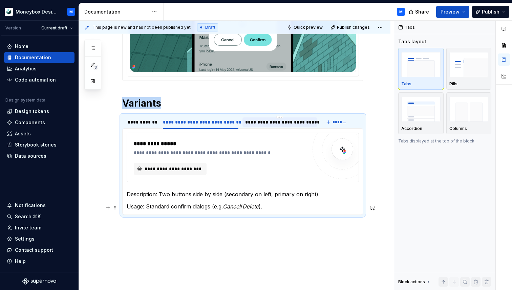
click at [276, 208] on p "Usage: Standard confirm dialogs (e.g. Cancel / Delete )." at bounding box center [243, 207] width 232 height 8
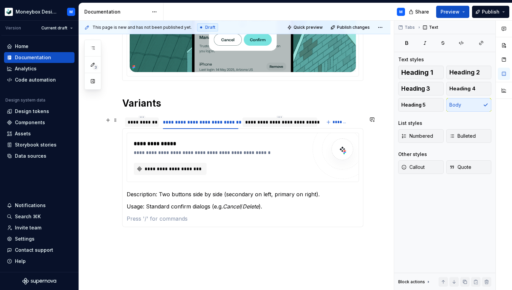
click at [139, 127] on div "**********" at bounding box center [142, 122] width 34 height 9
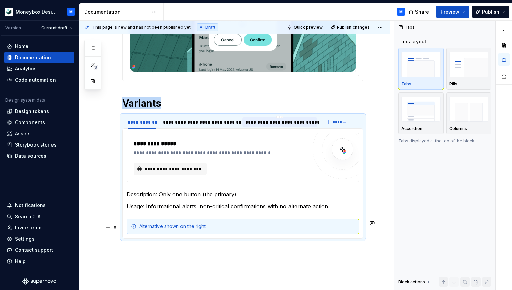
click at [162, 226] on div "Alternative shown on the right" at bounding box center [246, 226] width 215 height 7
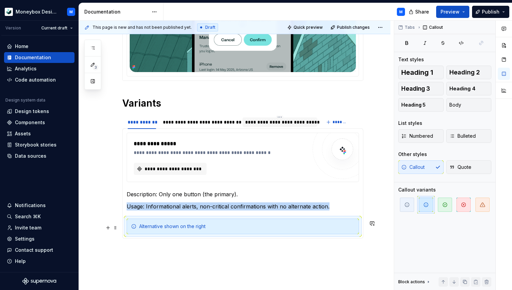
click at [162, 226] on div "Alternative shown on the right" at bounding box center [246, 226] width 215 height 7
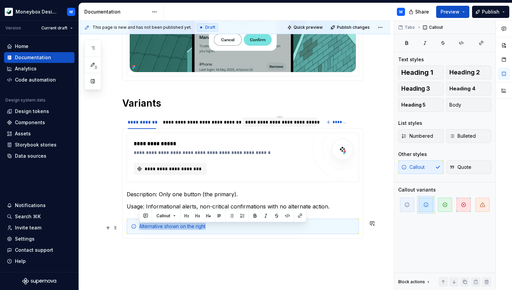
click at [162, 226] on div "Alternative shown on the right" at bounding box center [246, 226] width 215 height 7
copy div "Alternative shown on the right"
click at [172, 122] on div "**********" at bounding box center [200, 122] width 75 height 7
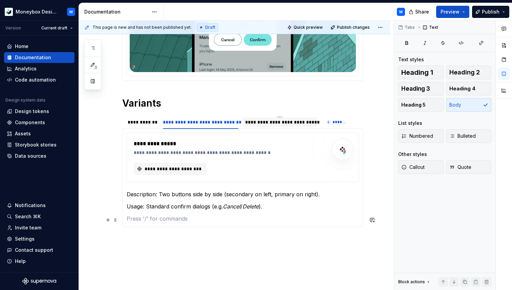
click at [146, 217] on p at bounding box center [243, 219] width 232 height 8
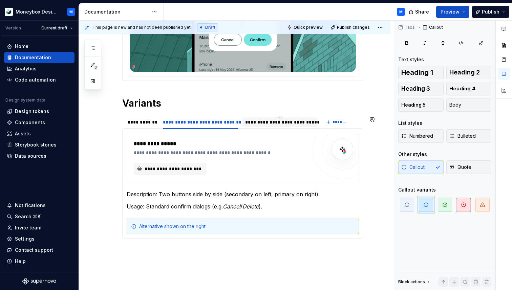
click at [134, 216] on section-item-column "**********" at bounding box center [243, 184] width 232 height 102
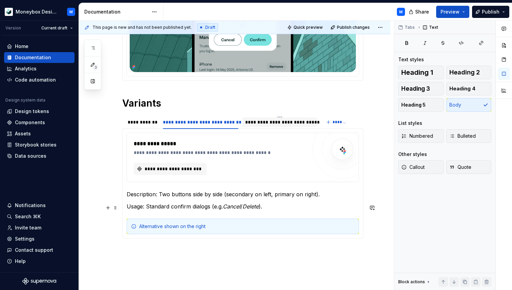
click at [276, 208] on p "Usage: Standard confirm dialogs (e.g. Cancel / Delete )." at bounding box center [243, 207] width 232 height 8
click at [251, 124] on div "**********" at bounding box center [279, 122] width 69 height 7
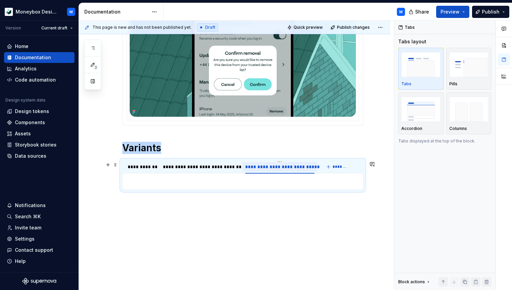
scroll to position [151, 0]
click at [111, 180] on button "button" at bounding box center [107, 182] width 9 height 9
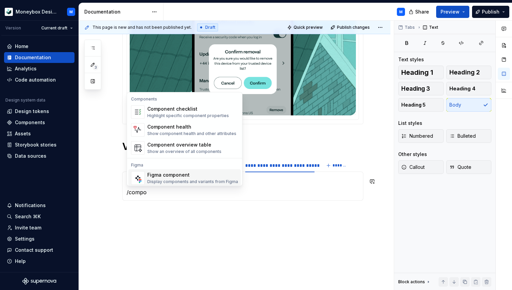
click at [164, 178] on div "Figma component Display components and variants from Figma" at bounding box center [192, 178] width 91 height 13
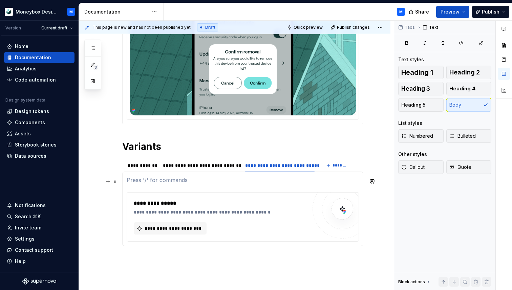
click at [137, 184] on p at bounding box center [243, 180] width 232 height 8
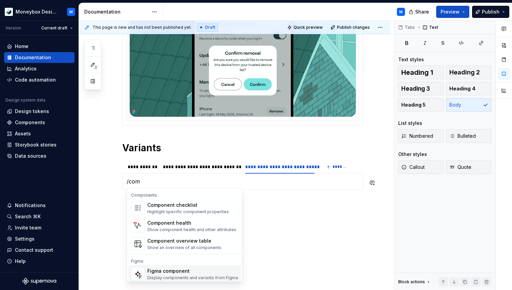
click at [165, 270] on div "Figma component" at bounding box center [192, 271] width 91 height 7
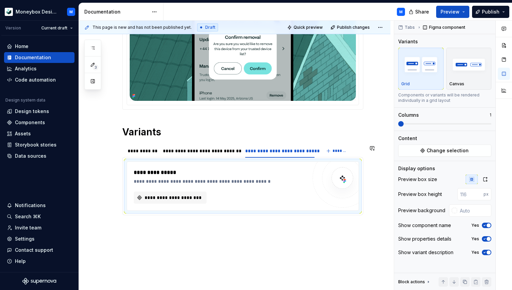
scroll to position [179, 0]
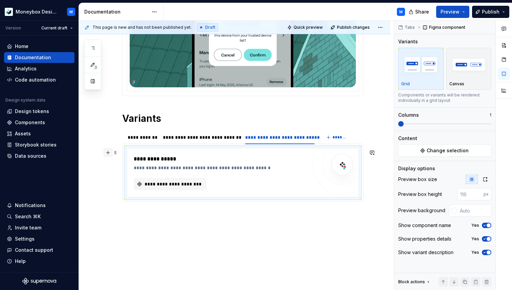
click at [111, 155] on button "button" at bounding box center [107, 152] width 9 height 9
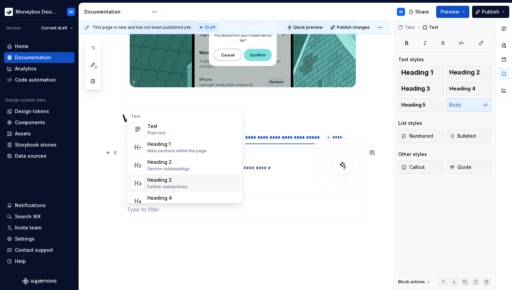
click at [146, 210] on p at bounding box center [243, 210] width 232 height 8
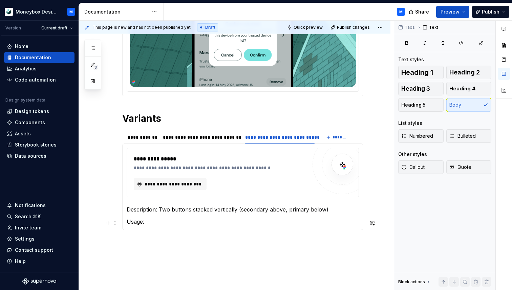
click at [151, 225] on p "Usage:" at bounding box center [243, 222] width 232 height 8
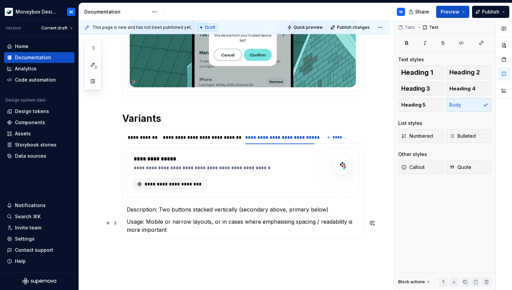
click at [170, 232] on p "Usage: Mobile or narrow layouts, or in cases where emphasising spacing / readab…" at bounding box center [243, 226] width 232 height 16
click at [332, 211] on p "Description: Two buttons stacked vertically (secondary above, primary below)" at bounding box center [243, 210] width 232 height 8
click at [171, 233] on p "Usage: Mobile or narrow layouts, or in cases where emphasising spacing / readab…" at bounding box center [243, 226] width 232 height 16
click at [175, 138] on div "**********" at bounding box center [200, 137] width 75 height 7
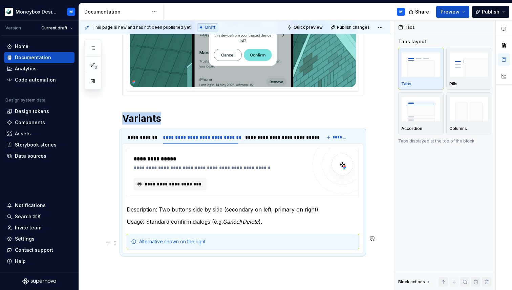
click at [156, 244] on div "Alternative shown on the right" at bounding box center [246, 241] width 215 height 7
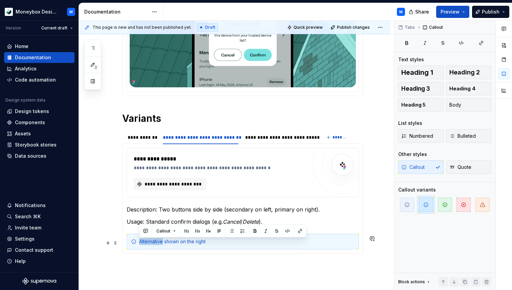
click at [156, 244] on div "Alternative shown on the right" at bounding box center [246, 241] width 215 height 7
copy div "Alternative shown on the right"
click at [272, 137] on div "**********" at bounding box center [279, 137] width 69 height 7
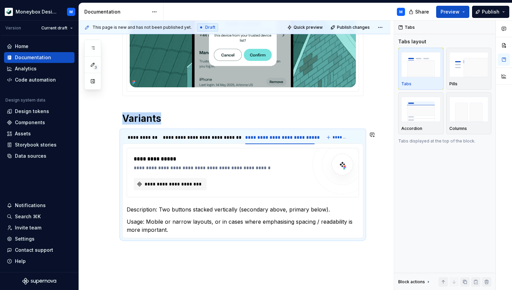
click at [174, 233] on p "Usage: Mobile or narrow layouts, or in cases where emphasising spacing / readab…" at bounding box center [243, 226] width 232 height 16
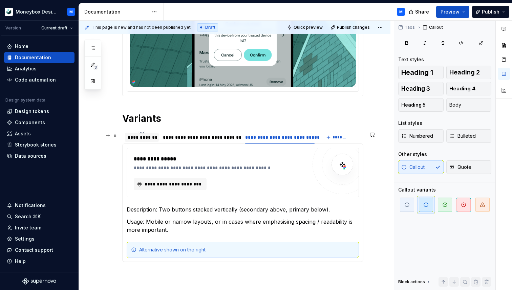
click at [139, 136] on div "**********" at bounding box center [142, 137] width 28 height 7
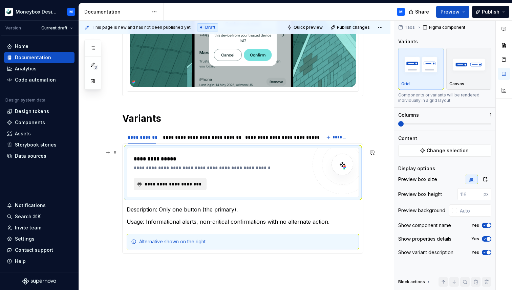
click at [157, 180] on button "**********" at bounding box center [170, 184] width 73 height 12
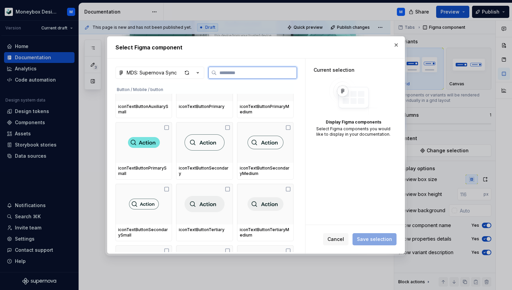
scroll to position [651, 0]
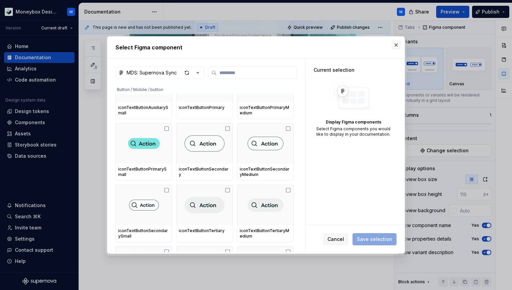
click at [396, 43] on button "button" at bounding box center [395, 44] width 9 height 9
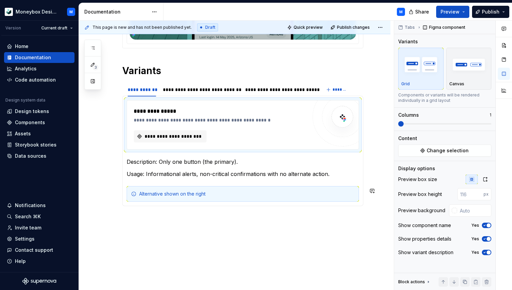
scroll to position [244, 0]
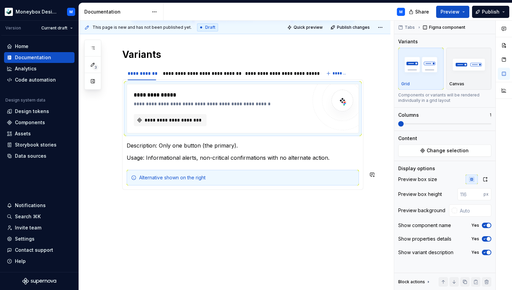
click at [127, 202] on div "**********" at bounding box center [242, 59] width 241 height 288
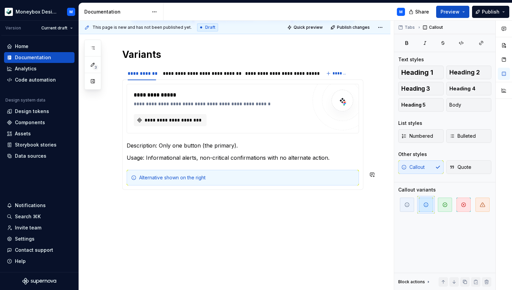
click at [124, 203] on div "**********" at bounding box center [242, 59] width 241 height 288
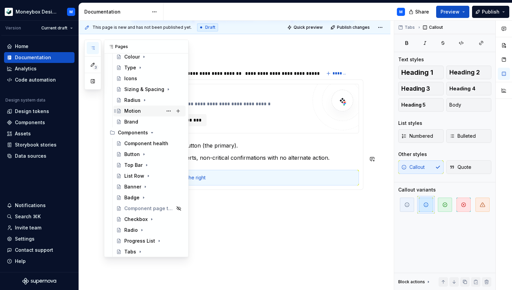
scroll to position [70, 0]
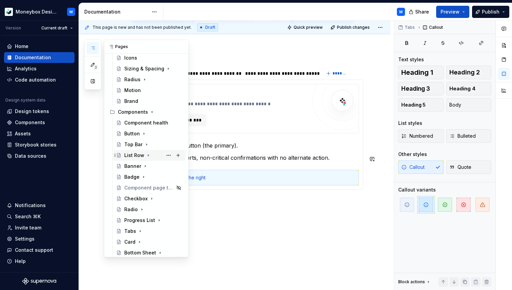
click at [130, 155] on div "List Row" at bounding box center [134, 155] width 20 height 7
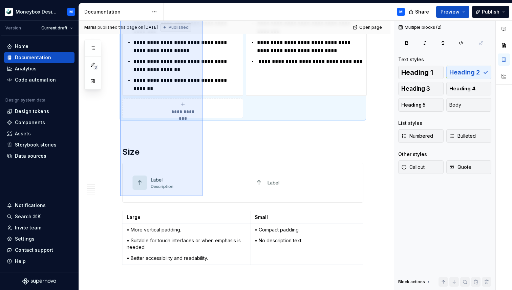
scroll to position [735, 0]
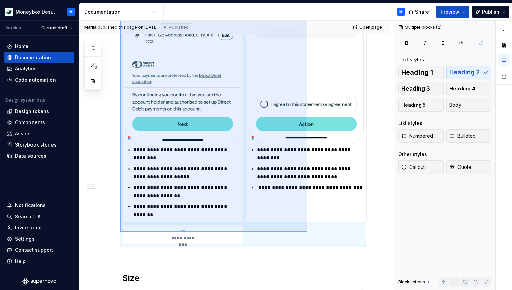
drag, startPoint x: 120, startPoint y: 144, endPoint x: 308, endPoint y: 233, distance: 207.5
click at [308, 233] on div "Mariia published this page on September 17, 2025 Published Open page List Row A…" at bounding box center [236, 156] width 315 height 270
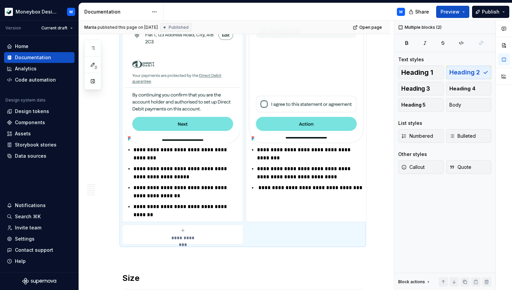
scroll to position [792, 0]
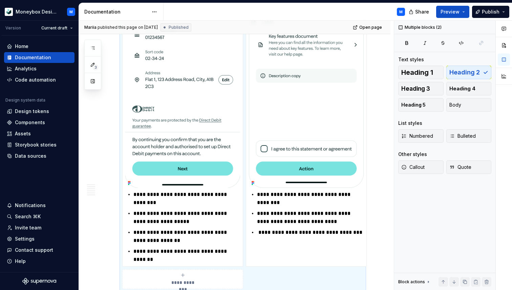
copy div "Badge Replaces the right-side element with a badge. Shows the current status of…"
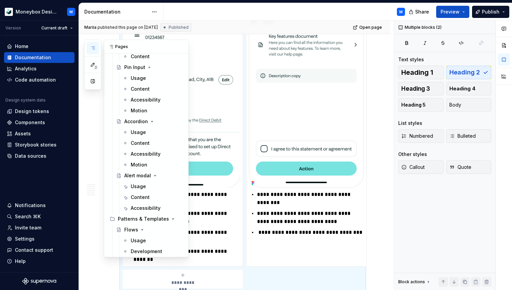
scroll to position [371, 0]
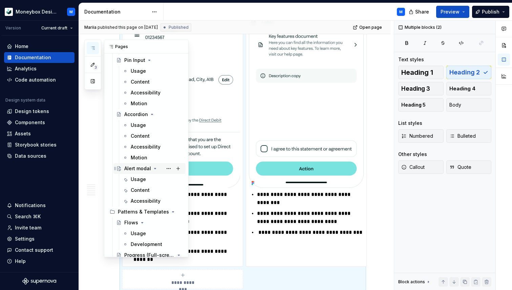
click at [132, 167] on div "Alert modal" at bounding box center [137, 168] width 27 height 7
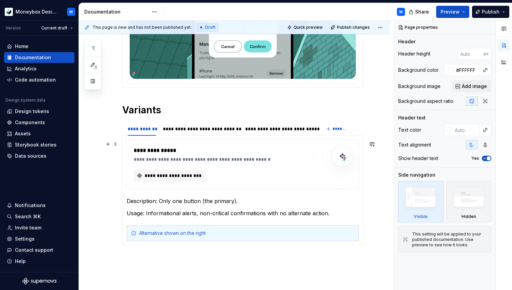
scroll to position [244, 0]
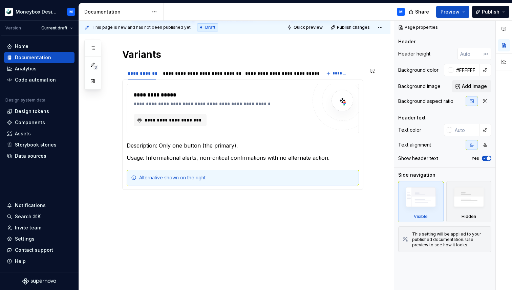
click at [144, 206] on div "**********" at bounding box center [235, 94] width 312 height 391
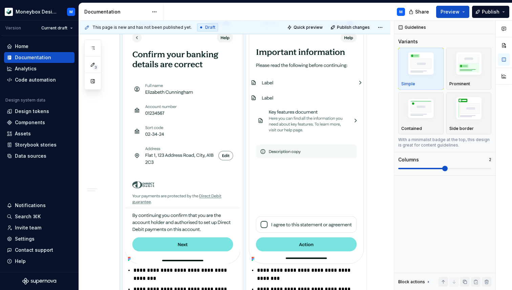
click at [163, 163] on img at bounding box center [182, 139] width 115 height 249
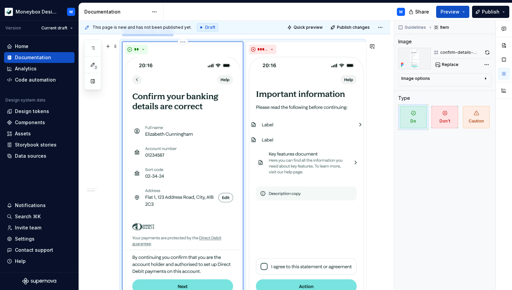
scroll to position [423, 0]
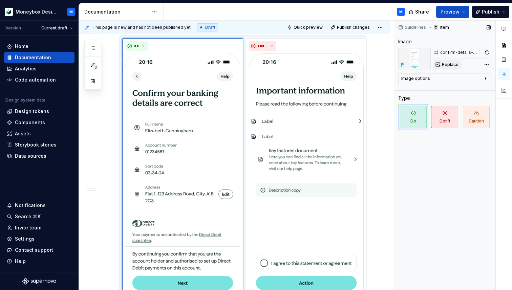
click at [453, 64] on span "Replace" at bounding box center [450, 64] width 17 height 5
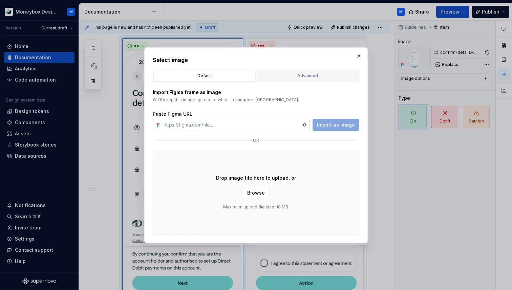
type textarea "*"
click at [216, 123] on input "text" at bounding box center [231, 125] width 141 height 12
paste input "https://www.figma.com/design/hMJO9qiZWpnsZnCr6F1yer/MDS--Supernova-Sync?node-id…"
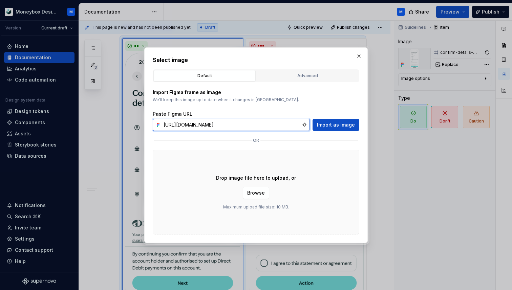
scroll to position [0, 157]
type input "https://www.figma.com/design/hMJO9qiZWpnsZnCr6F1yer/MDS--Supernova-Sync?node-id…"
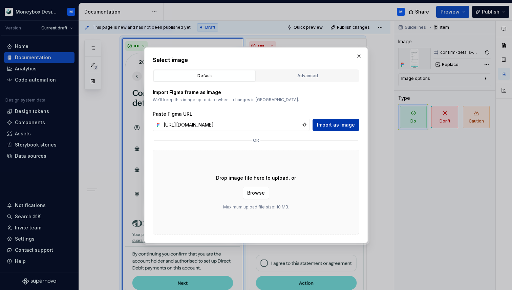
click at [336, 127] on span "Import as image" at bounding box center [336, 125] width 38 height 7
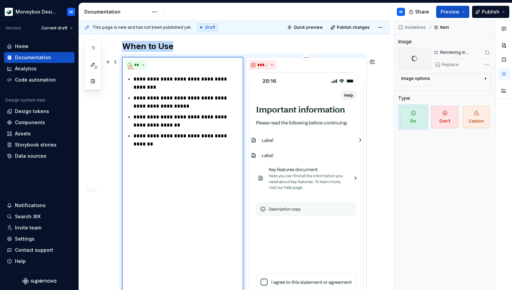
scroll to position [402, 0]
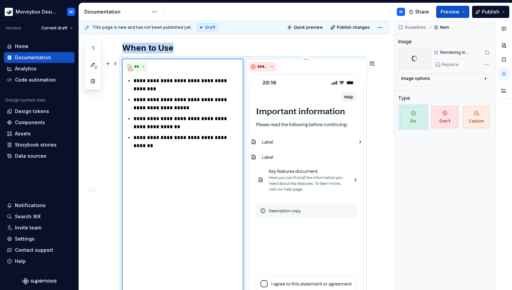
click at [295, 136] on img at bounding box center [306, 198] width 115 height 249
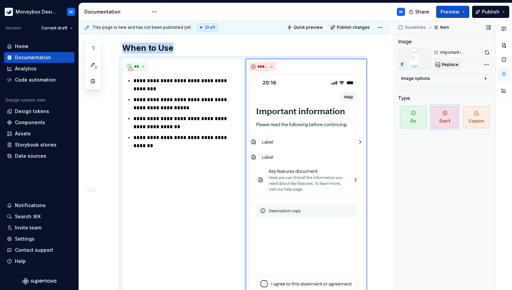
click at [450, 62] on span "Replace" at bounding box center [450, 64] width 17 height 5
type textarea "*"
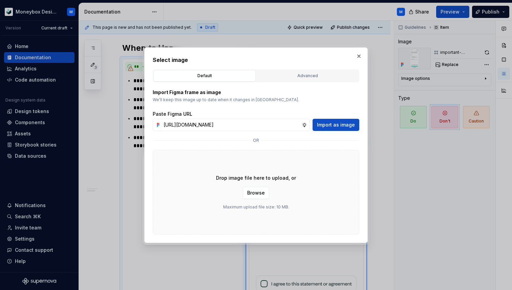
scroll to position [0, 157]
type input "https://www.figma.com/design/hMJO9qiZWpnsZnCr6F1yer/MDS--Supernova-Sync?node-id…"
click at [327, 122] on span "Import as image" at bounding box center [336, 125] width 38 height 7
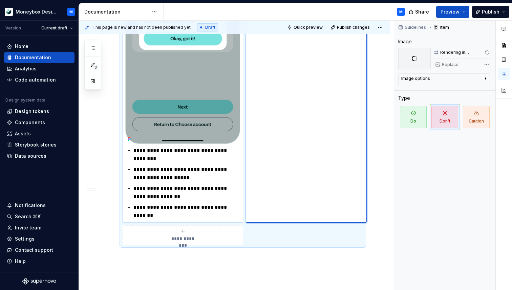
scroll to position [585, 0]
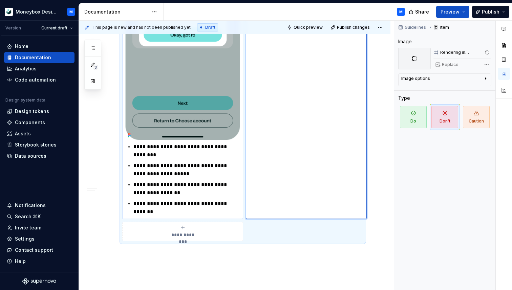
click at [165, 209] on p "**********" at bounding box center [186, 208] width 107 height 16
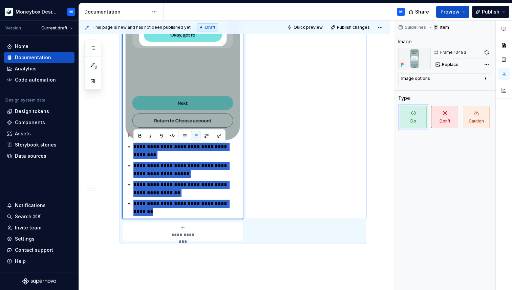
drag, startPoint x: 162, startPoint y: 214, endPoint x: 133, endPoint y: 150, distance: 69.9
click at [133, 150] on ul "**********" at bounding box center [186, 179] width 107 height 73
paste div
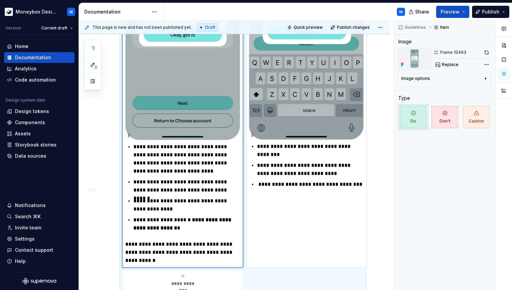
click at [133, 246] on p "**********" at bounding box center [182, 252] width 115 height 24
type textarea "*"
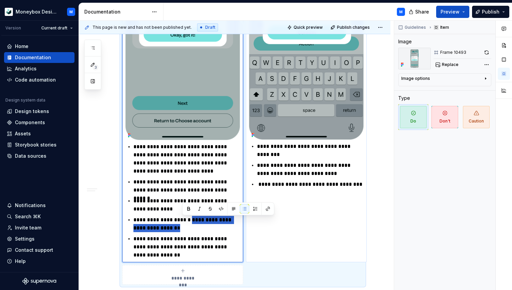
drag, startPoint x: 184, startPoint y: 230, endPoint x: 193, endPoint y: 222, distance: 11.7
click at [193, 222] on p "**********" at bounding box center [186, 224] width 107 height 16
click at [188, 207] on button "button" at bounding box center [188, 208] width 9 height 9
click at [183, 231] on p "**********" at bounding box center [186, 224] width 107 height 16
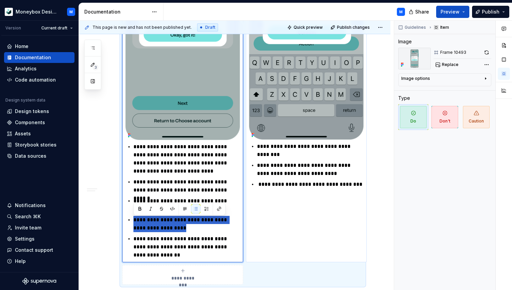
drag, startPoint x: 184, startPoint y: 229, endPoint x: 131, endPoint y: 224, distance: 52.8
click at [131, 224] on div "**********" at bounding box center [182, 201] width 115 height 116
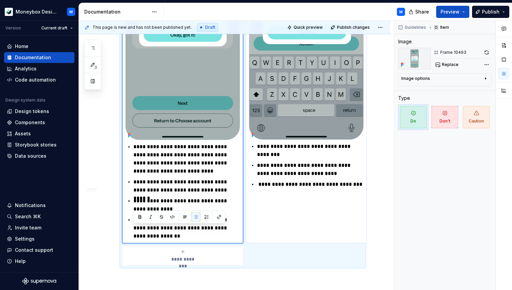
click at [150, 231] on p "**********" at bounding box center [186, 228] width 107 height 24
click at [180, 238] on p "**********" at bounding box center [186, 228] width 107 height 24
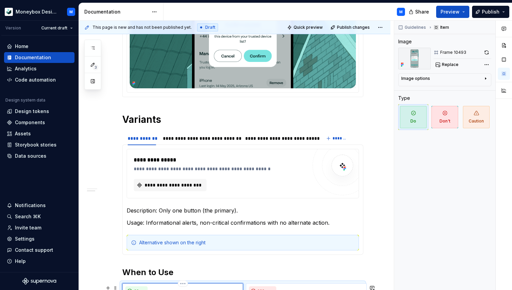
scroll to position [0, 0]
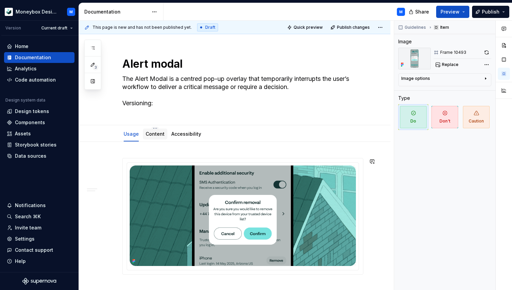
click at [156, 136] on link "Content" at bounding box center [155, 134] width 19 height 6
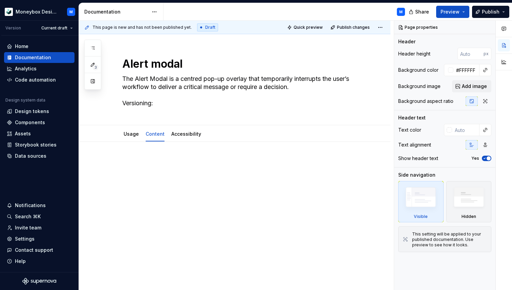
click at [132, 159] on p at bounding box center [242, 162] width 241 height 8
click at [131, 161] on li "Ensure the message is clear, concise, and unambiguous." at bounding box center [246, 162] width 233 height 8
click at [130, 162] on div "Ensure the message is clear, concise, and unambiguous." at bounding box center [242, 171] width 241 height 26
type textarea "*"
click at [277, 166] on li "Ensure the message is clear, concise, and unambiguous." at bounding box center [246, 162] width 233 height 8
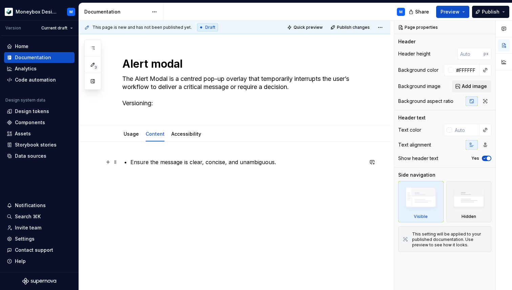
click at [275, 162] on li "Ensure the message is clear, concise, and unambiguous." at bounding box center [246, 162] width 233 height 8
click at [285, 164] on li "Ensure the message is clear, concise, and unambiguous." at bounding box center [246, 162] width 233 height 8
click at [264, 166] on li "Ensure the message is clear, concise, and unambiguous." at bounding box center [246, 162] width 233 height 8
click at [131, 162] on li "Ensure the message is clear, concise, and unambiguous." at bounding box center [246, 162] width 233 height 8
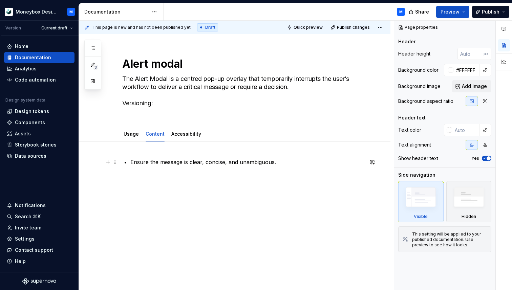
click at [124, 178] on div "Ensure the message is clear, concise, and unambiguous." at bounding box center [242, 171] width 241 height 26
click at [145, 164] on li "Ensure the message is clear, concise, and unambiguous." at bounding box center [246, 162] width 233 height 8
click at [226, 197] on div "Ensure the message is clear, concise, and unambiguous." at bounding box center [235, 210] width 312 height 137
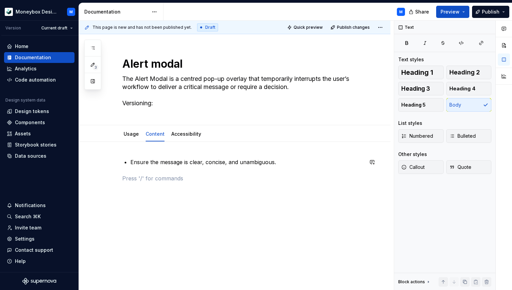
click at [139, 165] on p "Ensure the message is clear, concise, and unambiguous." at bounding box center [246, 162] width 233 height 8
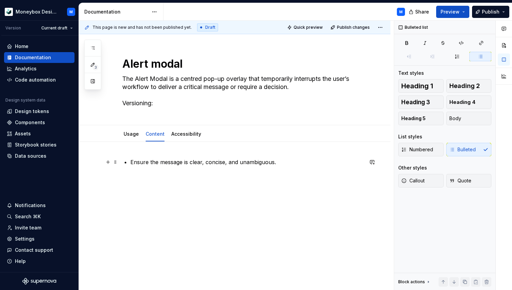
click at [137, 162] on p "Ensure the message is clear, concise, and unambiguous." at bounding box center [246, 162] width 233 height 8
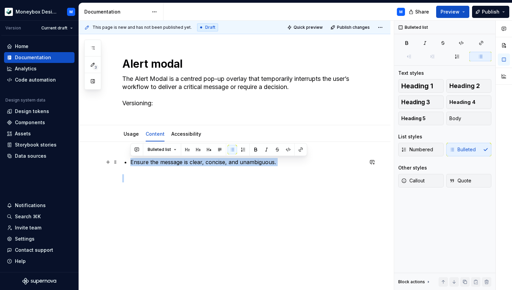
click at [137, 162] on p "Ensure the message is clear, concise, and unambiguous." at bounding box center [246, 162] width 233 height 8
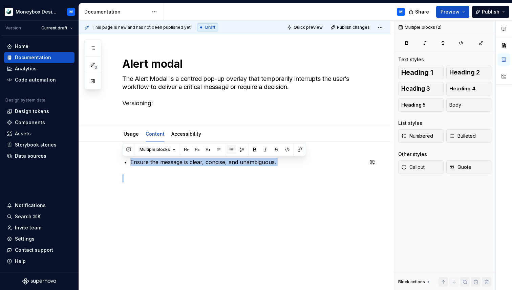
click at [230, 148] on button "button" at bounding box center [231, 149] width 9 height 9
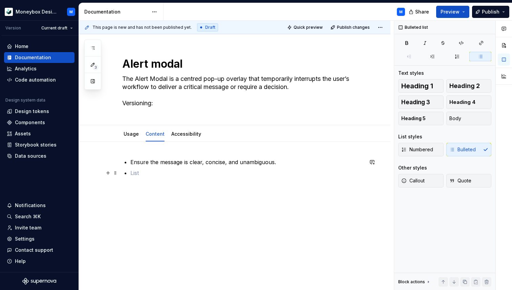
click at [147, 171] on p at bounding box center [246, 173] width 233 height 8
paste div
click at [140, 184] on li "Ensure the message is clear, concise, and unambiguous." at bounding box center [251, 184] width 225 height 8
drag, startPoint x: 278, startPoint y: 174, endPoint x: 145, endPoint y: 154, distance: 134.5
click at [145, 154] on div "Ensure the message is clear, concise, and unambiguou Ensure the message is clea…" at bounding box center [235, 210] width 312 height 137
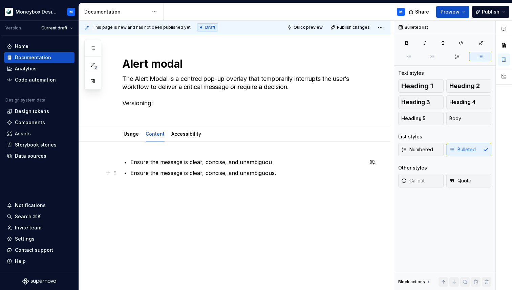
click at [142, 171] on li "Ensure the message is clear, concise, and unambiguous." at bounding box center [246, 173] width 233 height 8
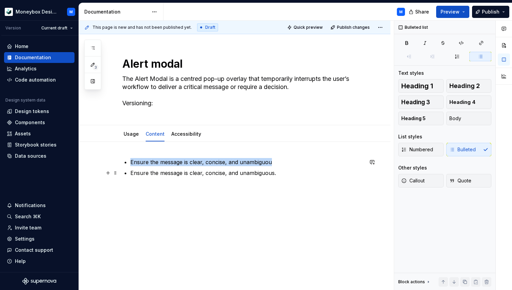
click at [142, 171] on li "Ensure the message is clear, concise, and unambiguous." at bounding box center [246, 173] width 233 height 8
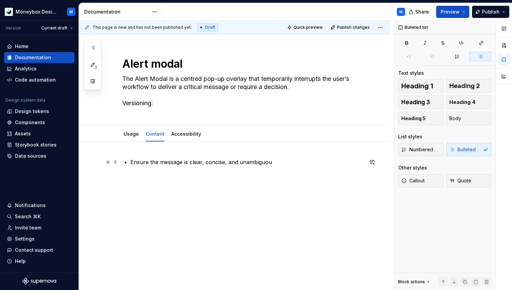
click at [141, 162] on p "Ensure the message is clear, concise, and unambiguou" at bounding box center [246, 162] width 233 height 8
click at [141, 164] on p "Ensure the message is clear, concise, and unambiguou" at bounding box center [246, 162] width 233 height 8
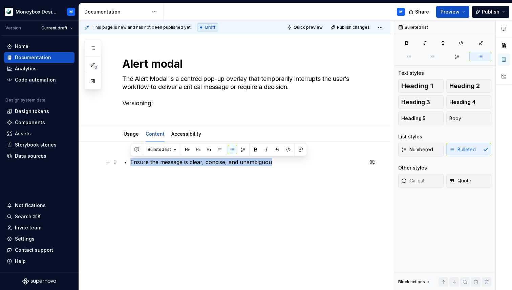
click at [141, 164] on p "Ensure the message is clear, concise, and unambiguou" at bounding box center [246, 162] width 233 height 8
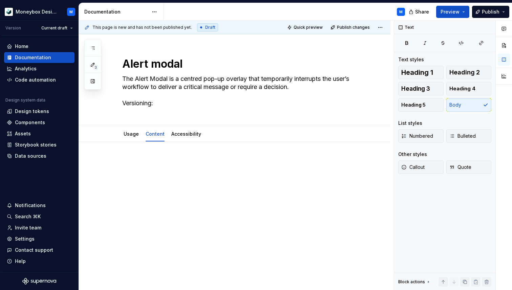
click at [123, 155] on div at bounding box center [235, 210] width 312 height 137
click at [132, 161] on p "• • Ensure the message is clear, concise, and unambiguous ." at bounding box center [242, 162] width 241 height 8
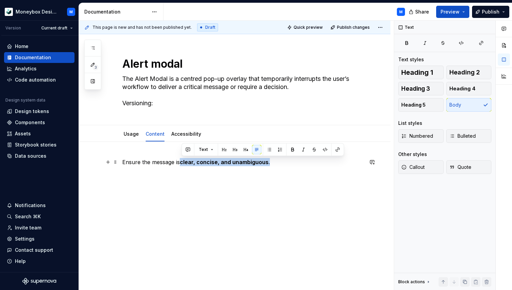
drag, startPoint x: 271, startPoint y: 161, endPoint x: 183, endPoint y: 161, distance: 88.4
click at [183, 161] on p "Ensure the message is clear, concise, and unambiguous ." at bounding box center [242, 162] width 241 height 8
click at [218, 164] on p "Ensure the message is clear, concise, and unambiguous." at bounding box center [242, 162] width 241 height 8
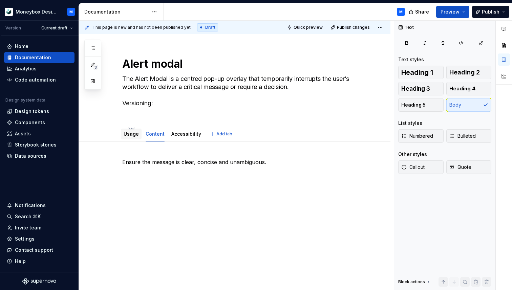
click at [130, 133] on link "Usage" at bounding box center [131, 134] width 15 height 6
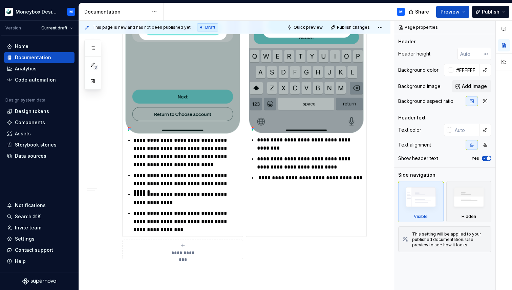
scroll to position [612, 0]
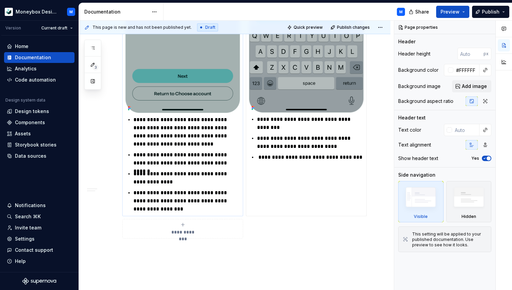
click at [170, 175] on p "**********" at bounding box center [186, 178] width 107 height 16
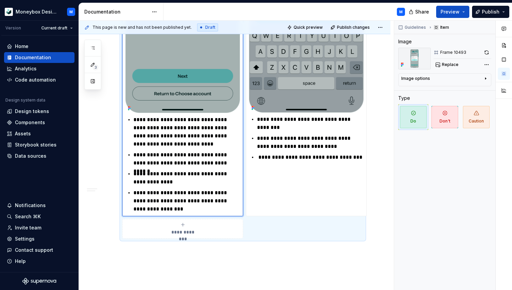
type textarea "*"
click at [304, 166] on div "**********" at bounding box center [306, 32] width 121 height 367
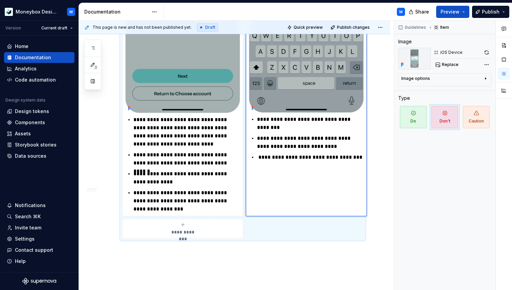
click at [317, 159] on p "**********" at bounding box center [310, 157] width 107 height 8
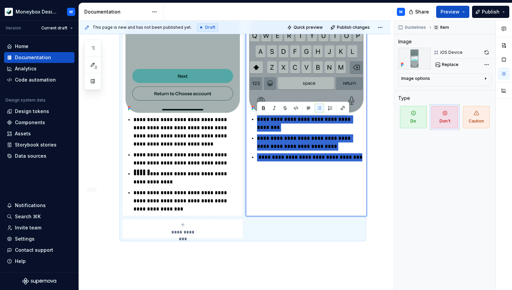
drag, startPoint x: 358, startPoint y: 158, endPoint x: 253, endPoint y: 121, distance: 111.1
click at [257, 121] on ul "**********" at bounding box center [310, 138] width 107 height 46
paste div
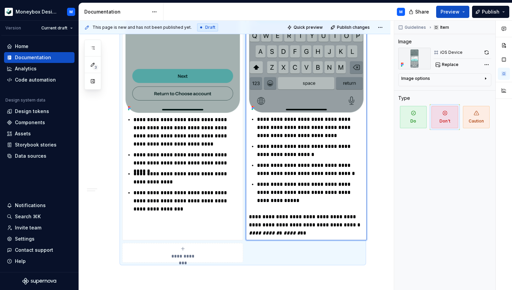
click at [257, 218] on p "**********" at bounding box center [306, 225] width 115 height 24
type textarea "*"
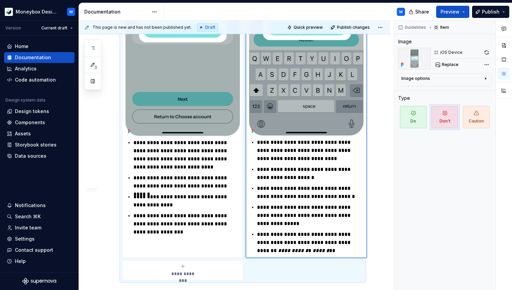
scroll to position [581, 0]
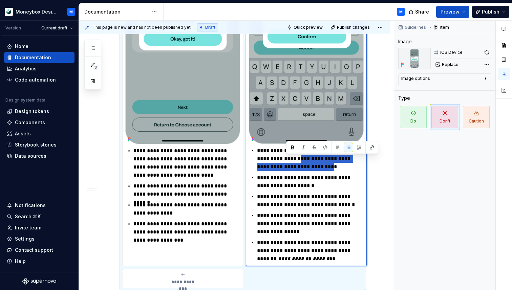
drag, startPoint x: 308, startPoint y: 168, endPoint x: 286, endPoint y: 160, distance: 23.5
click at [286, 160] on p "**********" at bounding box center [310, 159] width 107 height 24
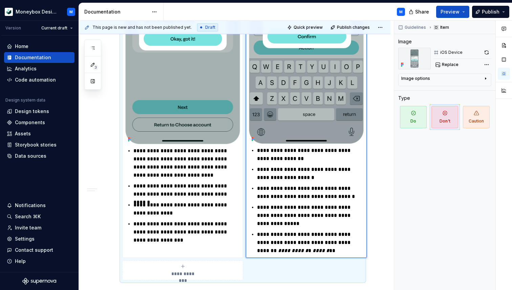
click at [300, 171] on p "**********" at bounding box center [310, 174] width 107 height 16
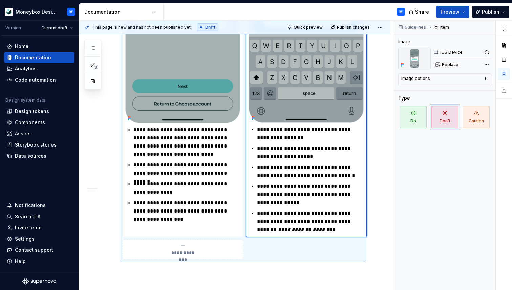
scroll to position [603, 0]
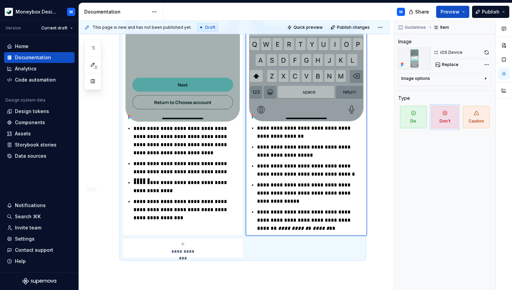
click at [288, 175] on p "**********" at bounding box center [310, 170] width 107 height 16
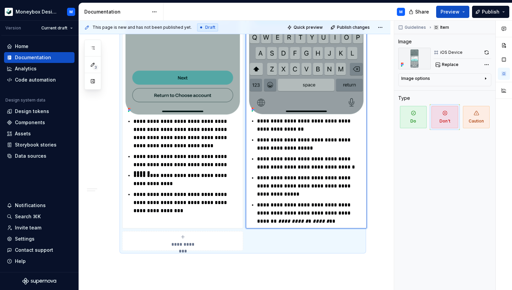
scroll to position [611, 0]
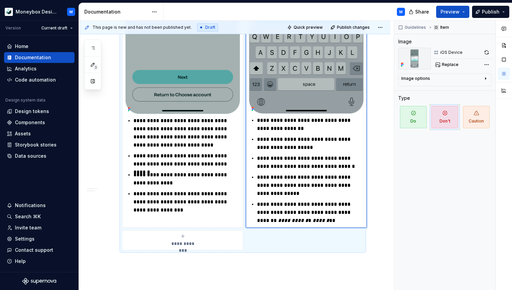
click at [284, 194] on p "**********" at bounding box center [310, 185] width 107 height 24
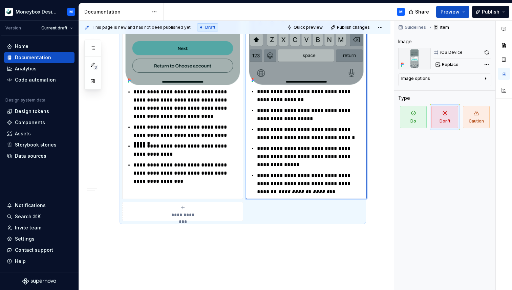
scroll to position [642, 0]
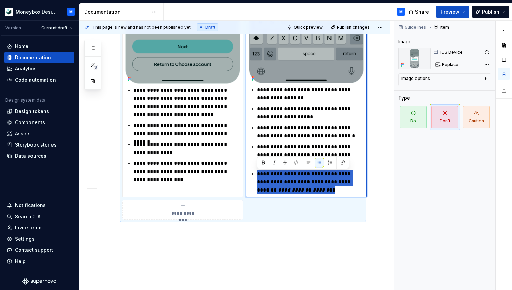
drag, startPoint x: 310, startPoint y: 192, endPoint x: 256, endPoint y: 175, distance: 55.9
click at [256, 175] on div "**********" at bounding box center [306, 140] width 115 height 108
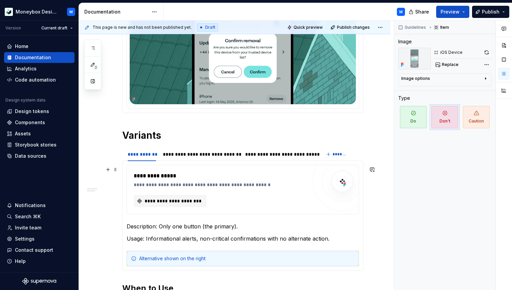
scroll to position [0, 0]
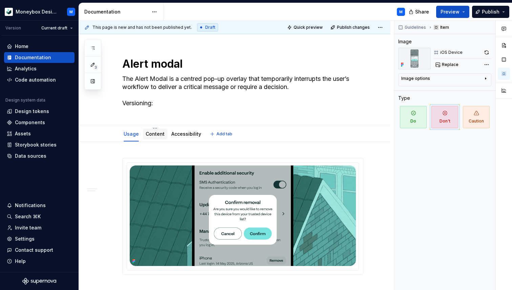
click at [153, 133] on link "Content" at bounding box center [155, 134] width 19 height 6
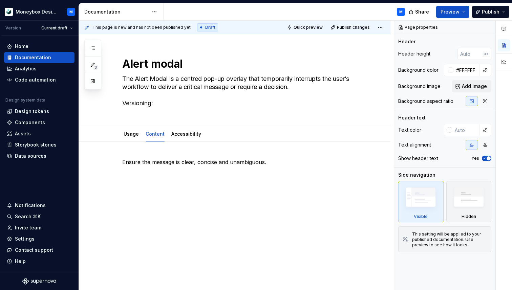
click at [132, 178] on div "Ensure the message is clear, concise and unambiguous." at bounding box center [242, 171] width 241 height 26
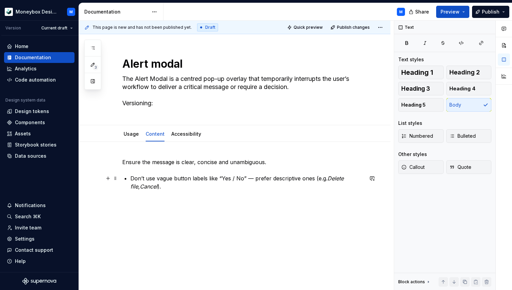
click at [130, 178] on div "Ensure the message is clear, concise and unambiguous. Don’t use vague button la…" at bounding box center [242, 174] width 241 height 33
click at [142, 185] on em "Cancel" at bounding box center [149, 186] width 18 height 7
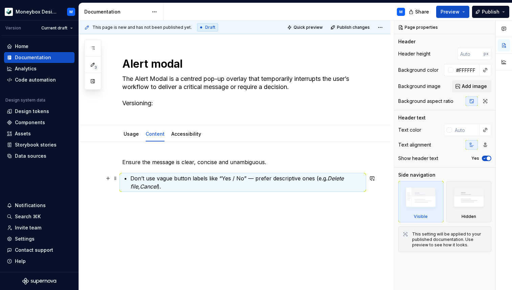
click at [142, 185] on em "Cancel" at bounding box center [149, 186] width 18 height 7
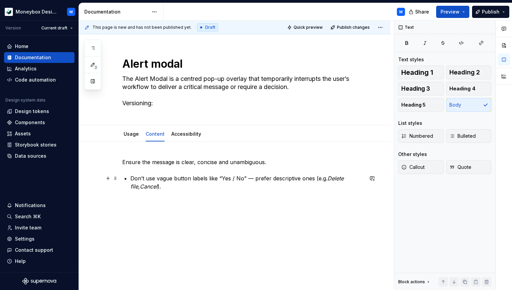
click at [142, 185] on em "Cancel" at bounding box center [149, 186] width 18 height 7
click at [130, 186] on div "Ensure the message is clear, concise and unambiguous. Don’t use vague button la…" at bounding box center [242, 174] width 241 height 33
click at [140, 186] on em "Cancel" at bounding box center [149, 186] width 18 height 7
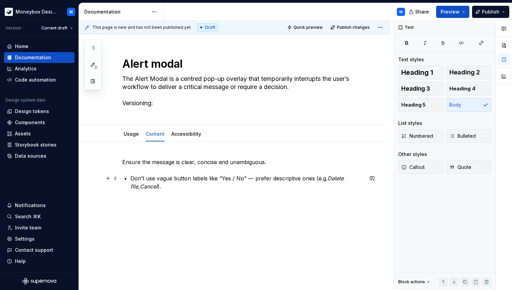
click at [140, 186] on em "Cancel" at bounding box center [149, 186] width 18 height 7
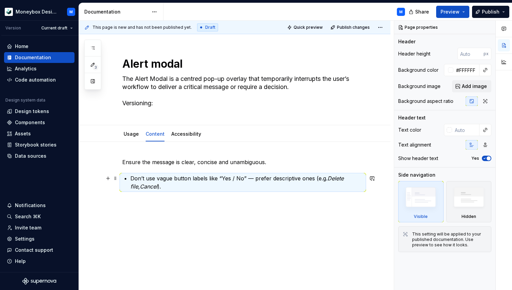
click at [140, 186] on em "Cancel" at bounding box center [149, 186] width 18 height 7
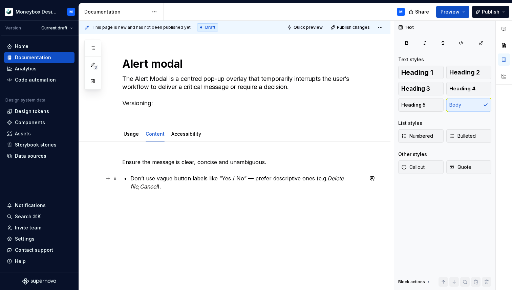
click at [140, 186] on em "Cancel" at bounding box center [149, 186] width 18 height 7
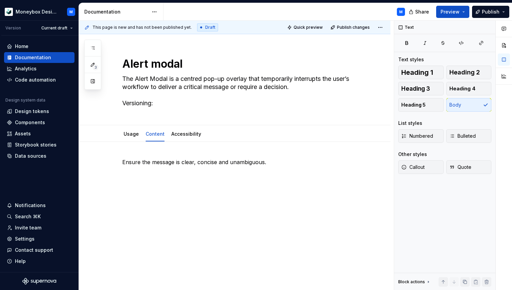
type textarea "*"
paste div
click at [132, 174] on p "• • Don’t use vague button labels like “Yes / No” — prefer descriptive ones (e.…" at bounding box center [242, 178] width 241 height 16
click at [128, 134] on link "Usage" at bounding box center [131, 134] width 15 height 6
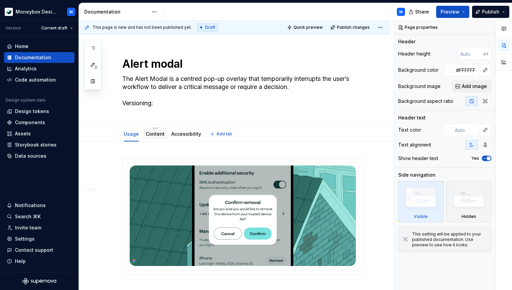
click at [157, 137] on div "Content" at bounding box center [155, 134] width 19 height 7
click at [153, 137] on div "Content" at bounding box center [155, 134] width 19 height 7
click at [152, 133] on link "Content" at bounding box center [155, 134] width 19 height 6
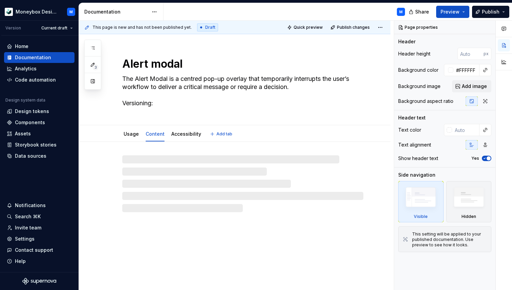
type textarea "*"
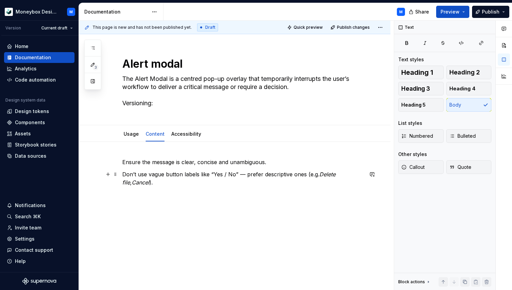
click at [159, 183] on p "Don’t use vague button labels like “Yes / No” — prefer descriptive ones (e.g. D…" at bounding box center [242, 178] width 241 height 16
paste div
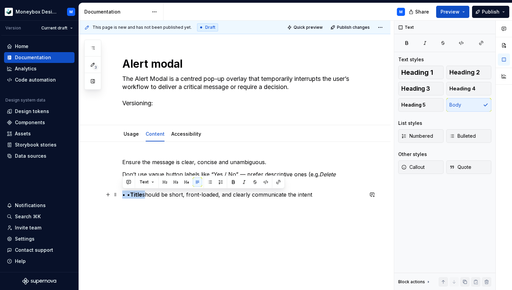
drag, startPoint x: 144, startPoint y: 194, endPoint x: 123, endPoint y: 194, distance: 21.3
click at [123, 194] on p "• • Title should be short, front-loaded, and clearly communicate the intent" at bounding box center [242, 195] width 241 height 8
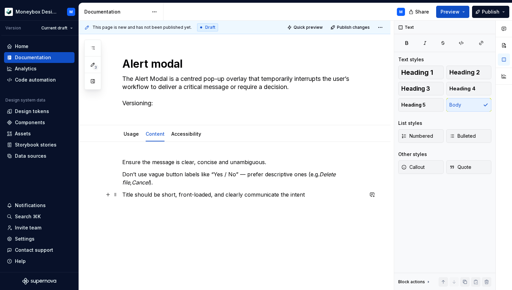
click at [315, 196] on p "Title should be short, front-loaded, and clearly communicate the intent" at bounding box center [242, 195] width 241 height 8
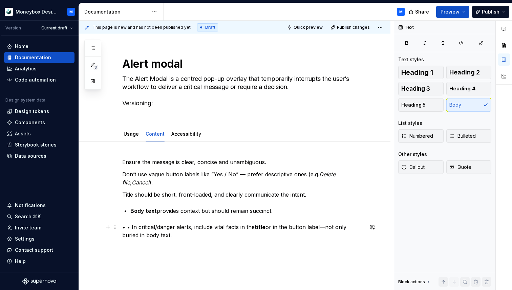
click at [132, 227] on p "• • In critical/danger alerts, include vital facts in the title or in the butto…" at bounding box center [242, 231] width 241 height 16
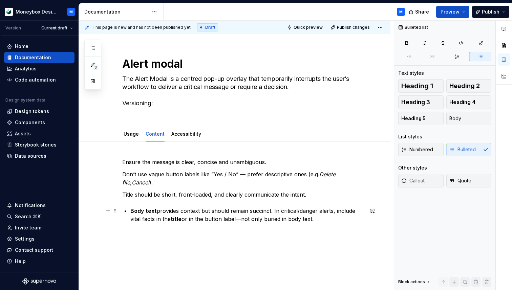
click at [130, 211] on strong "Body text" at bounding box center [143, 211] width 26 height 7
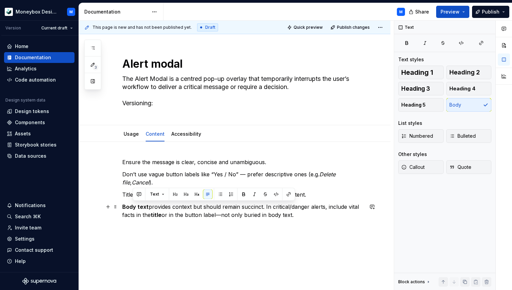
drag, startPoint x: 297, startPoint y: 215, endPoint x: 132, endPoint y: 203, distance: 165.4
click at [132, 203] on p "Body text provides context but should remain succinct. In critical/danger alert…" at bounding box center [242, 211] width 241 height 16
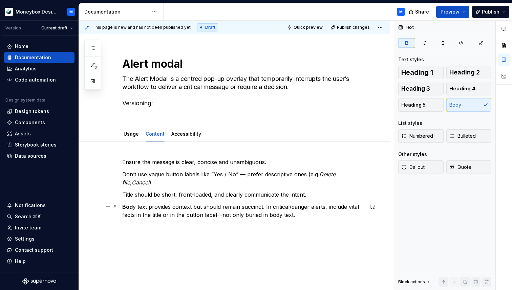
click at [129, 206] on strong "Bod" at bounding box center [127, 207] width 10 height 7
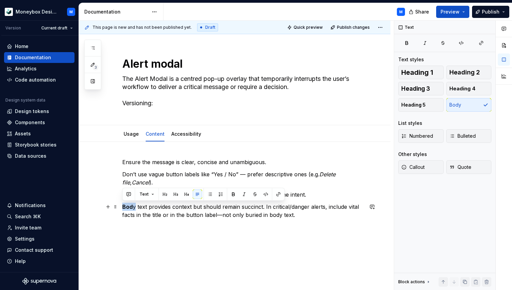
drag, startPoint x: 136, startPoint y: 207, endPoint x: 121, endPoint y: 207, distance: 14.9
click at [121, 207] on div "Ensure the message is clear, concise and unambiguous. Don’t use vague button la…" at bounding box center [235, 228] width 312 height 172
click at [292, 214] on p "Body text provides context but should remain succinct. In critical/danger alert…" at bounding box center [242, 211] width 241 height 16
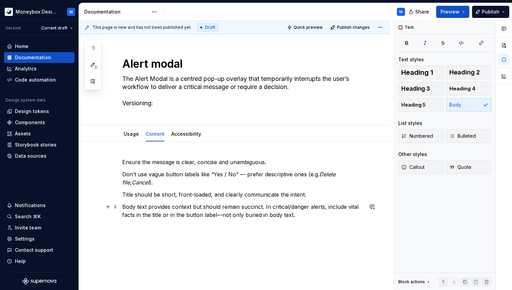
click at [219, 214] on p "Body text provides context but should remain succinct. In critical/danger alert…" at bounding box center [242, 211] width 241 height 16
click at [243, 175] on p "Don’t use vague button labels like “Yes / No” — prefer descriptive ones (e.g. D…" at bounding box center [242, 178] width 241 height 16
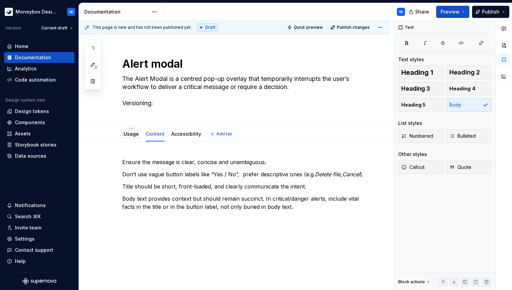
click at [126, 137] on div "Usage" at bounding box center [131, 134] width 15 height 7
click at [128, 137] on div "Usage" at bounding box center [131, 134] width 15 height 7
click at [131, 134] on link "Usage" at bounding box center [131, 134] width 15 height 6
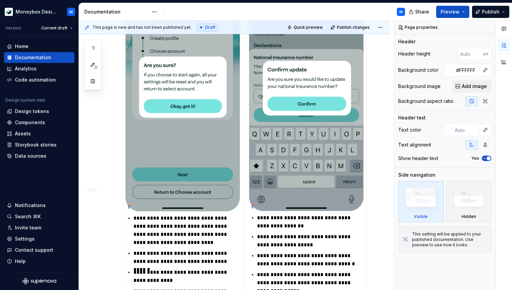
scroll to position [657, 0]
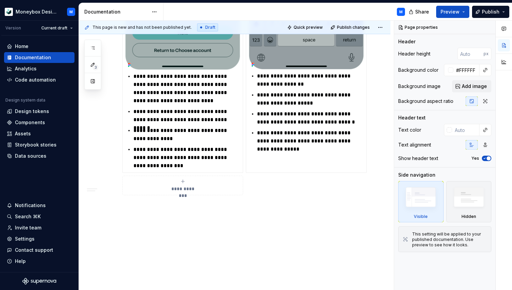
type textarea "*"
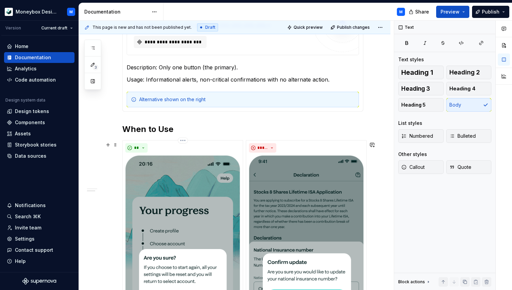
scroll to position [325, 0]
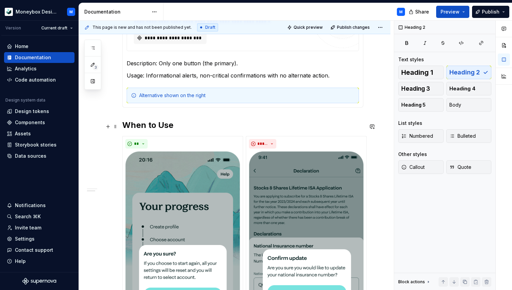
click at [122, 126] on h2 "When to Use" at bounding box center [242, 125] width 241 height 11
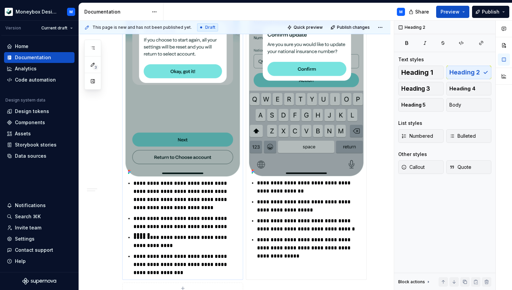
scroll to position [690, 0]
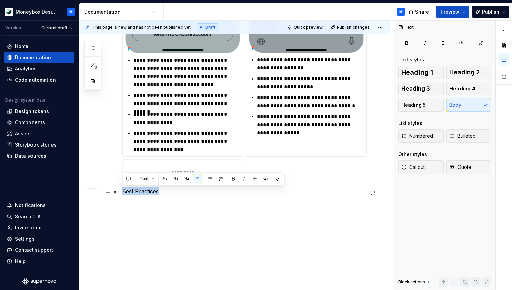
drag, startPoint x: 163, startPoint y: 192, endPoint x: 121, endPoint y: 189, distance: 41.8
click at [416, 72] on span "Heading 1" at bounding box center [417, 72] width 32 height 7
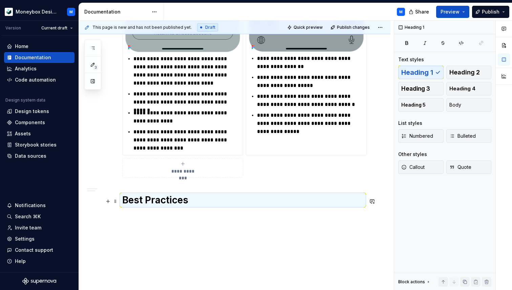
click at [123, 202] on h1 "Best Practices" at bounding box center [242, 200] width 241 height 12
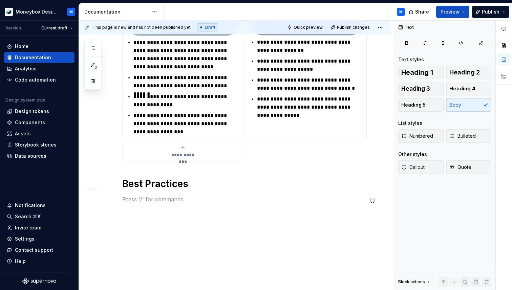
scroll to position [707, 0]
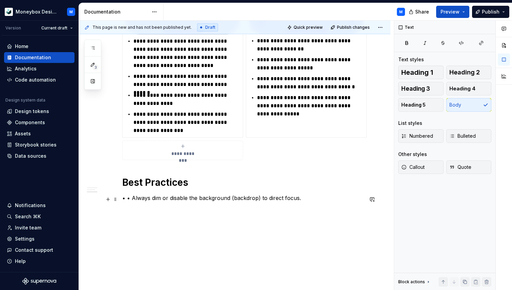
click at [131, 201] on p "• • Always dim or disable the background (backdrop) to direct focus." at bounding box center [242, 198] width 241 height 8
click at [300, 202] on p "• Always dim or disable the background (backdrop) to direct focus." at bounding box center [242, 198] width 241 height 8
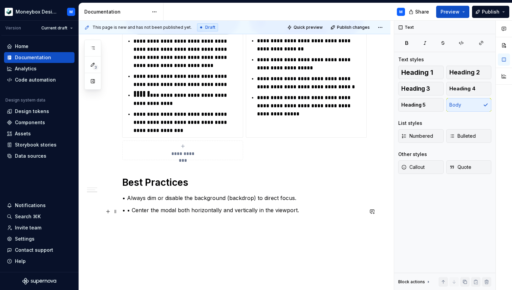
click at [132, 211] on p "• • Center the modal both horizontally and vertically in the viewport." at bounding box center [242, 210] width 241 height 8
click at [460, 135] on span "Bulleted" at bounding box center [462, 136] width 26 height 7
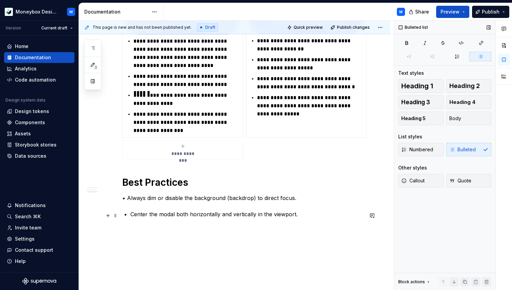
click at [154, 214] on p "Center the modal both horizontally and vertically in the viewport." at bounding box center [246, 214] width 233 height 8
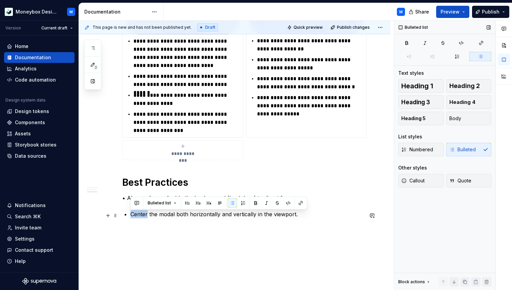
click at [148, 217] on p "Center the modal both horizontally and vertically in the viewport." at bounding box center [246, 214] width 233 height 8
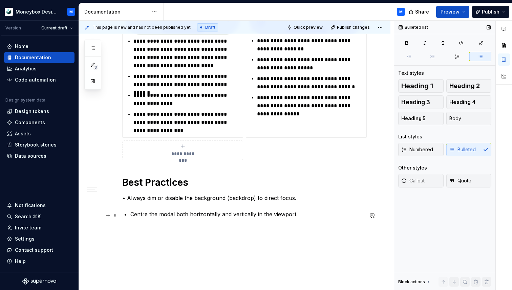
click at [158, 216] on p "Centre the modal both horizontally and vertically in the viewport." at bounding box center [246, 214] width 233 height 8
click at [310, 217] on p "Centre the modal both horizontally and vertically in the viewport." at bounding box center [246, 214] width 233 height 8
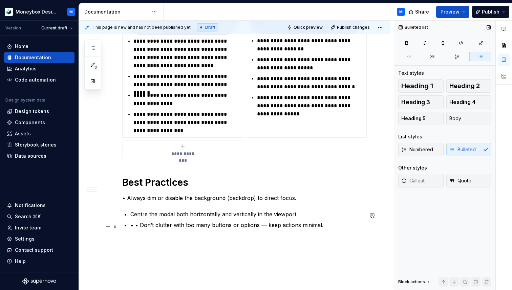
click at [140, 227] on p "• • Don’t clutter with too many buttons or options — keep actions minimal." at bounding box center [246, 225] width 233 height 8
click at [256, 225] on p "Don’t clutter with too many buttons or options — keep actions minimal." at bounding box center [246, 225] width 233 height 8
click at [308, 226] on p "Don’t clutter with too many buttons or options, keep actions minimal." at bounding box center [246, 225] width 233 height 8
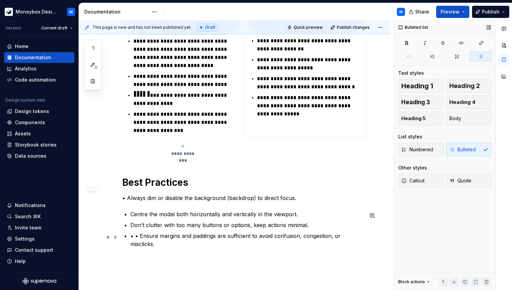
click at [140, 237] on p "• • Ensure margins and paddings are sufficient to avoid confusion, congestion, …" at bounding box center [246, 240] width 233 height 16
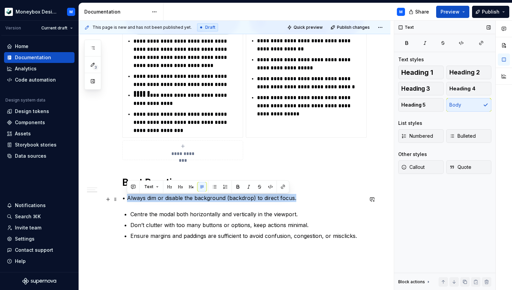
drag, startPoint x: 298, startPoint y: 200, endPoint x: 127, endPoint y: 196, distance: 170.8
click at [127, 196] on p "• Always dim or disable the background (backdrop) to direct focus." at bounding box center [242, 198] width 241 height 8
copy p "Always dim or disable the background (backdrop) to direct focus."
click at [132, 216] on p "Centre the modal both horizontally and vertically in the viewport." at bounding box center [246, 214] width 233 height 8
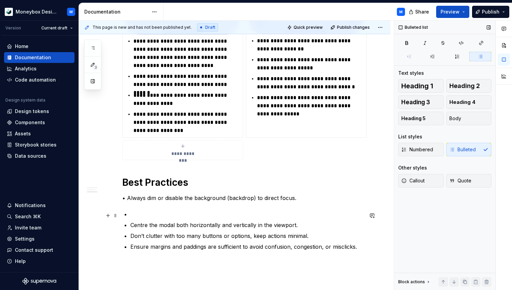
click at [135, 217] on p at bounding box center [246, 214] width 233 height 8
click at [131, 202] on p "• Always dim or disable the background (backdrop) to direct focus." at bounding box center [242, 198] width 241 height 8
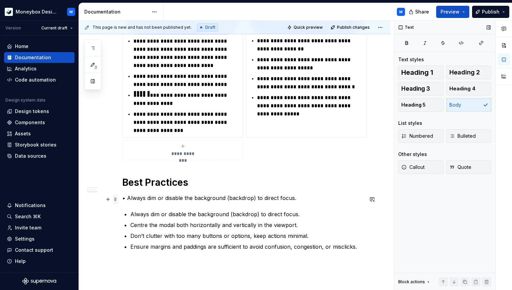
click at [115, 199] on span at bounding box center [115, 199] width 5 height 9
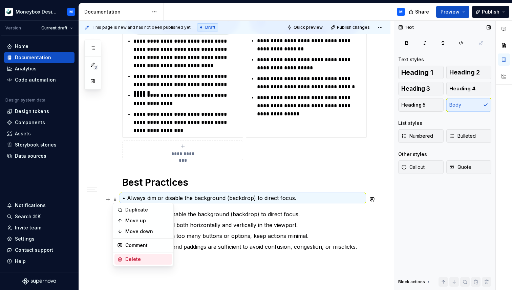
click at [131, 258] on div "Delete" at bounding box center [147, 259] width 44 height 7
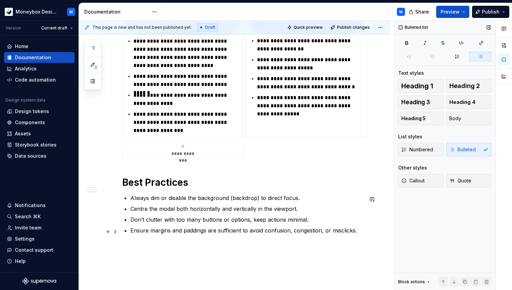
click at [360, 231] on p "Ensure margins and paddings are sufficient to avoid confusion, congestion, or m…" at bounding box center [246, 231] width 233 height 8
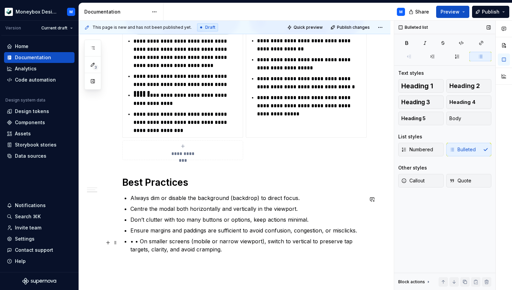
click at [140, 243] on p "• • On smaller screens (mobile or narrow viewport), switch to vertical to prese…" at bounding box center [246, 245] width 233 height 16
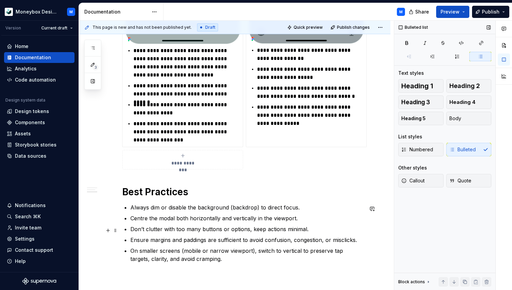
scroll to position [767, 0]
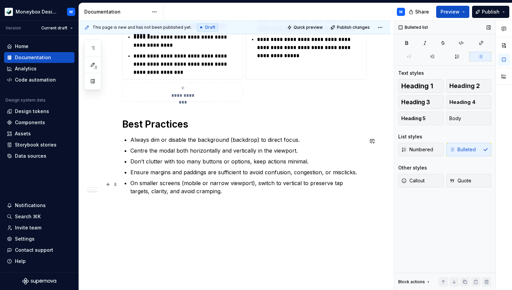
click at [209, 190] on p "On smaller screens (mobile or narrow viewport), switch to vertical to preserve …" at bounding box center [246, 187] width 233 height 16
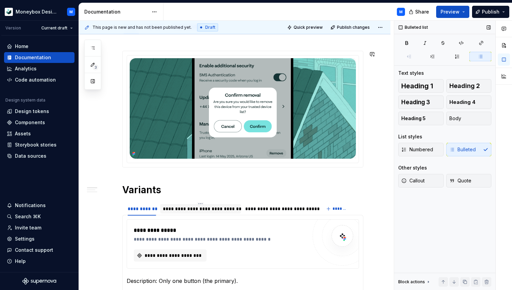
scroll to position [0, 0]
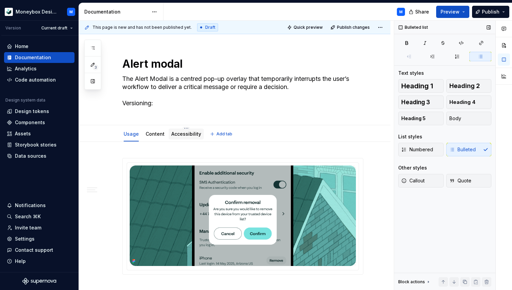
click at [186, 132] on link "Accessibility" at bounding box center [186, 134] width 30 height 6
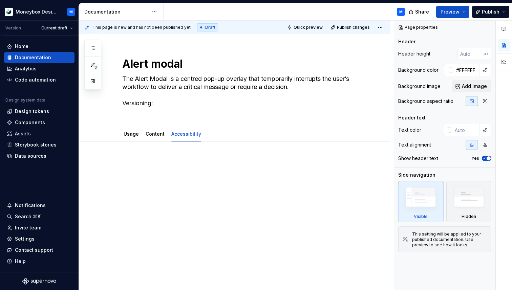
click at [125, 160] on p at bounding box center [242, 162] width 241 height 8
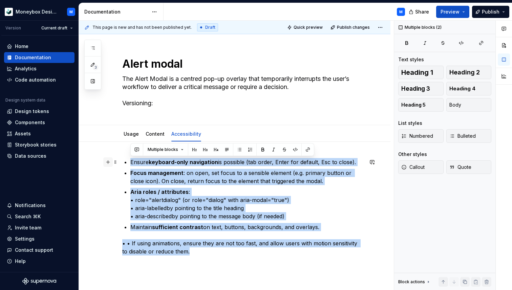
drag, startPoint x: 182, startPoint y: 252, endPoint x: 107, endPoint y: 159, distance: 119.2
click at [122, 159] on div "Ensure keyboard-only navigation is possible (tab order, Enter for default, Esc …" at bounding box center [242, 211] width 241 height 106
click at [467, 130] on button "Bulleted" at bounding box center [468, 136] width 45 height 14
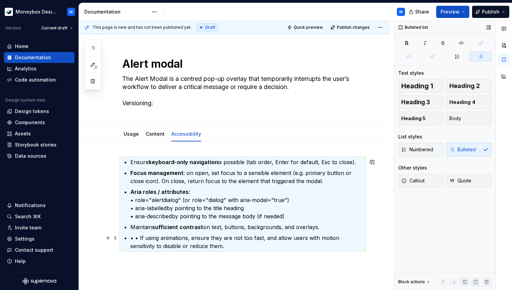
click at [136, 239] on p "• • If using animations, ensure they are not too fast, and allow users with mot…" at bounding box center [246, 242] width 233 height 16
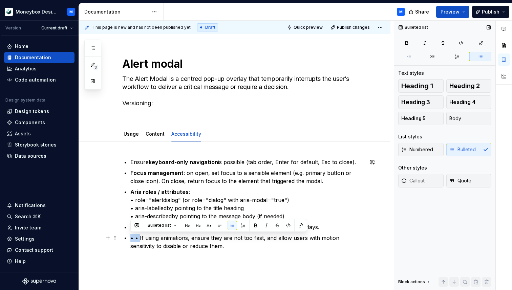
drag, startPoint x: 140, startPoint y: 239, endPoint x: 119, endPoint y: 237, distance: 21.4
click at [119, 237] on div "Ensure keyboard-only navigation is possible (tab order, Enter for default, Esc …" at bounding box center [235, 244] width 312 height 204
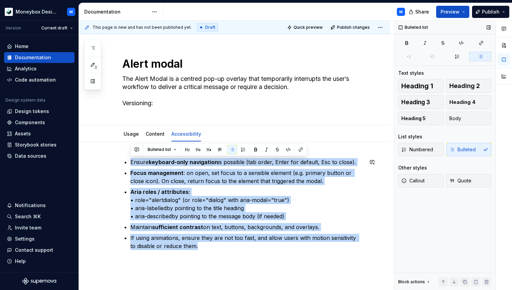
drag, startPoint x: 196, startPoint y: 246, endPoint x: 132, endPoint y: 157, distance: 110.1
click at [132, 157] on div "Ensure keyboard-only navigation is possible (tab order, Enter for default, Esc …" at bounding box center [235, 244] width 312 height 204
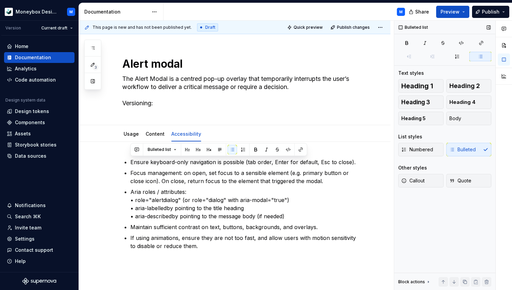
click at [462, 149] on div "Numbered Bulleted" at bounding box center [444, 150] width 93 height 14
click at [469, 152] on div "Numbered Bulleted" at bounding box center [444, 150] width 93 height 14
click at [465, 151] on div "Numbered Bulleted" at bounding box center [444, 150] width 93 height 14
click at [231, 150] on button "button" at bounding box center [232, 149] width 9 height 9
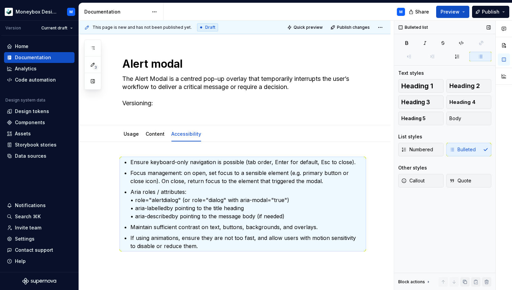
click at [458, 152] on div "Numbered Bulleted" at bounding box center [444, 150] width 93 height 14
click at [458, 120] on span "Body" at bounding box center [455, 118] width 12 height 7
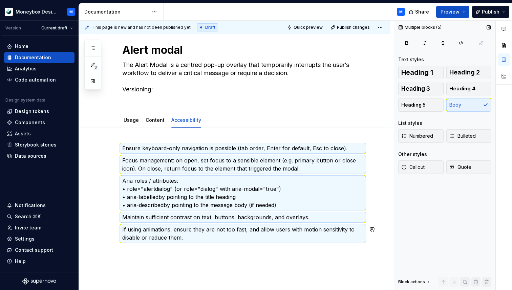
scroll to position [20, 0]
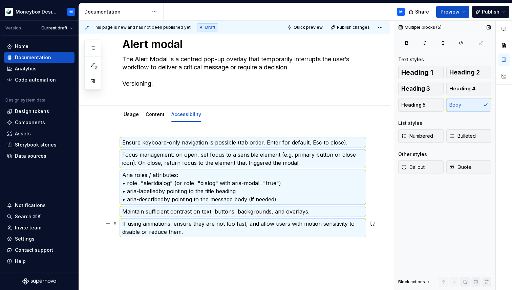
click at [194, 231] on p "If using animations, ensure they are not too fast, and allow users with motion …" at bounding box center [242, 228] width 241 height 16
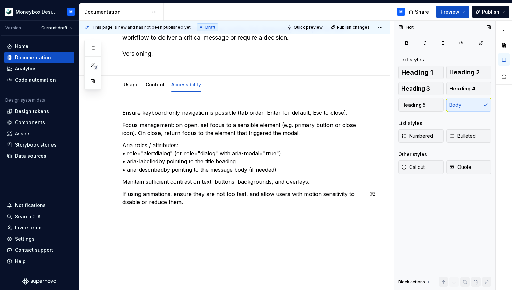
scroll to position [60, 0]
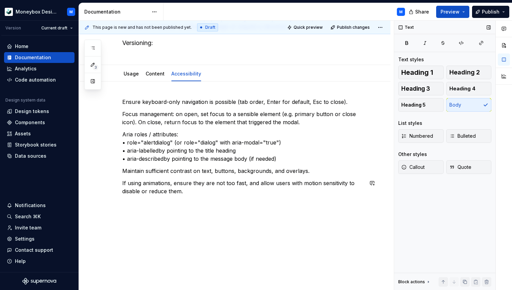
click at [131, 203] on div "Ensure keyboard-only navigation is possible (tab order, Enter for default, Esc …" at bounding box center [242, 151] width 241 height 106
click at [130, 74] on link "Usage" at bounding box center [131, 74] width 15 height 6
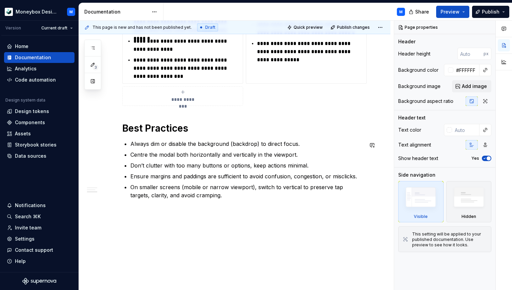
scroll to position [767, 0]
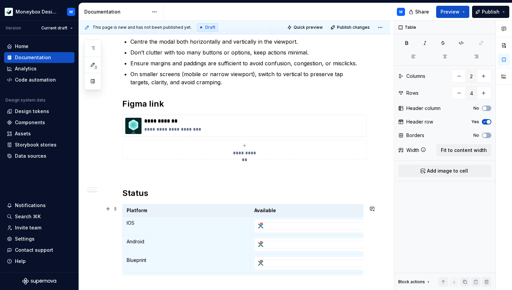
scroll to position [886, 0]
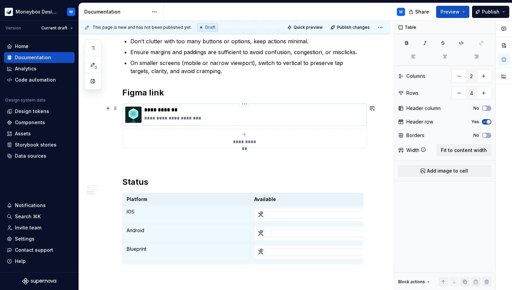
click at [157, 113] on p "**********" at bounding box center [253, 110] width 219 height 7
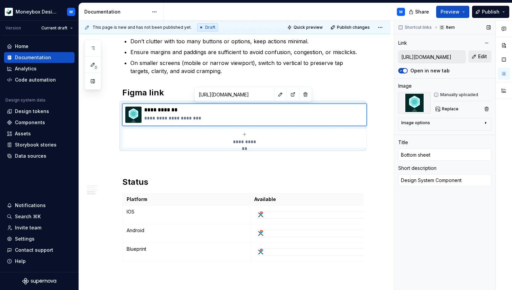
click at [478, 57] on span "Edit" at bounding box center [482, 56] width 9 height 7
type textarea "*"
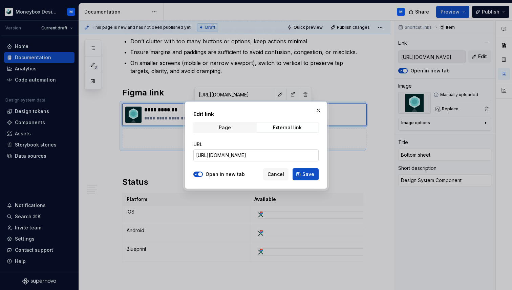
click at [239, 156] on input "https://www.figma.com/design/wSROUQSsWxR8z8BIP1QRCH/Moneybox-Design-System?m=au…" at bounding box center [255, 155] width 125 height 12
paste input "4323-16385&t=oJFuDEgOEPVnJbBa"
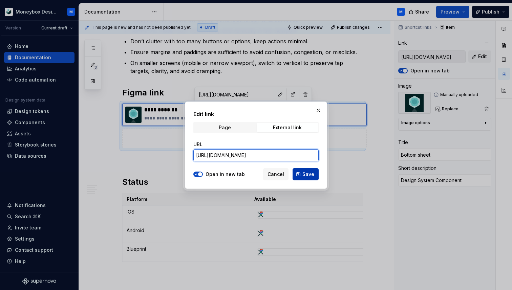
type input "https://www.figma.com/design/wSROUQSsWxR8z8BIP1QRCH/Moneybox-Design-System?m=au…"
click at [308, 172] on span "Save" at bounding box center [308, 174] width 12 height 7
type textarea "*"
type input "https://www.figma.com/design/wSROUQSsWxR8z8BIP1QRCH/Moneybox-Design-System?m=au…"
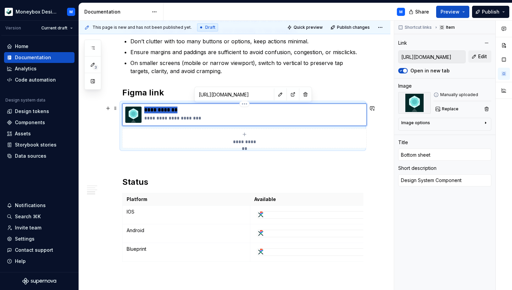
drag, startPoint x: 182, startPoint y: 111, endPoint x: 145, endPoint y: 111, distance: 36.6
click at [145, 111] on p "**********" at bounding box center [253, 110] width 219 height 7
type textarea "*"
type input "A"
type textarea "*"
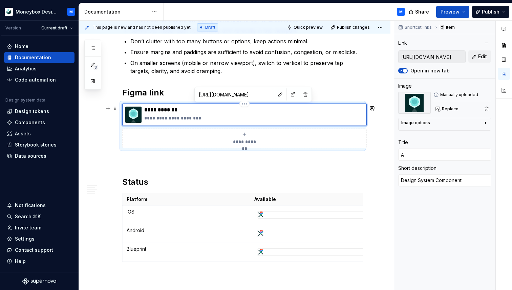
type input "Al"
type textarea "*"
type input "Ale"
type textarea "*"
type input "Aler"
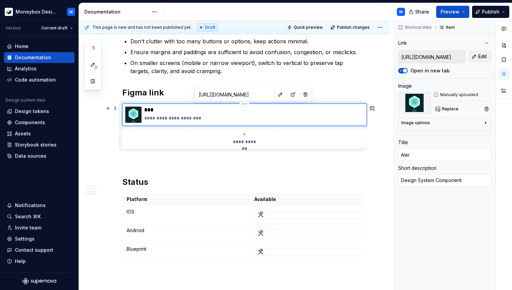
type textarea "*"
type input "Alert"
type textarea "*"
type input "https://www.figma.com/design/wSROUQSsWxR8z8BIP1QRCH/Moneybox-Design-System?m=au…"
type textarea "*"
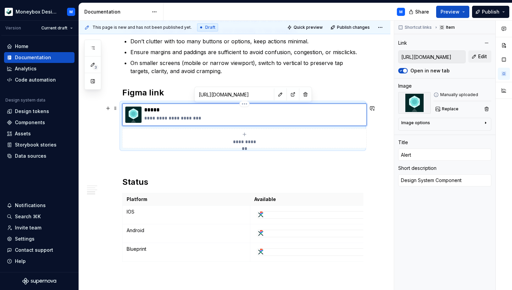
type input "Alert"
type textarea "*"
type input "Alert M"
type textarea "*"
type input "Alert Mo"
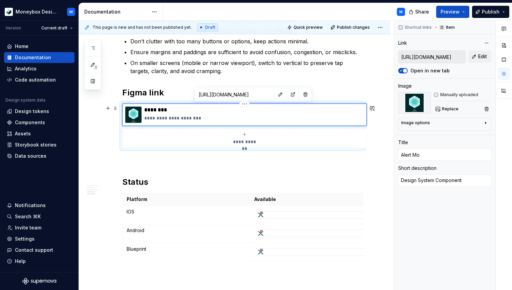
type textarea "*"
type input "Alert Mod"
type textarea "*"
type input "Alert Moda"
type textarea "*"
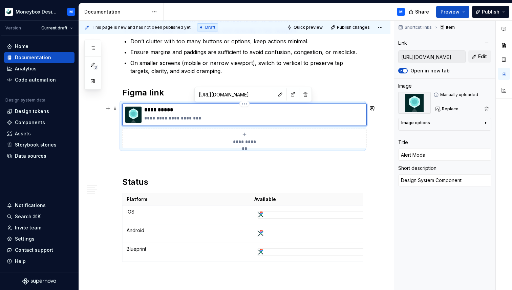
type input "Alert Modal"
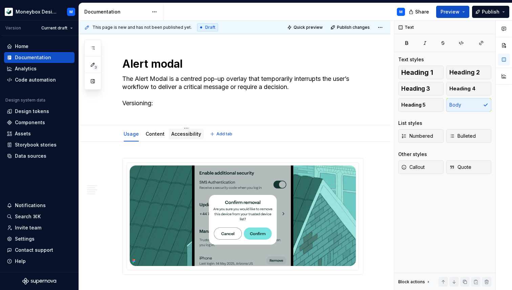
click at [186, 136] on link "Accessibility" at bounding box center [186, 134] width 30 height 6
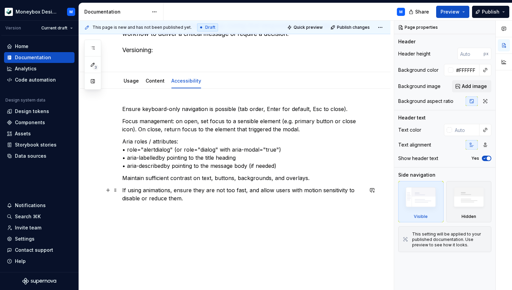
scroll to position [58, 0]
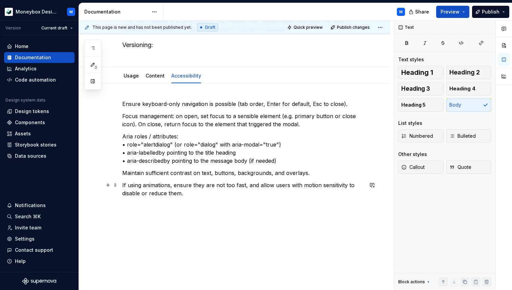
click at [185, 195] on p "If using animations, ensure they are not too fast, and allow users with motion …" at bounding box center [242, 189] width 241 height 16
type textarea "*"
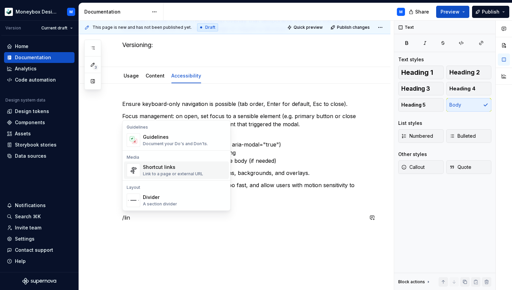
click at [152, 173] on div "Link to a page or external URL" at bounding box center [173, 173] width 60 height 5
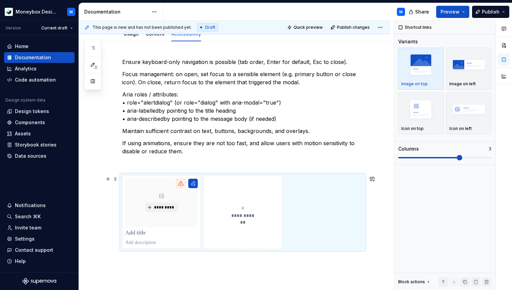
scroll to position [130, 0]
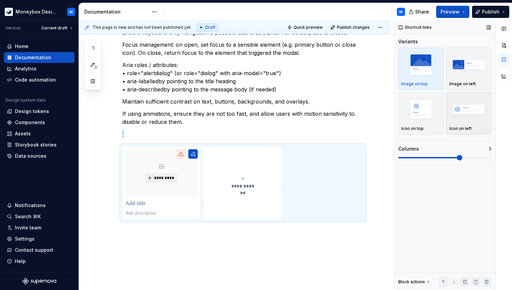
click at [467, 105] on img "button" at bounding box center [468, 109] width 39 height 25
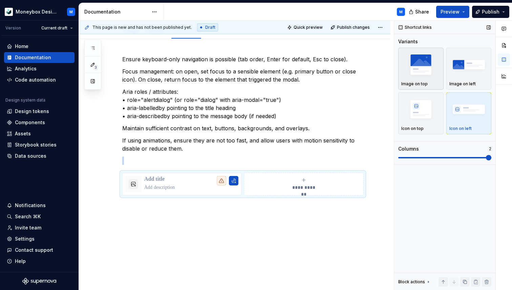
click at [427, 77] on img "button" at bounding box center [420, 64] width 39 height 25
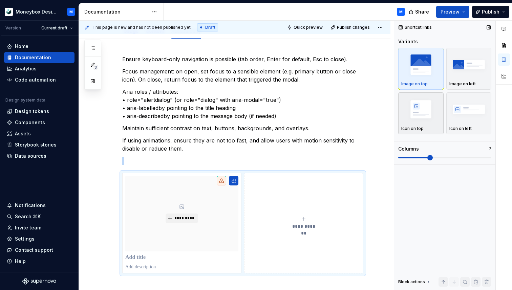
click at [422, 123] on div "Icon on top" at bounding box center [420, 114] width 39 height 36
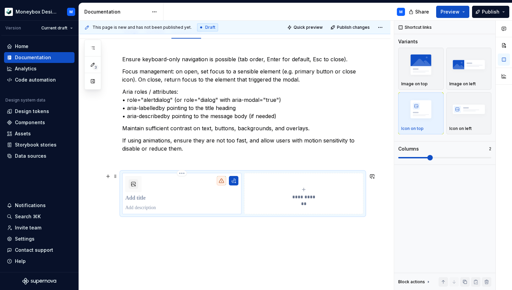
click at [139, 199] on p at bounding box center [181, 198] width 113 height 7
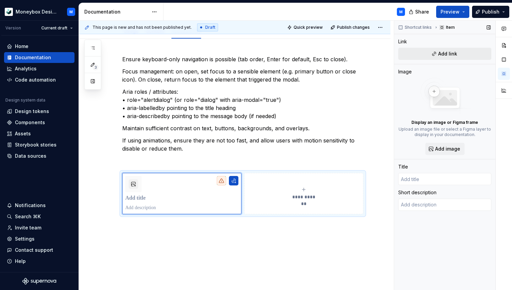
click at [426, 51] on button "Add link" at bounding box center [444, 54] width 93 height 12
type textarea "*"
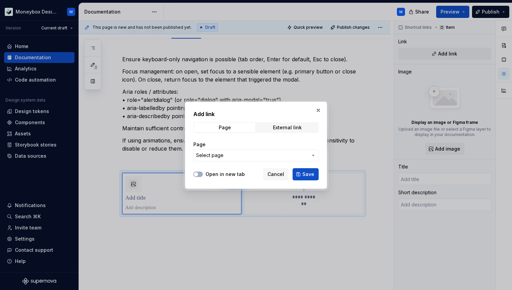
click at [283, 122] on div "Page External link" at bounding box center [255, 127] width 125 height 11
click at [272, 130] on span "External link" at bounding box center [287, 127] width 61 height 9
click at [224, 156] on input "URL" at bounding box center [255, 155] width 125 height 12
paste input "https://www.w3.org/WAI/ARIA/apg/patterns/dialog-modal/examples/dialog/"
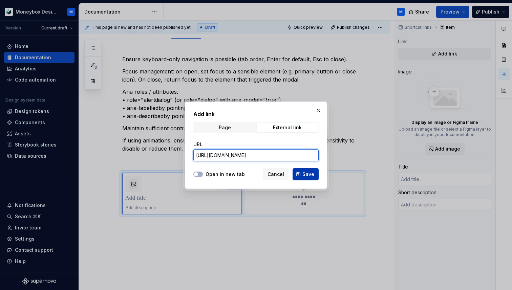
type input "https://www.w3.org/WAI/ARIA/apg/patterns/dialog-modal/examples/dialog/"
click at [306, 174] on span "Save" at bounding box center [308, 174] width 12 height 7
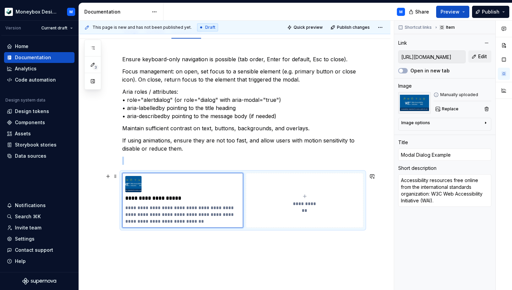
click at [287, 200] on div "**********" at bounding box center [304, 201] width 111 height 14
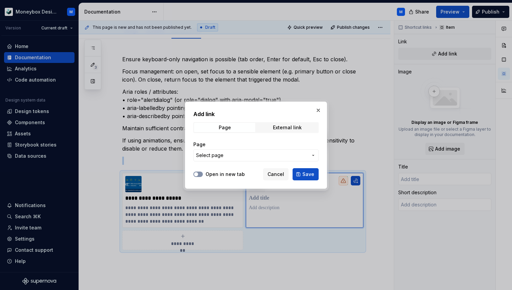
click at [198, 173] on span "button" at bounding box center [196, 174] width 4 height 4
click at [274, 132] on span "External link" at bounding box center [287, 127] width 61 height 9
click at [197, 172] on span "button" at bounding box center [196, 174] width 4 height 4
type textarea "*"
click at [218, 150] on input "URL" at bounding box center [255, 155] width 125 height 12
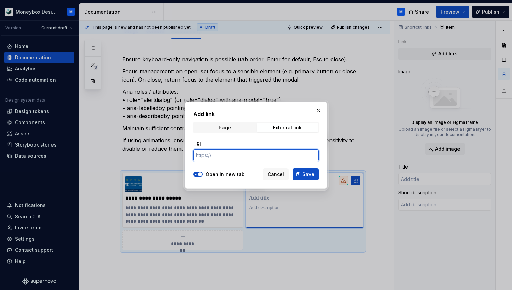
paste input "https://theadminbar.com/accessibility-weekly/how-to-make-accessible-popups/"
type input "https://theadminbar.com/accessibility-weekly/how-to-make-accessible-popups/"
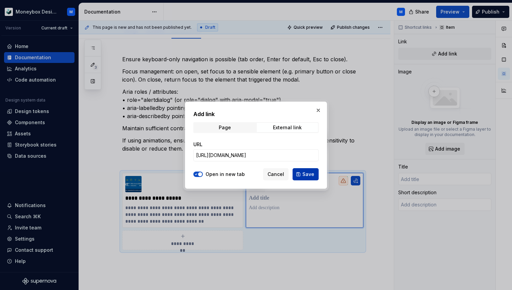
click at [306, 173] on span "Save" at bounding box center [308, 174] width 12 height 7
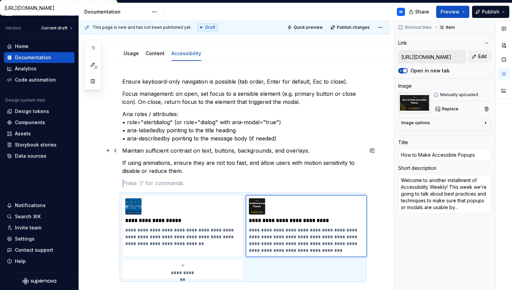
scroll to position [0, 0]
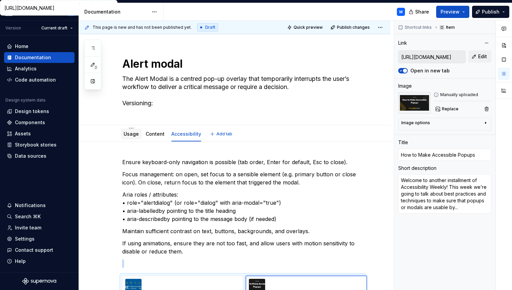
click at [135, 136] on link "Usage" at bounding box center [131, 134] width 15 height 6
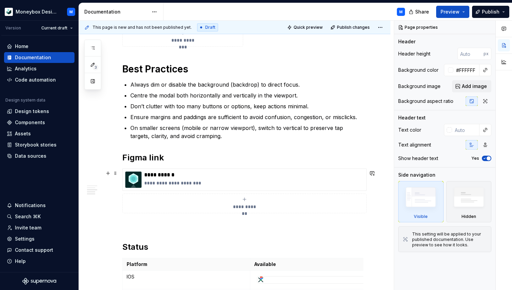
scroll to position [820, 0]
click at [122, 158] on h2 "Figma link" at bounding box center [242, 158] width 241 height 11
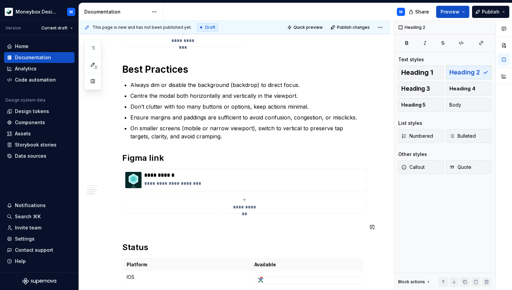
click at [349, 28] on span "Publish changes" at bounding box center [353, 27] width 33 height 5
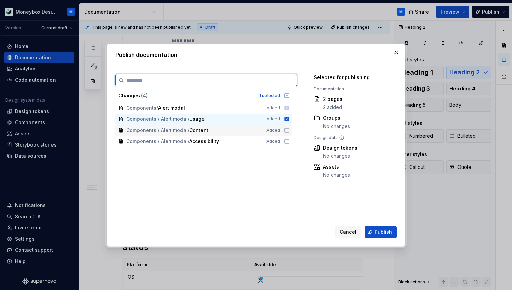
click at [289, 131] on icon at bounding box center [286, 130] width 5 height 5
click at [290, 141] on icon at bounding box center [286, 141] width 5 height 5
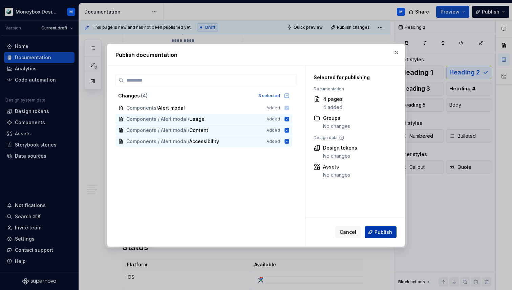
click at [376, 233] on span "Publish" at bounding box center [384, 232] width 18 height 7
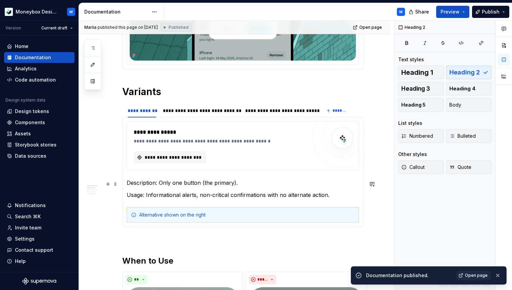
scroll to position [210, 0]
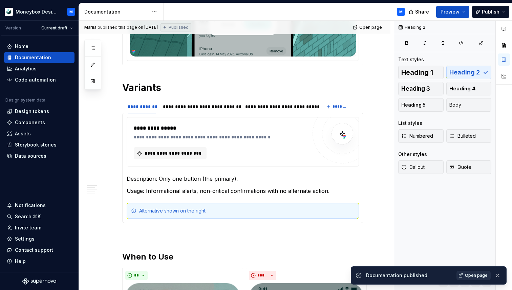
click at [475, 276] on span "Open page" at bounding box center [476, 275] width 23 height 5
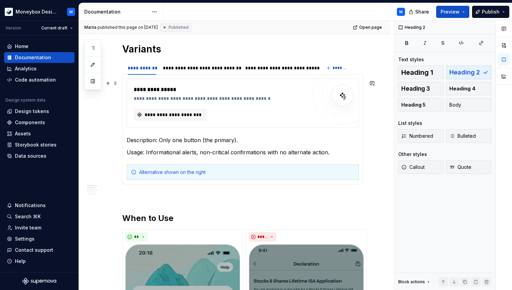
scroll to position [250, 0]
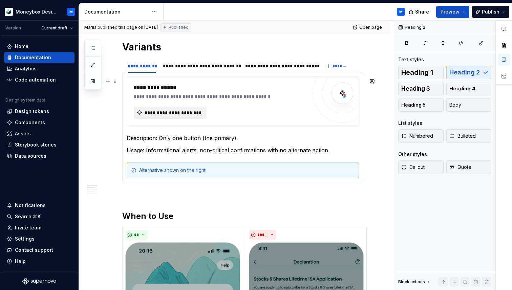
click at [164, 112] on span "**********" at bounding box center [173, 112] width 59 height 7
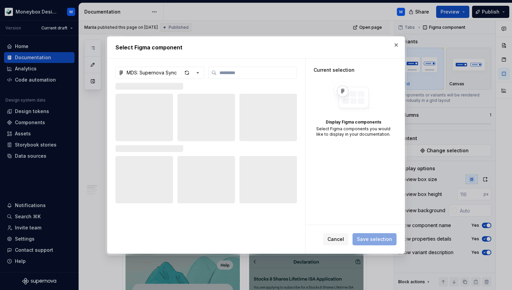
type textarea "*"
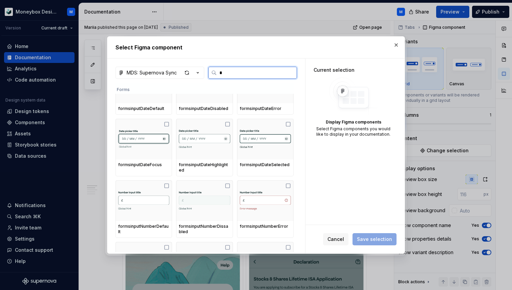
scroll to position [0, 0]
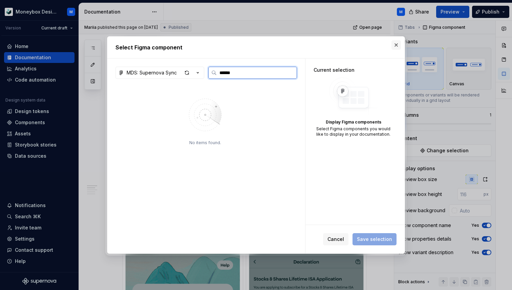
type input "******"
click at [395, 45] on button "button" at bounding box center [395, 44] width 9 height 9
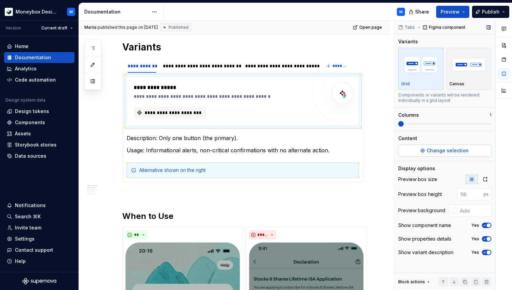
click at [419, 153] on button "Change selection" at bounding box center [444, 151] width 93 height 12
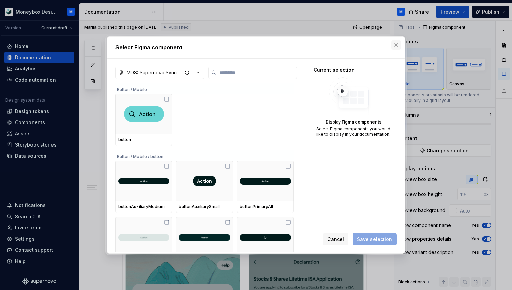
click at [395, 46] on button "button" at bounding box center [395, 44] width 9 height 9
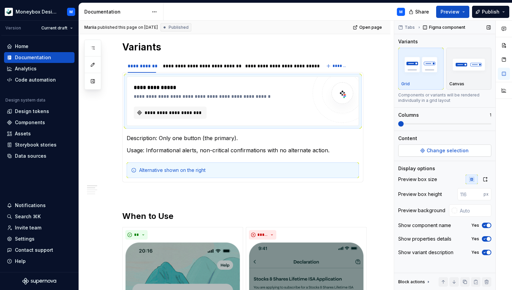
click at [444, 148] on span "Change selection" at bounding box center [448, 150] width 42 height 7
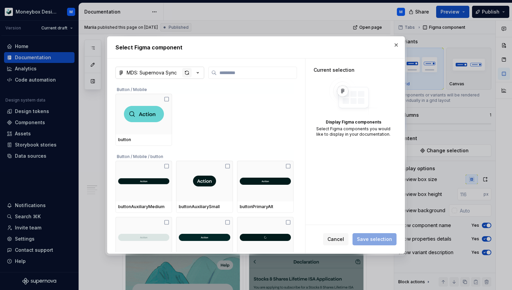
click at [186, 71] on div "button" at bounding box center [186, 72] width 9 height 9
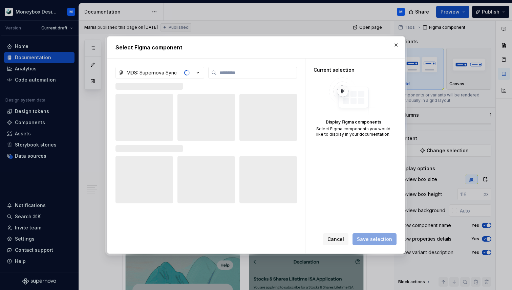
type textarea "*"
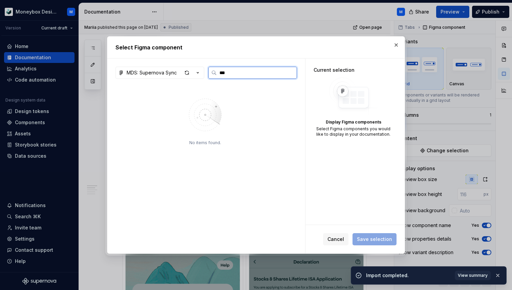
type input "****"
type textarea "*"
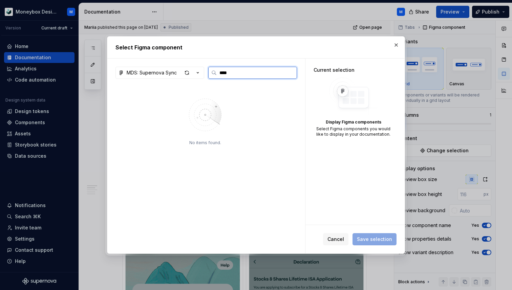
type input "*****"
type textarea "*"
type input "*****"
click at [395, 44] on button "button" at bounding box center [395, 44] width 9 height 9
type textarea "*"
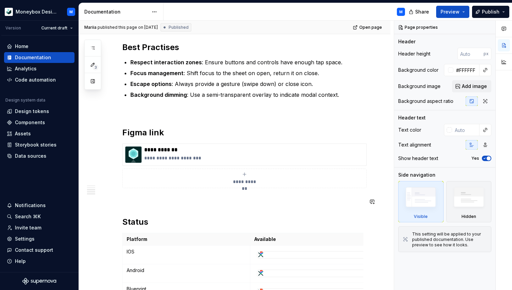
scroll to position [824, 0]
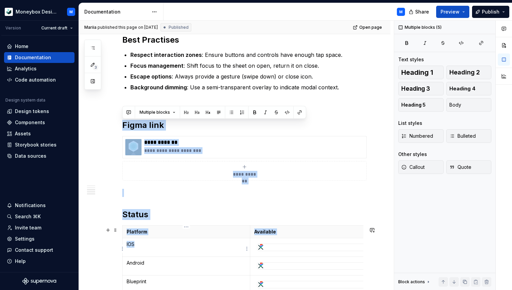
drag, startPoint x: 126, startPoint y: 110, endPoint x: 229, endPoint y: 243, distance: 168.3
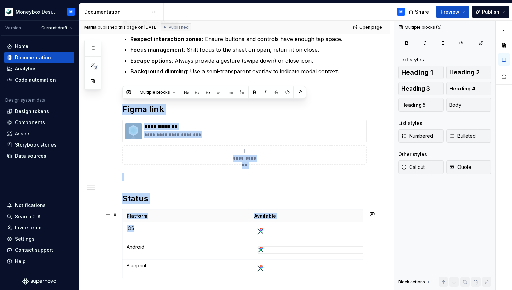
scroll to position [853, 0]
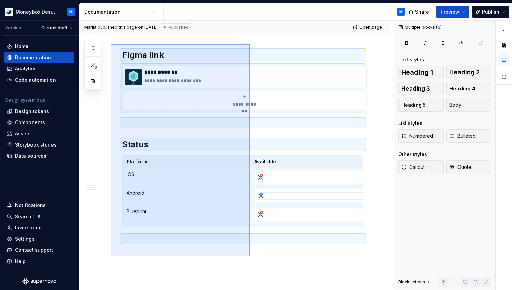
scroll to position [897, 0]
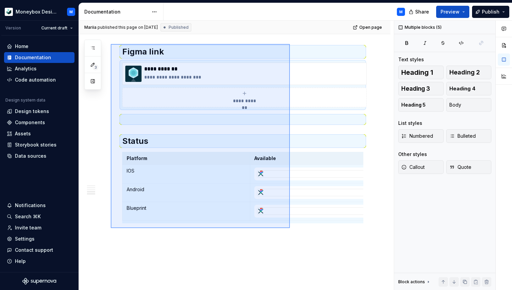
drag, startPoint x: 111, startPoint y: 89, endPoint x: 290, endPoint y: 228, distance: 227.1
click at [290, 228] on div "**********" at bounding box center [236, 156] width 315 height 270
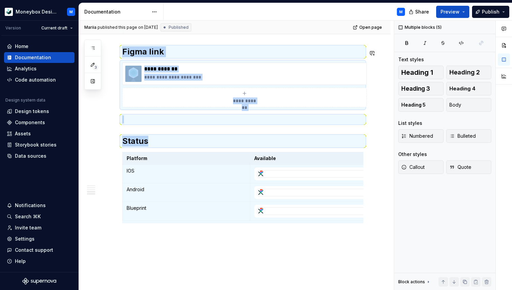
copy div "**********"
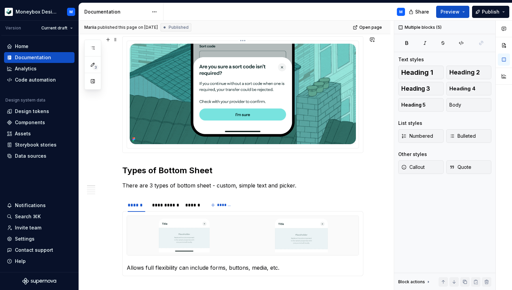
scroll to position [0, 0]
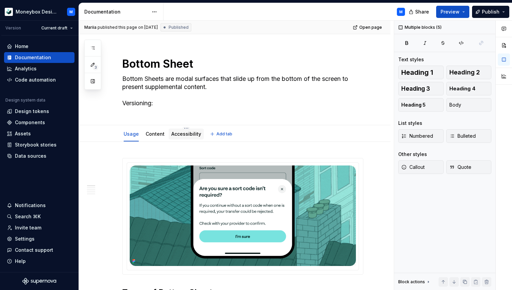
click at [182, 134] on link "Accessibility" at bounding box center [186, 134] width 30 height 6
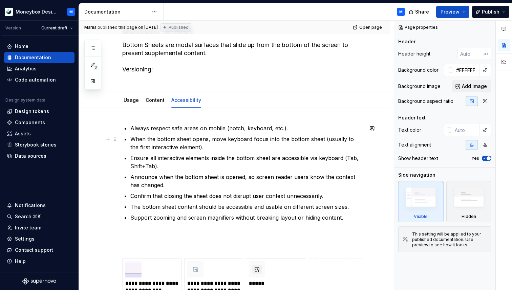
click at [174, 151] on ul "Always respect safe areas on mobile (notch, keyboard, etc.). When the bottom sh…" at bounding box center [246, 173] width 233 height 98
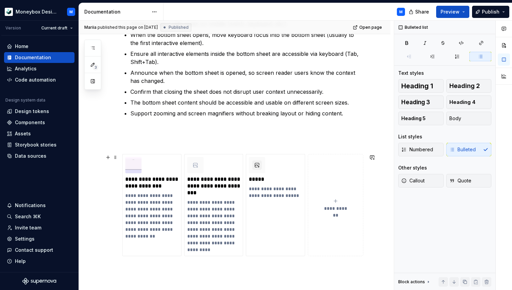
scroll to position [151, 0]
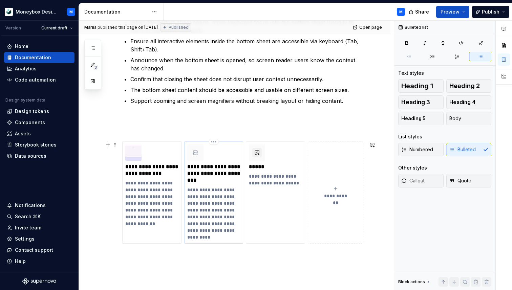
click at [208, 171] on p "**********" at bounding box center [213, 174] width 53 height 20
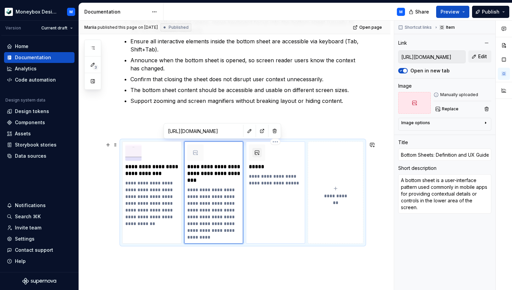
click at [257, 178] on p "**********" at bounding box center [275, 180] width 53 height 14
type textarea "*"
type input "[URL][DOMAIN_NAME]"
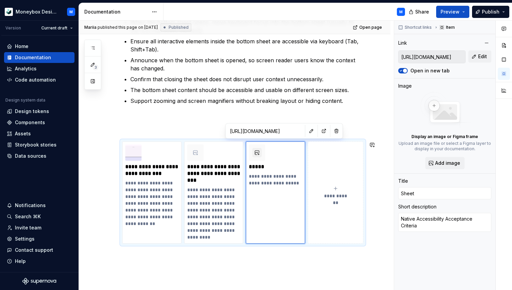
click at [270, 132] on input "[URL][DOMAIN_NAME]" at bounding box center [265, 131] width 77 height 12
click at [319, 131] on button "button" at bounding box center [323, 130] width 9 height 9
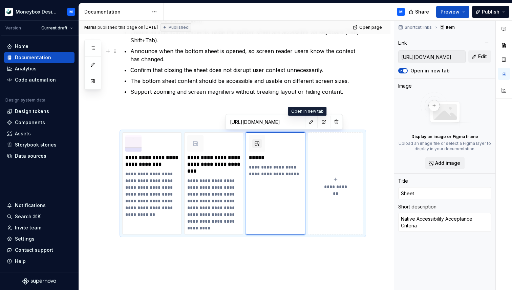
scroll to position [0, 0]
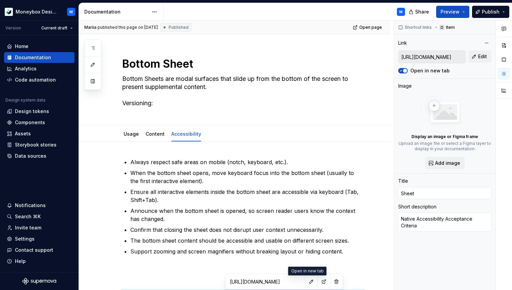
type textarea "*"
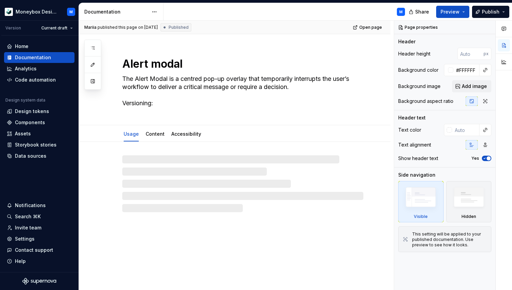
type textarea "*"
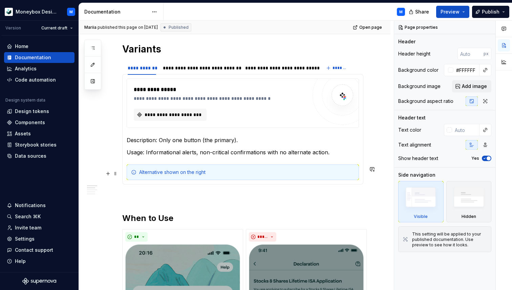
scroll to position [241, 0]
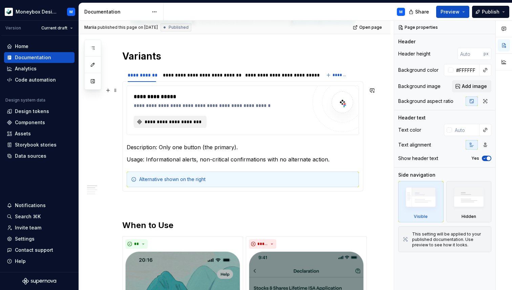
click at [168, 120] on button "**********" at bounding box center [170, 122] width 73 height 12
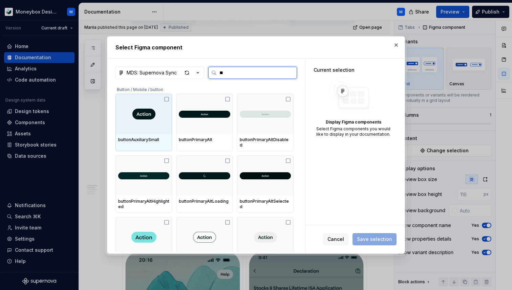
type input "***"
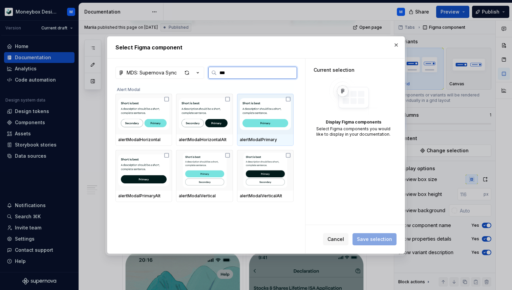
click at [291, 101] on icon at bounding box center [287, 99] width 5 height 5
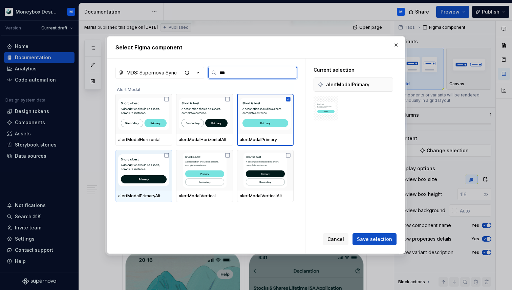
click at [167, 157] on icon at bounding box center [166, 155] width 5 height 5
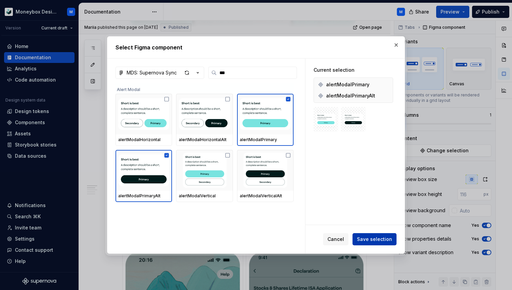
click at [373, 237] on span "Save selection" at bounding box center [374, 239] width 35 height 7
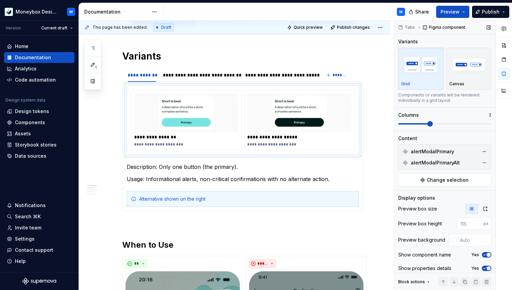
click at [427, 122] on span at bounding box center [429, 123] width 5 height 5
click at [486, 208] on icon "button" at bounding box center [485, 208] width 5 height 5
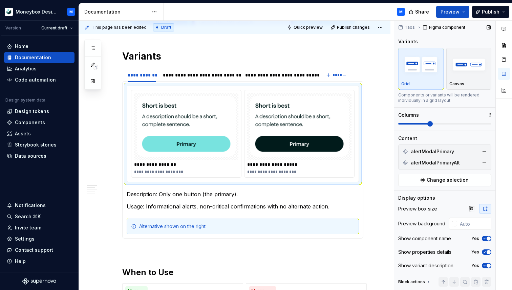
scroll to position [2, 0]
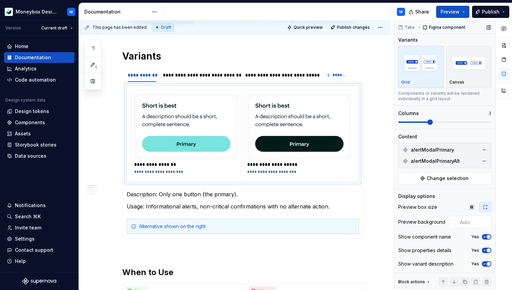
click at [490, 237] on span "button" at bounding box center [489, 237] width 4 height 4
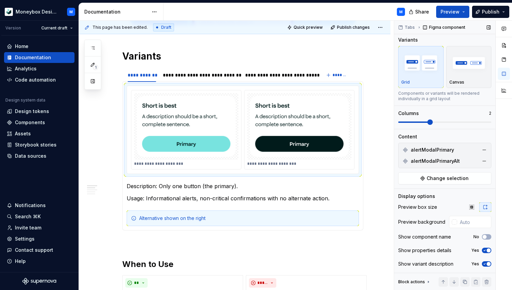
click at [486, 247] on div "Show properties details Yes" at bounding box center [444, 250] width 93 height 9
click at [487, 253] on button "Yes" at bounding box center [486, 250] width 9 height 5
click at [488, 263] on span "button" at bounding box center [489, 264] width 4 height 4
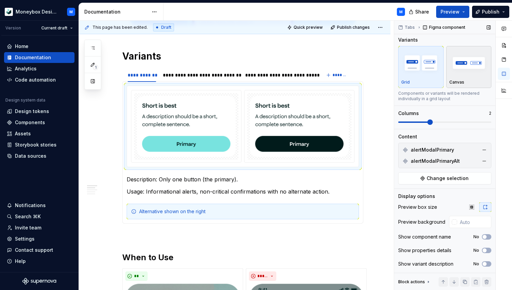
click at [457, 81] on p "Canvas" at bounding box center [456, 82] width 15 height 5
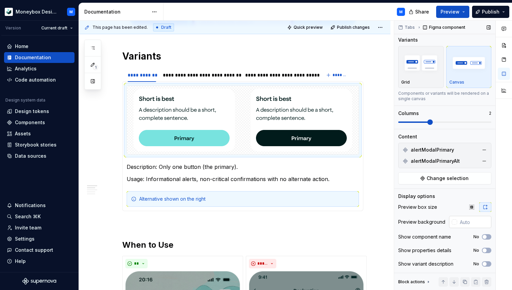
click at [455, 223] on div at bounding box center [454, 221] width 5 height 5
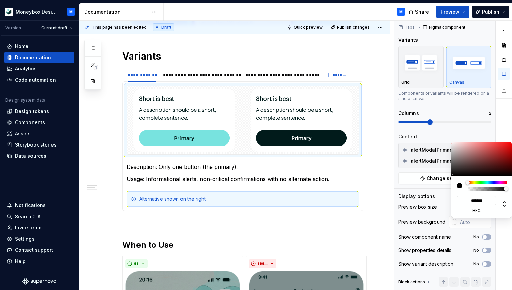
type input "#675454"
type input "*******"
type input "#746363"
type input "*******"
type input "#A29999"
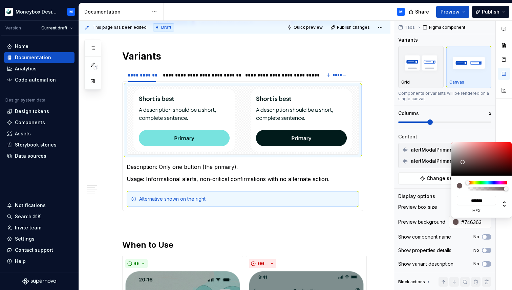
type input "*******"
type input "#E3E3E3"
type input "*******"
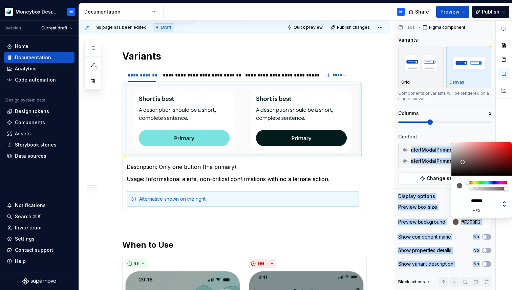
type input "#FFFFFF"
type input "*******"
drag, startPoint x: 463, startPoint y: 162, endPoint x: 445, endPoint y: 136, distance: 31.2
click at [445, 136] on body "Moneybox Design System M Version Current draft Home Documentation Analytics Cod…" at bounding box center [256, 145] width 512 height 290
click at [445, 136] on div "Comments Open comments No comments yet Select ‘Comment’ from the block context …" at bounding box center [453, 156] width 118 height 270
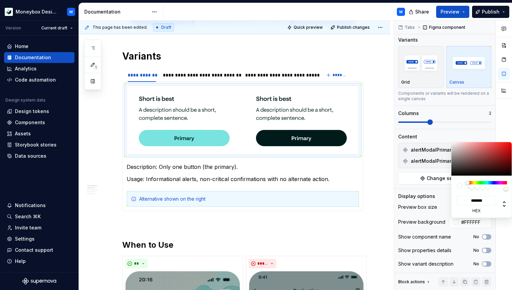
type input "#D6BFBF"
type input "*******"
type input "#D6C0C0"
type input "*******"
type input "#D3CACA"
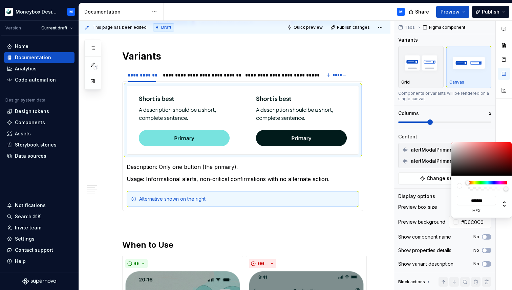
type input "*******"
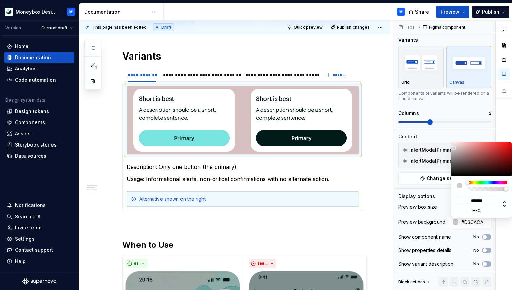
type input "#D3D3D3"
type input "*******"
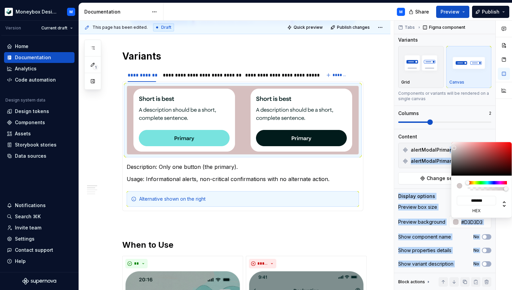
type input "#D8D8D8"
type input "*******"
type input "#DBDBDB"
type input "*******"
type input "#DDDDDD"
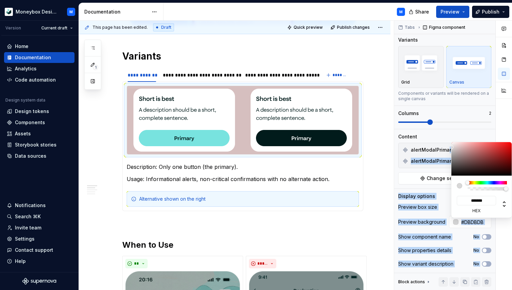
type input "*******"
type input "#E0E0E0"
type input "*******"
type input "#E3E3E3"
type input "*******"
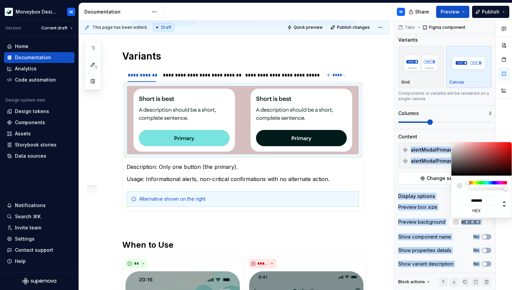
type input "#E5E5E5"
type input "*******"
type input "#E8E8E8"
type input "*******"
type input "#EDEDED"
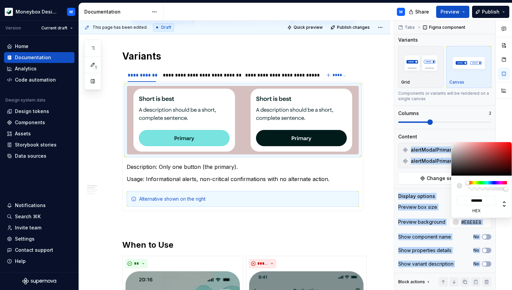
type input "*******"
type input "#F0F0F0"
type input "*******"
type input "#F2F2F2"
type input "*******"
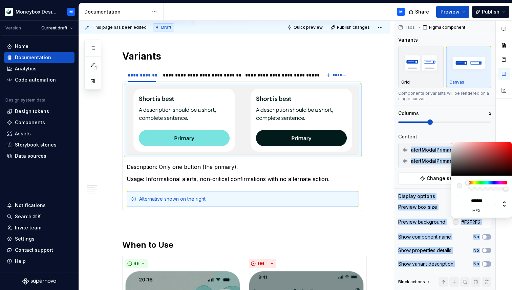
type input "#F5F5F5"
type input "*******"
drag, startPoint x: 458, startPoint y: 148, endPoint x: 449, endPoint y: 144, distance: 9.7
click at [449, 144] on body "Moneybox Design System M Version Current draft Home Documentation Analytics Cod…" at bounding box center [256, 145] width 512 height 290
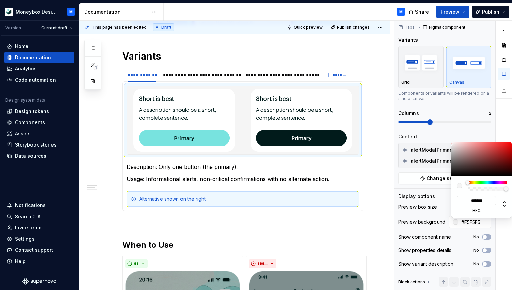
click at [163, 74] on html "Moneybox Design System M Version Current draft Home Documentation Analytics Cod…" at bounding box center [256, 145] width 512 height 290
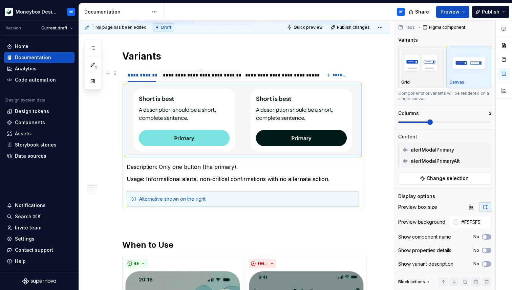
click at [182, 76] on html "Moneybox Design System M Version Current draft Home Documentation Analytics Cod…" at bounding box center [256, 145] width 512 height 290
click at [179, 76] on div "**********" at bounding box center [200, 75] width 75 height 7
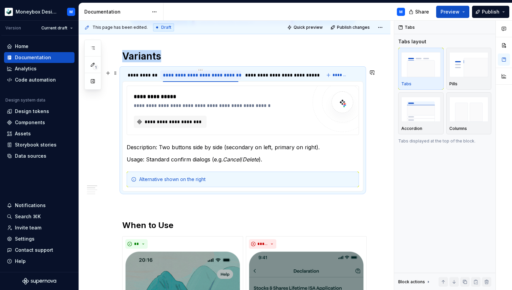
scroll to position [0, 0]
click at [184, 127] on button "**********" at bounding box center [170, 122] width 73 height 12
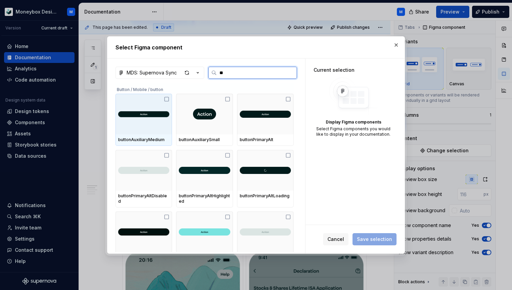
type input "***"
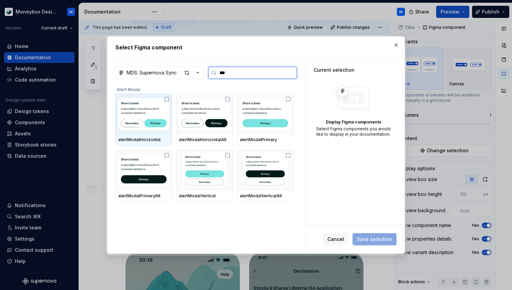
click at [167, 100] on icon at bounding box center [166, 99] width 5 height 5
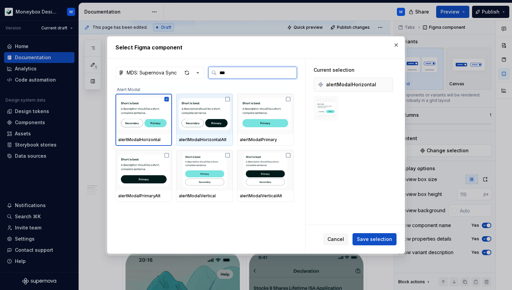
click at [229, 100] on icon at bounding box center [227, 99] width 5 height 5
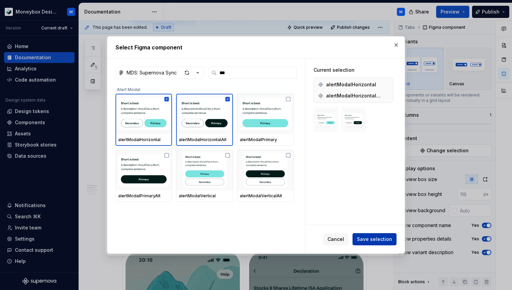
click at [371, 238] on span "Save selection" at bounding box center [374, 239] width 35 height 7
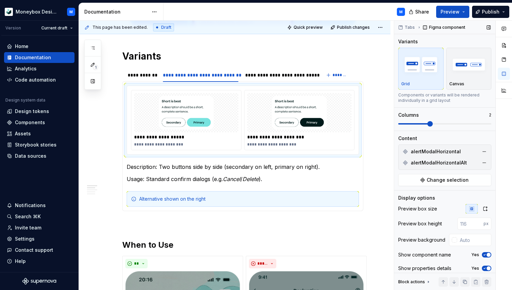
click at [427, 121] on span at bounding box center [429, 123] width 5 height 5
click at [460, 78] on div "button" at bounding box center [468, 65] width 39 height 28
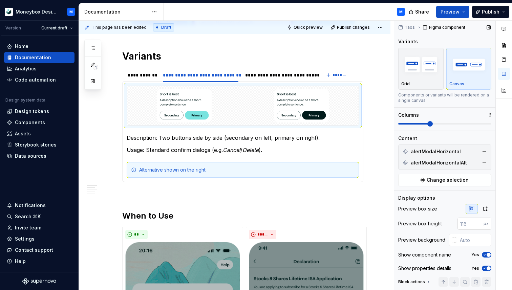
scroll to position [18, 0]
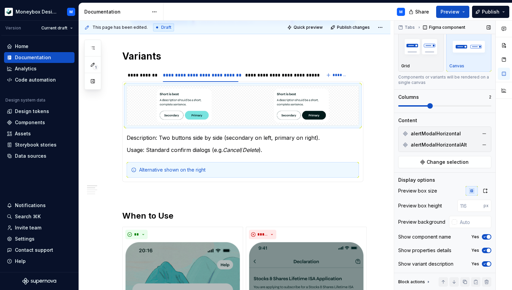
click at [486, 238] on icon "button" at bounding box center [484, 237] width 5 height 4
click at [487, 249] on icon "button" at bounding box center [484, 251] width 5 height 4
click at [487, 262] on span "button" at bounding box center [489, 264] width 4 height 4
click at [484, 191] on icon "button" at bounding box center [485, 190] width 5 height 5
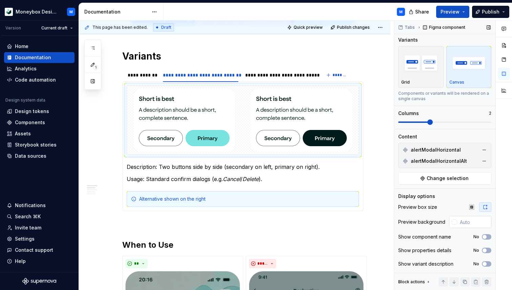
click at [451, 226] on div at bounding box center [453, 222] width 8 height 12
click at [454, 224] on div at bounding box center [454, 221] width 5 height 5
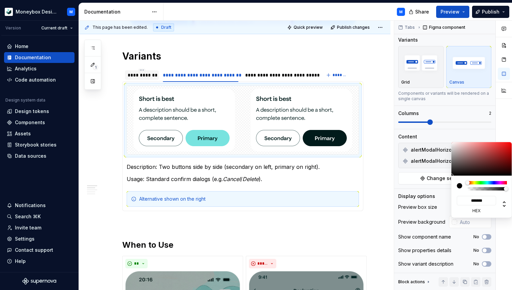
click at [139, 77] on html "Moneybox Design System M Version Current draft Home Documentation Analytics Cod…" at bounding box center [256, 145] width 512 height 290
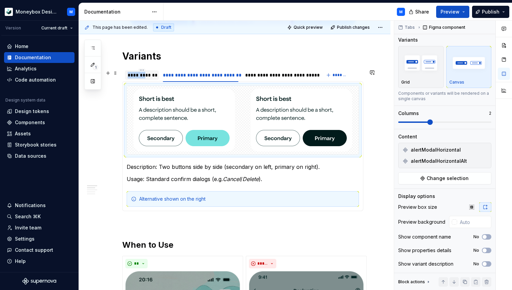
click at [139, 77] on div "**********" at bounding box center [142, 75] width 28 height 7
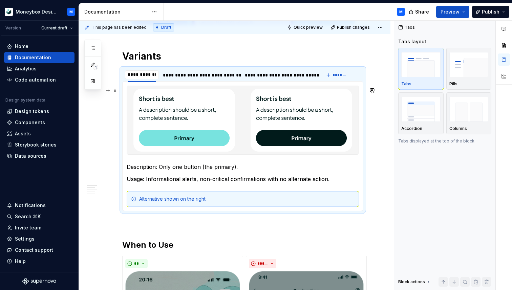
click at [330, 130] on img at bounding box center [302, 120] width 102 height 63
type textarea "*"
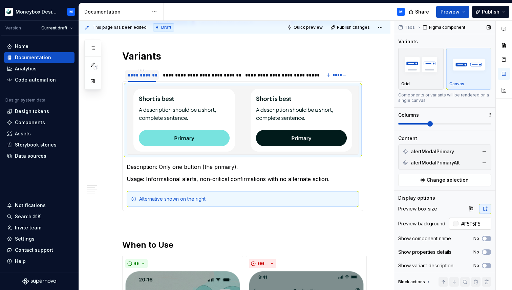
click at [472, 224] on input "#F5F5F5" at bounding box center [475, 224] width 33 height 12
click at [174, 74] on div "**********" at bounding box center [200, 75] width 75 height 7
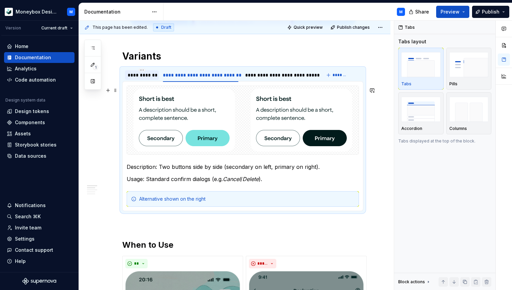
click at [259, 137] on img at bounding box center [302, 120] width 102 height 63
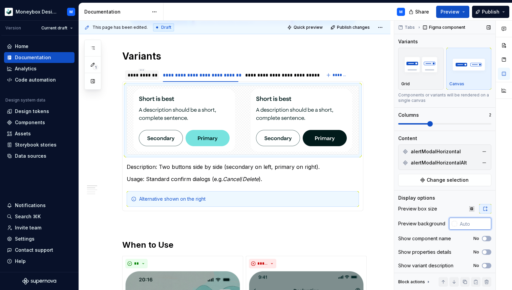
click at [469, 224] on input "text" at bounding box center [474, 224] width 34 height 12
paste input "#F5F5F5"
type input "#F5F5F5"
click at [258, 76] on div "**********" at bounding box center [279, 75] width 69 height 7
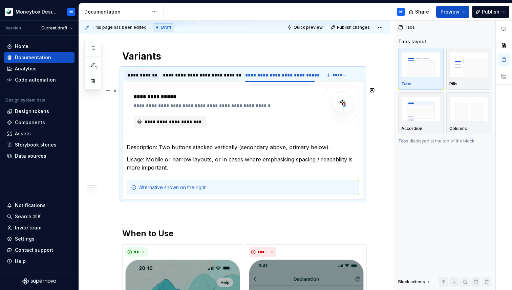
click at [306, 119] on div "**********" at bounding box center [220, 122] width 173 height 12
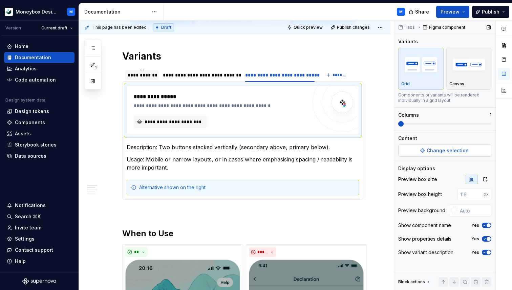
click at [443, 152] on span "Change selection" at bounding box center [448, 150] width 42 height 7
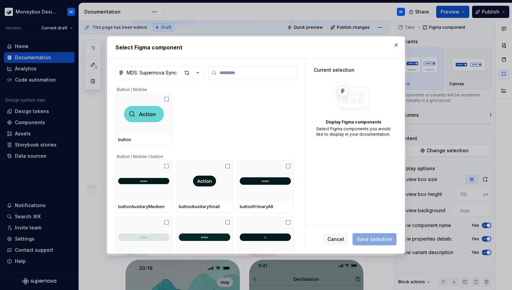
type textarea "*"
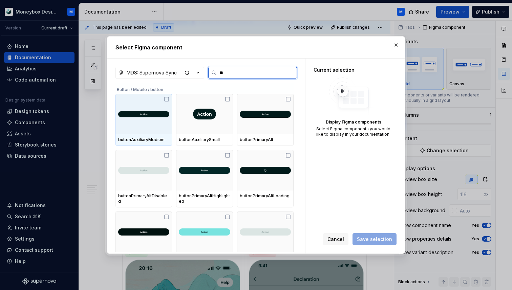
type input "***"
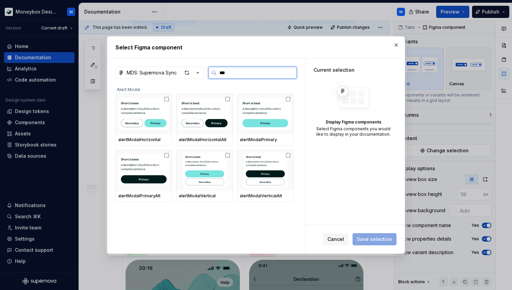
click at [230, 154] on icon at bounding box center [227, 155] width 5 height 5
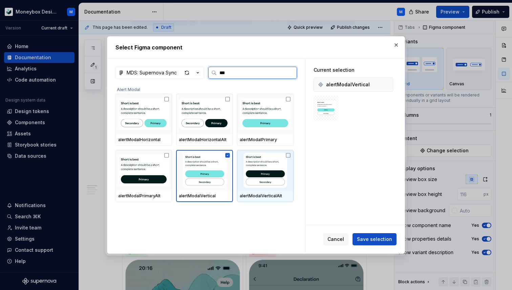
click at [288, 154] on img at bounding box center [265, 170] width 51 height 35
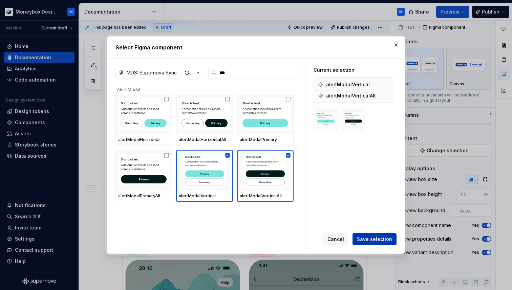
click at [375, 236] on span "Save selection" at bounding box center [374, 239] width 35 height 7
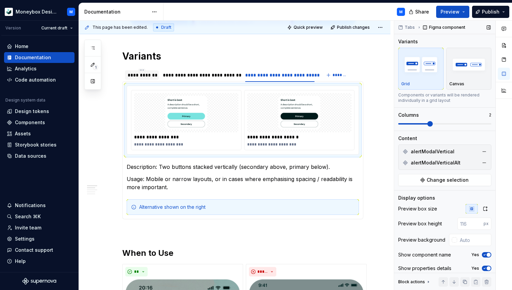
click at [427, 125] on span at bounding box center [429, 123] width 5 height 5
click at [476, 59] on img "button" at bounding box center [468, 64] width 39 height 25
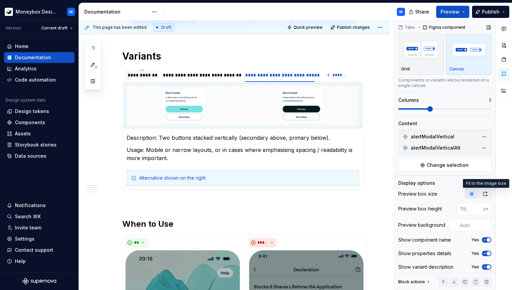
click at [486, 194] on icon "button" at bounding box center [485, 193] width 5 height 5
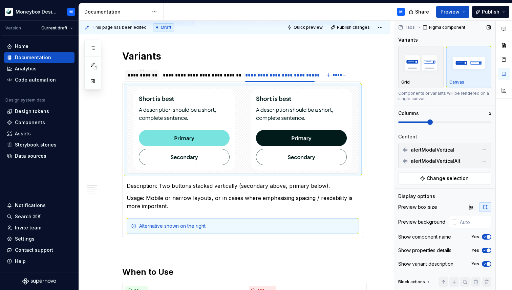
scroll to position [2, 0]
click at [488, 237] on span "button" at bounding box center [489, 237] width 4 height 4
click at [486, 251] on icon "button" at bounding box center [484, 251] width 5 height 4
click at [487, 264] on span "button" at bounding box center [489, 264] width 4 height 4
click at [471, 228] on div "Preview box size Preview background Show component name No Show properties deta…" at bounding box center [444, 238] width 93 height 70
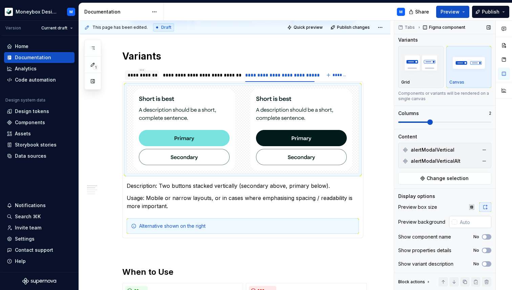
click at [471, 227] on input "text" at bounding box center [474, 222] width 34 height 12
paste input "#F5F5F5"
type input "#F5F5F5"
click at [140, 78] on div "**********" at bounding box center [142, 75] width 28 height 7
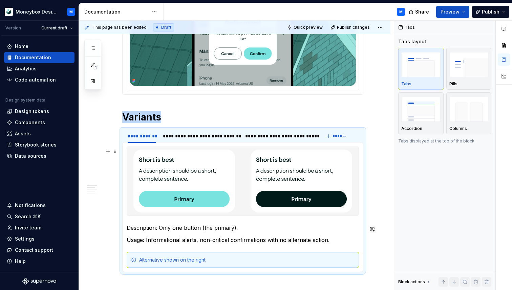
scroll to position [176, 0]
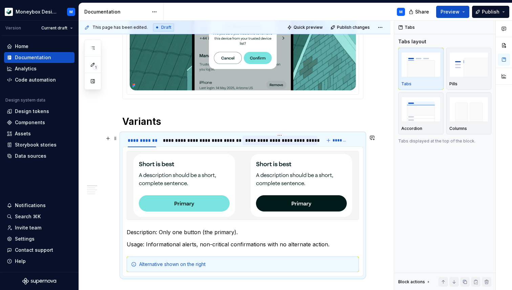
click at [257, 143] on div "**********" at bounding box center [279, 140] width 69 height 7
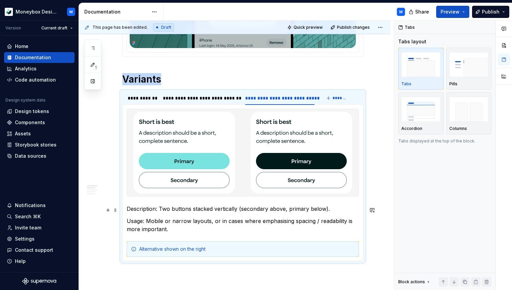
scroll to position [243, 0]
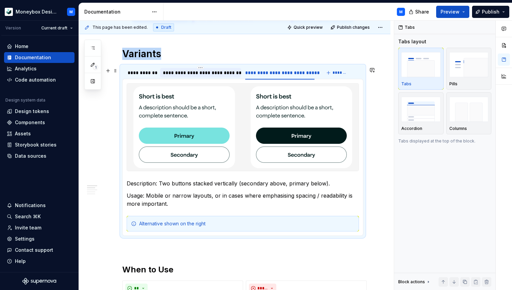
click at [189, 76] on div "**********" at bounding box center [200, 72] width 75 height 7
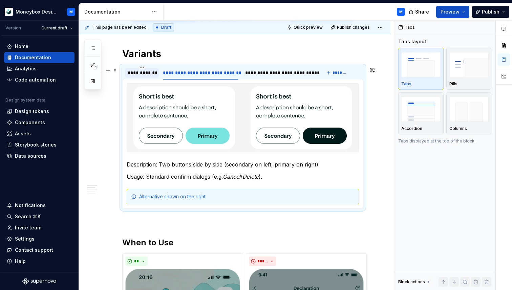
click at [139, 72] on div "**********" at bounding box center [142, 72] width 28 height 7
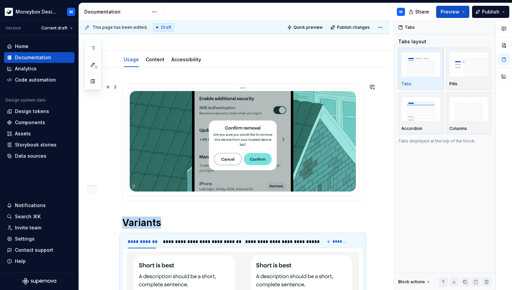
scroll to position [49, 0]
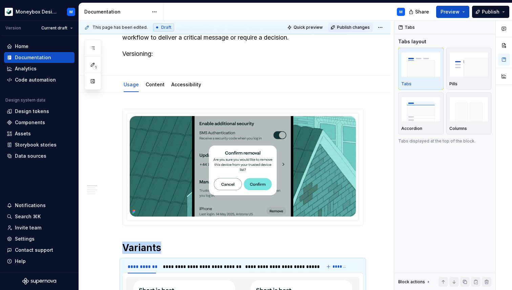
click at [348, 27] on span "Publish changes" at bounding box center [353, 27] width 33 height 5
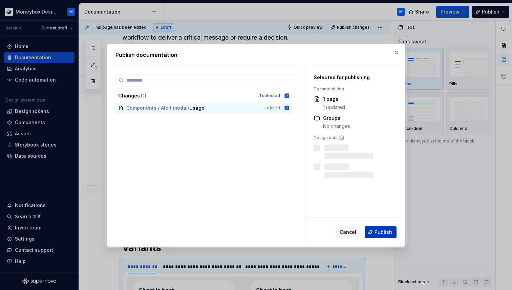
click at [377, 233] on span "Publish" at bounding box center [384, 232] width 18 height 7
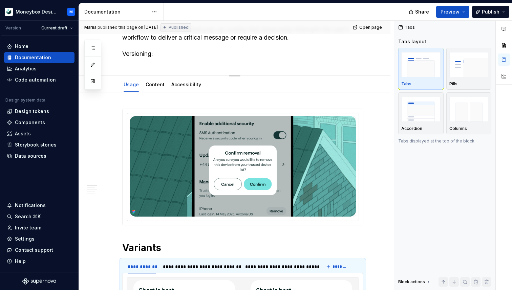
type textarea "*"
